Goal: Task Accomplishment & Management: Complete application form

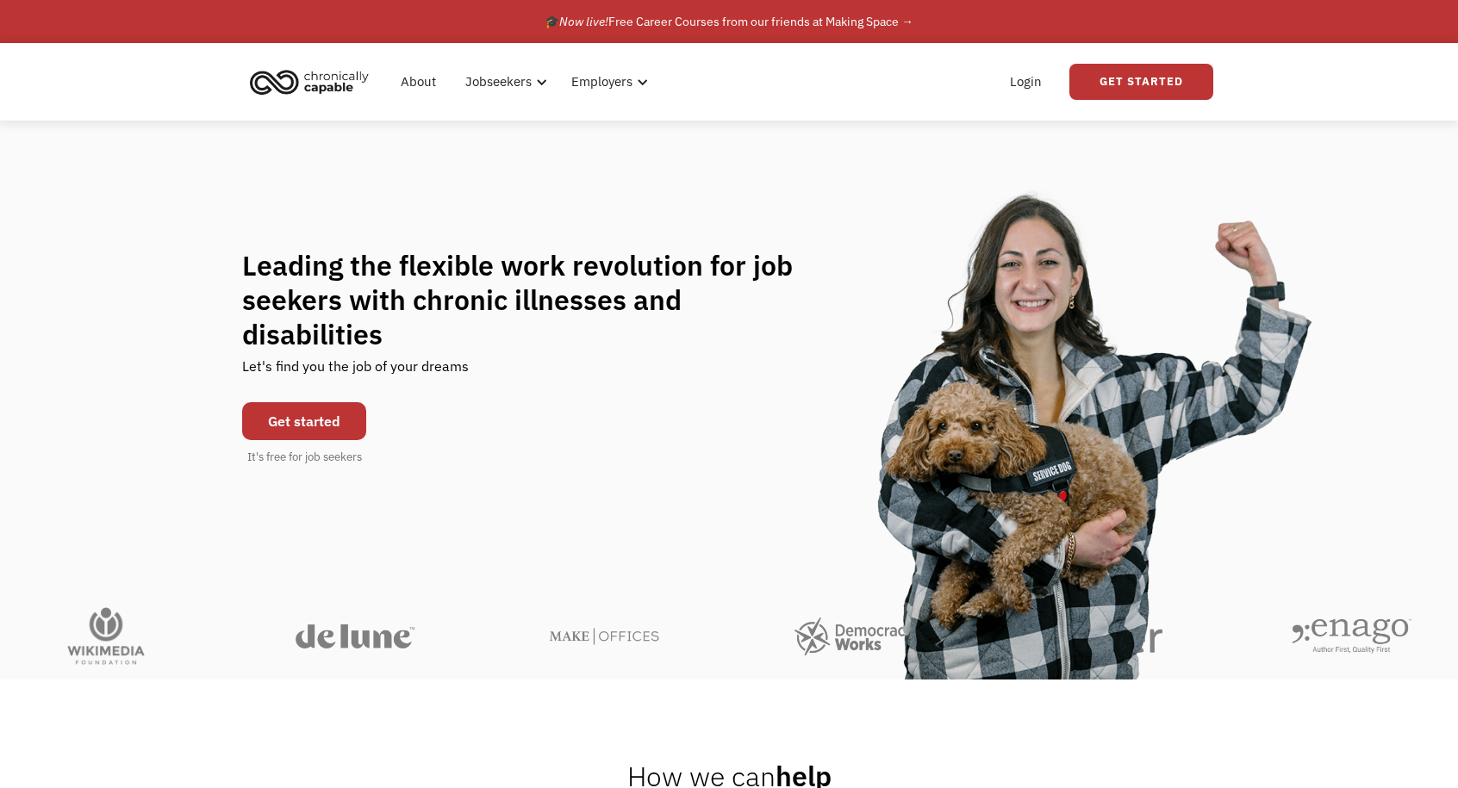
click at [344, 404] on link "Get started" at bounding box center [304, 421] width 124 height 38
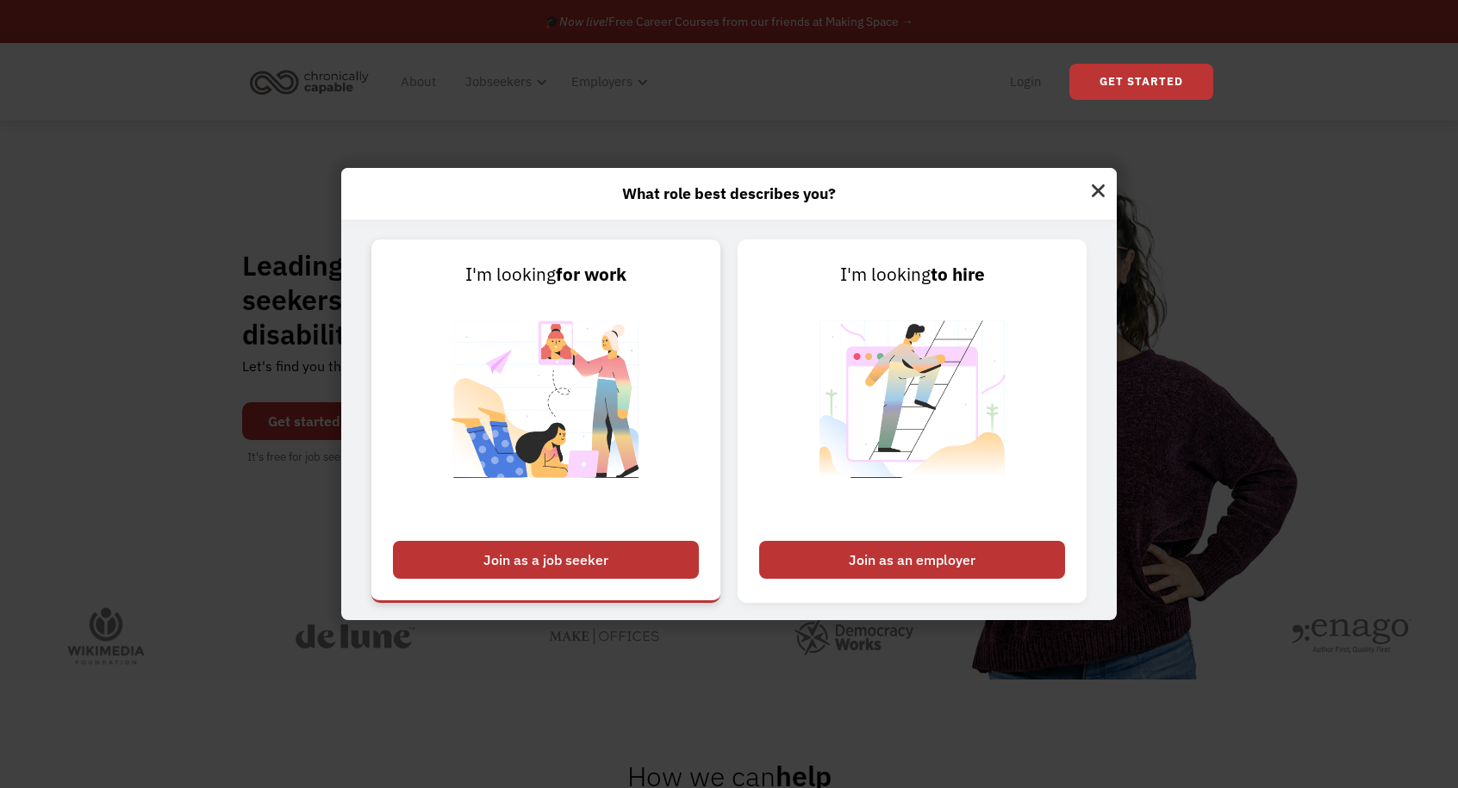
click at [545, 558] on div "Join as a job seeker" at bounding box center [546, 560] width 306 height 38
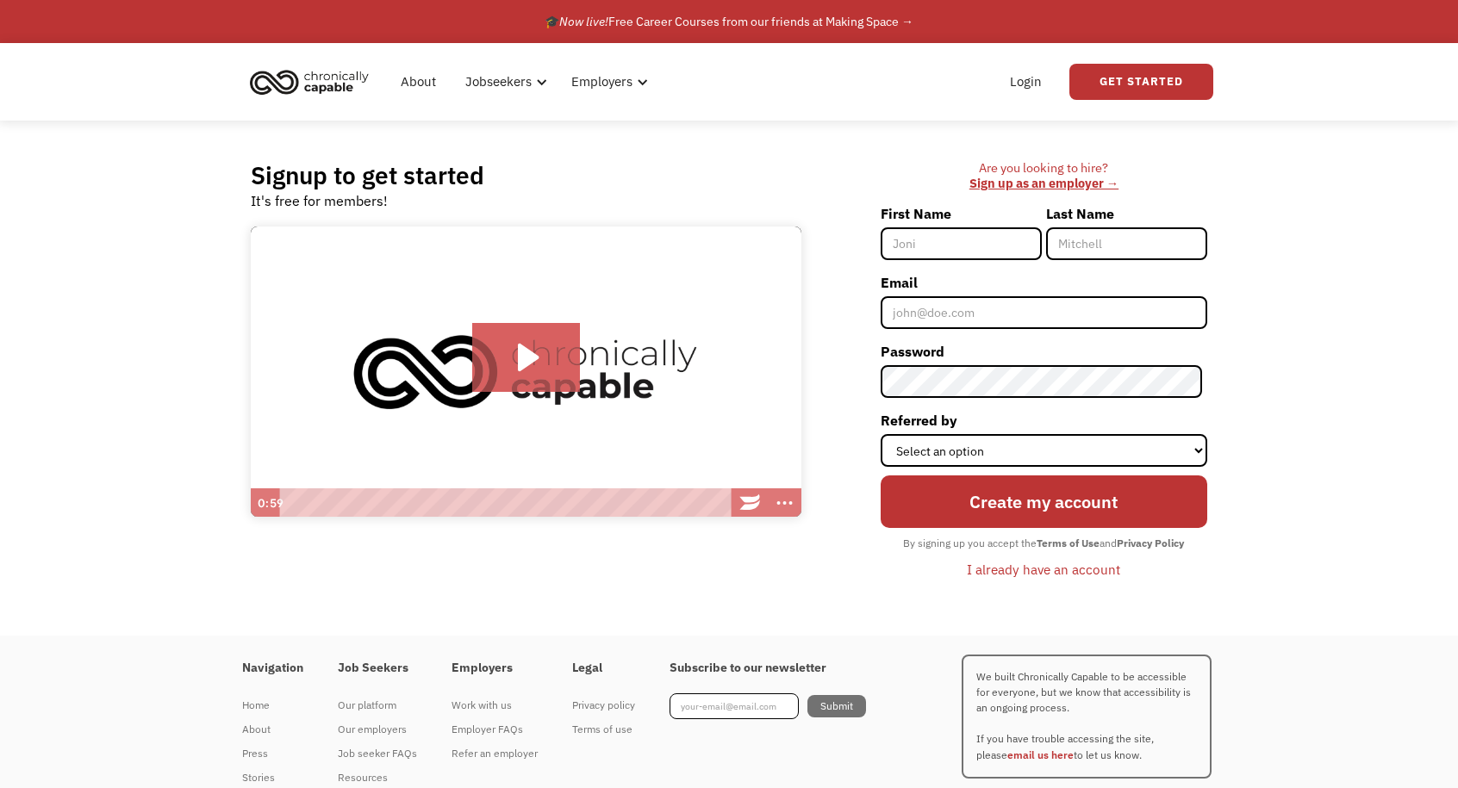
click at [918, 245] on input "First Name" at bounding box center [961, 243] width 161 height 33
type input "Sahar"
click at [1081, 242] on input "Last Name" at bounding box center [1126, 243] width 161 height 33
type input "Semerkant"
click at [970, 311] on input "Email" at bounding box center [1044, 312] width 327 height 33
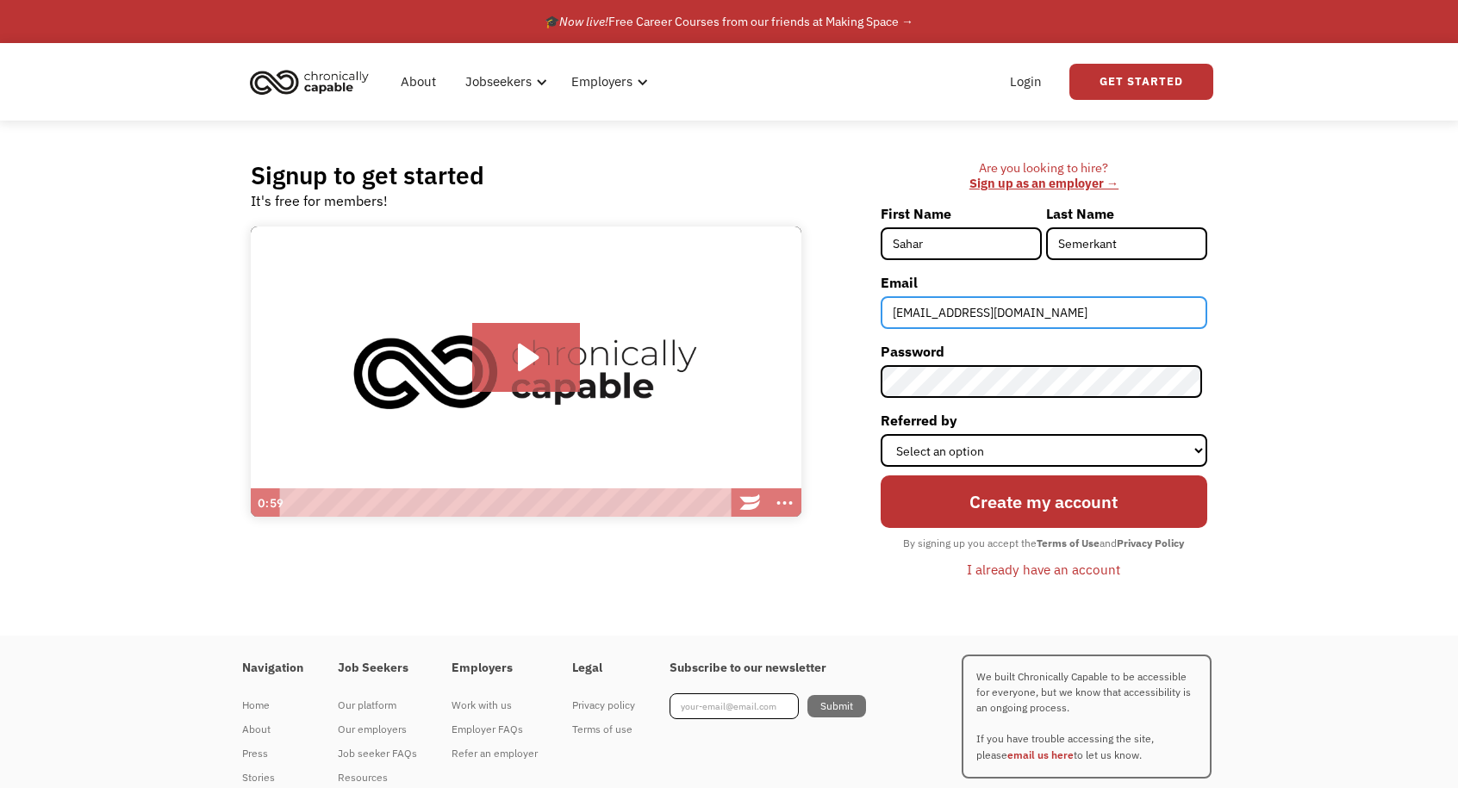
type input "[EMAIL_ADDRESS][DOMAIN_NAME]"
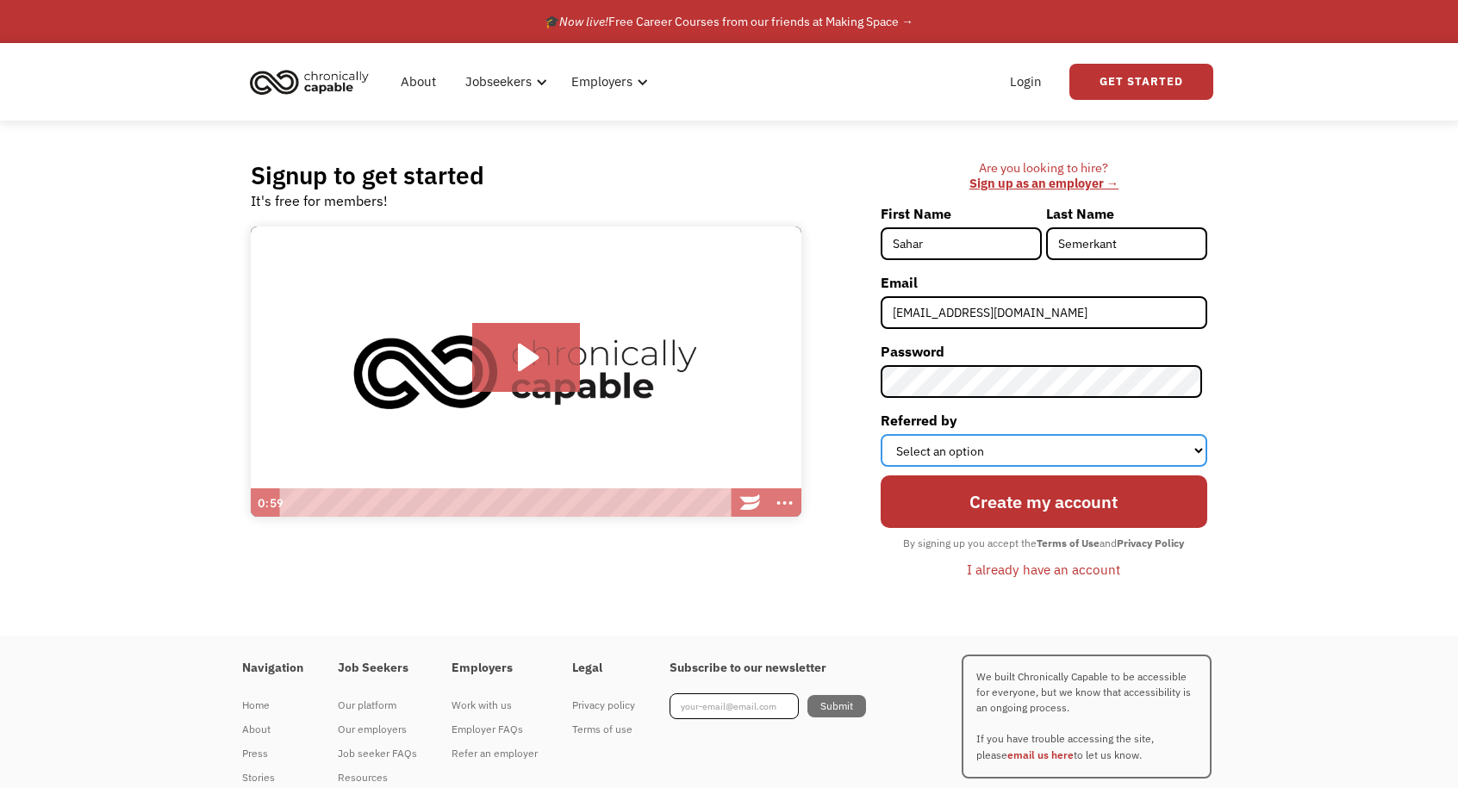
click at [983, 452] on select "Select an option Instagram Facebook Twitter Search Engine News Article Word of …" at bounding box center [1044, 450] width 327 height 33
select select "Search Engine"
click at [885, 434] on select "Select an option Instagram Facebook Twitter Search Engine News Article Word of …" at bounding box center [1044, 450] width 327 height 33
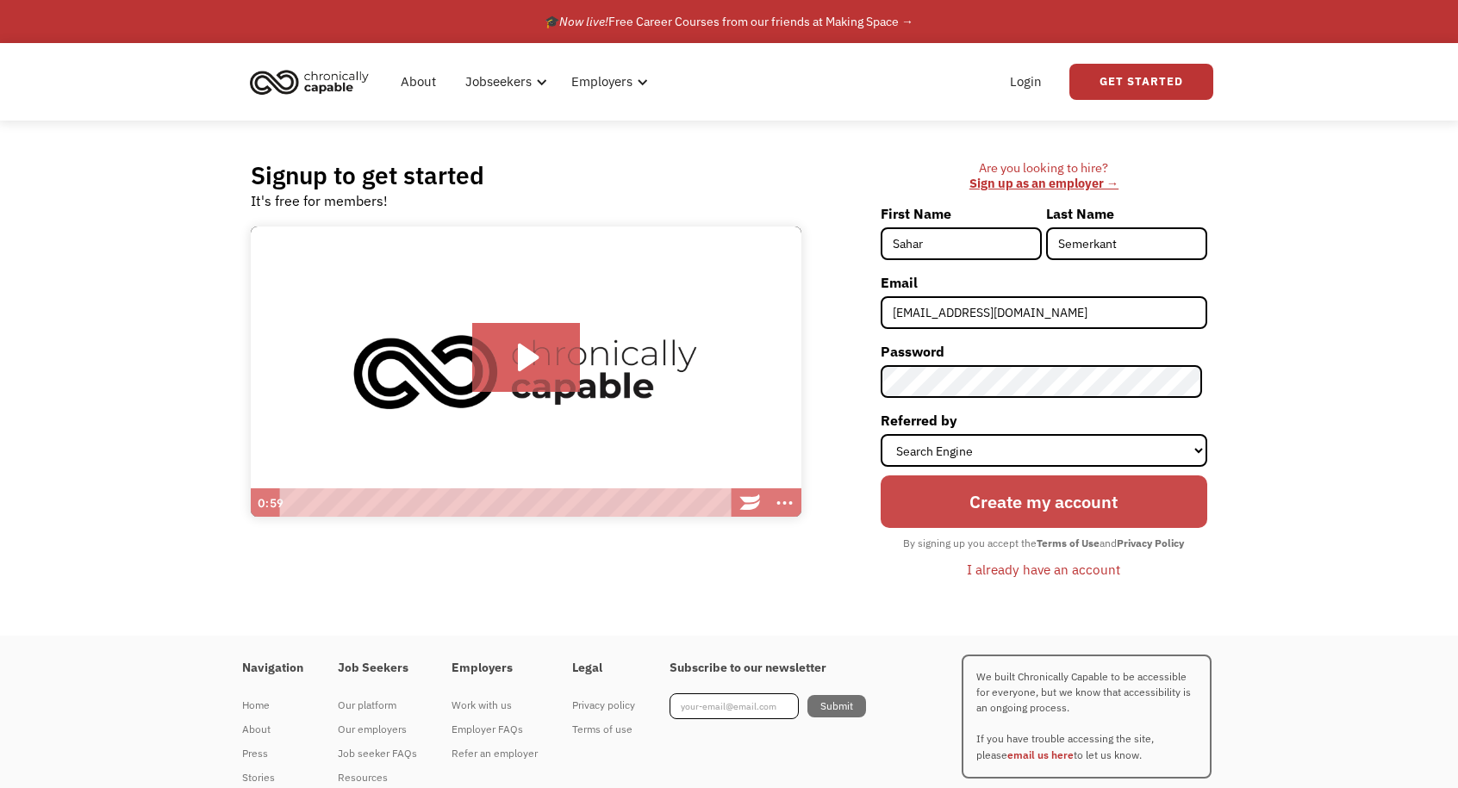
click at [1006, 505] on input "Create my account" at bounding box center [1044, 502] width 327 height 53
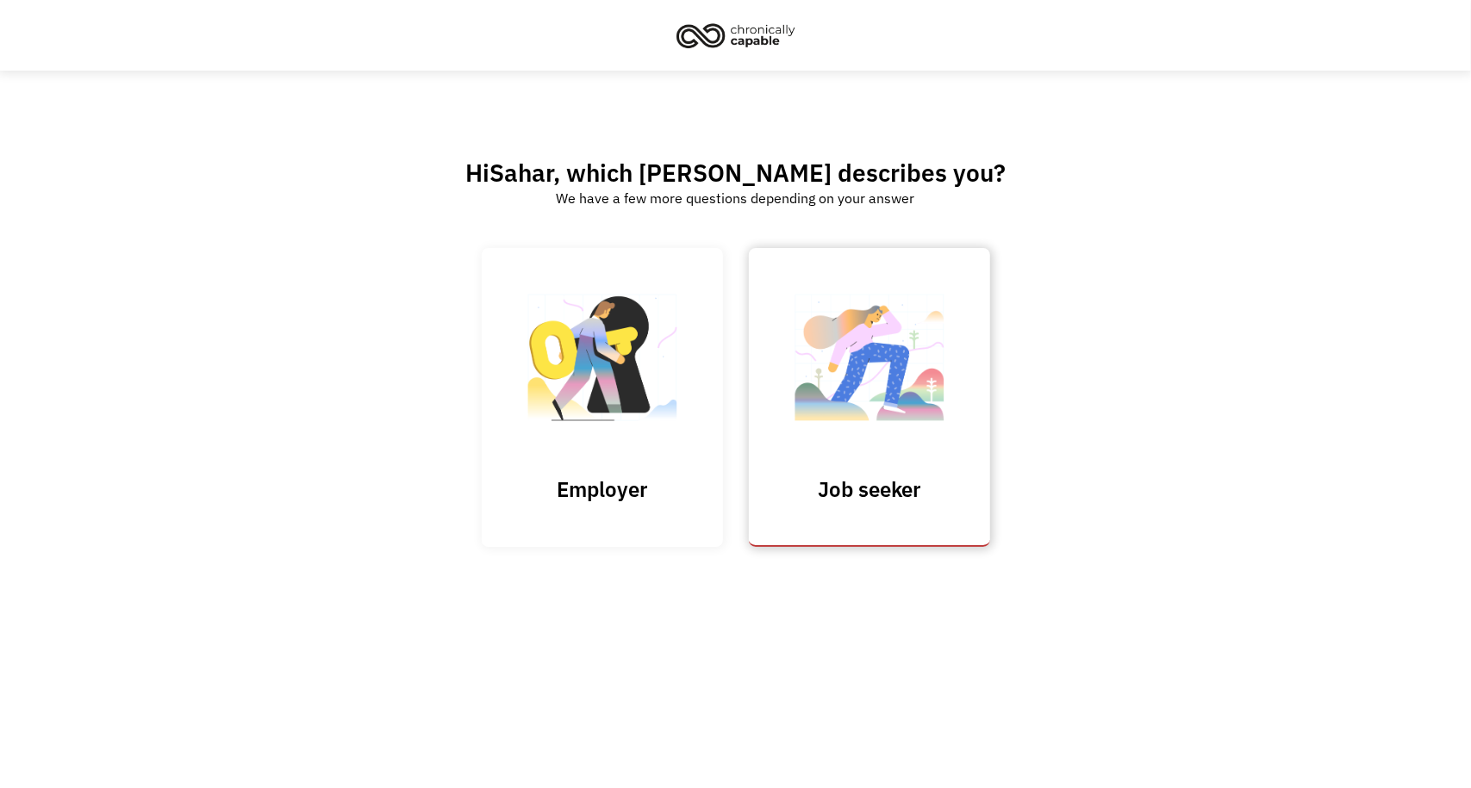
click at [829, 521] on link "Job seeker" at bounding box center [869, 397] width 241 height 299
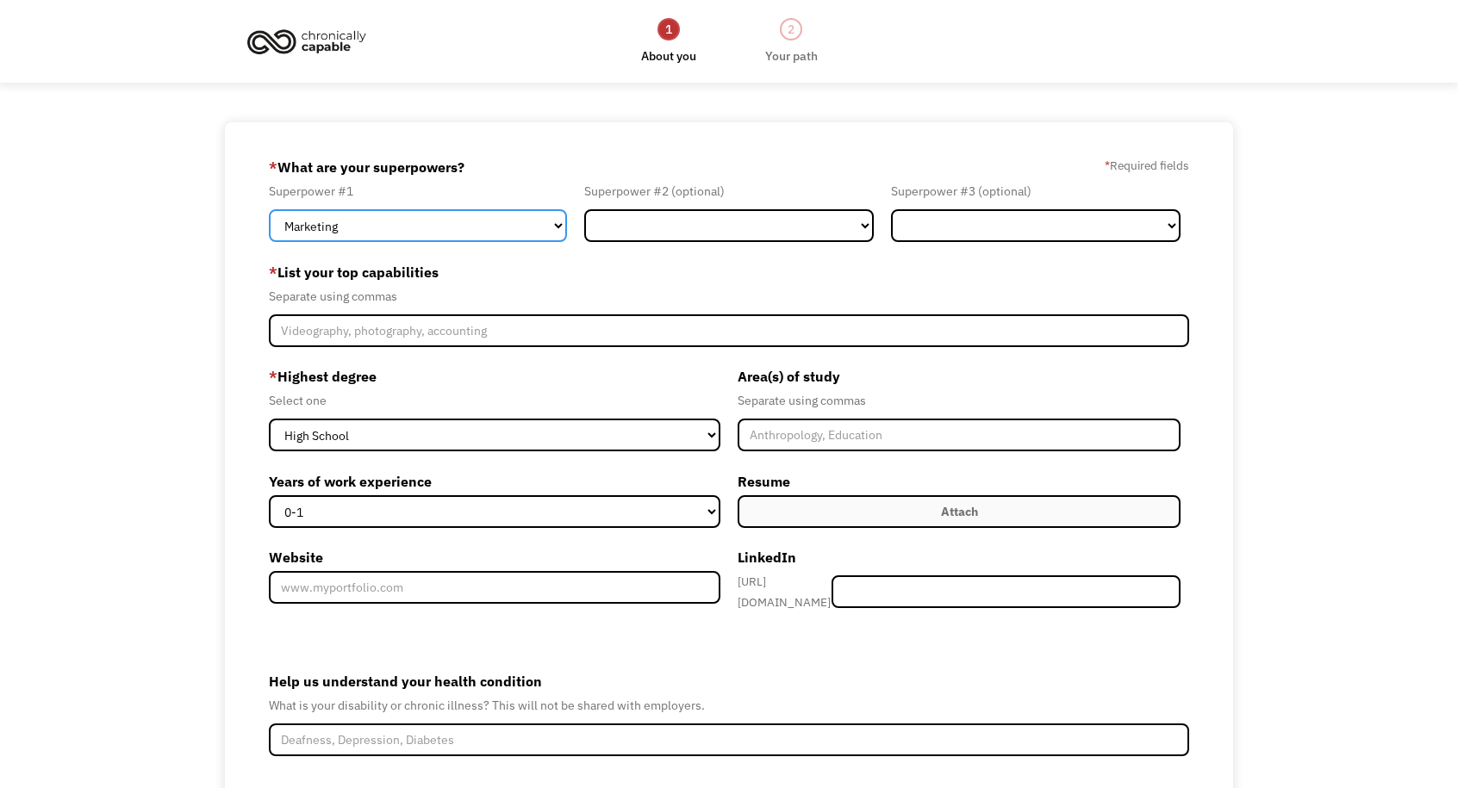
click at [514, 222] on select "Marketing Human Resources Finance Technology Operations Sales Industrial & Manu…" at bounding box center [418, 225] width 298 height 33
select select "Other"
click at [269, 209] on select "Marketing Human Resources Finance Technology Operations Sales Industrial & Manu…" at bounding box center [418, 225] width 298 height 33
click at [553, 231] on select "Marketing Human Resources Finance Technology Operations Sales Industrial & Manu…" at bounding box center [418, 225] width 298 height 33
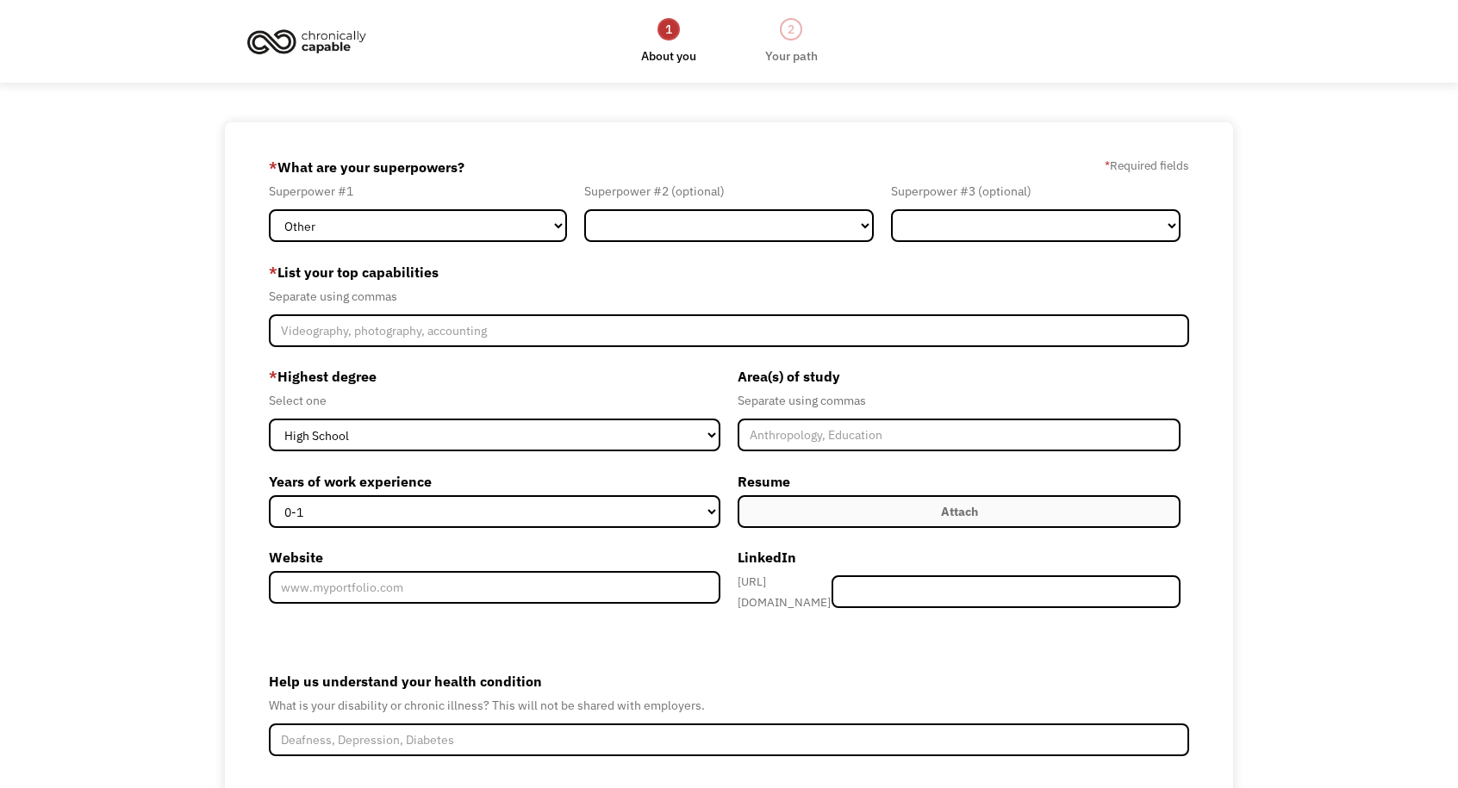
click at [595, 296] on div "Separate using commas" at bounding box center [729, 296] width 921 height 21
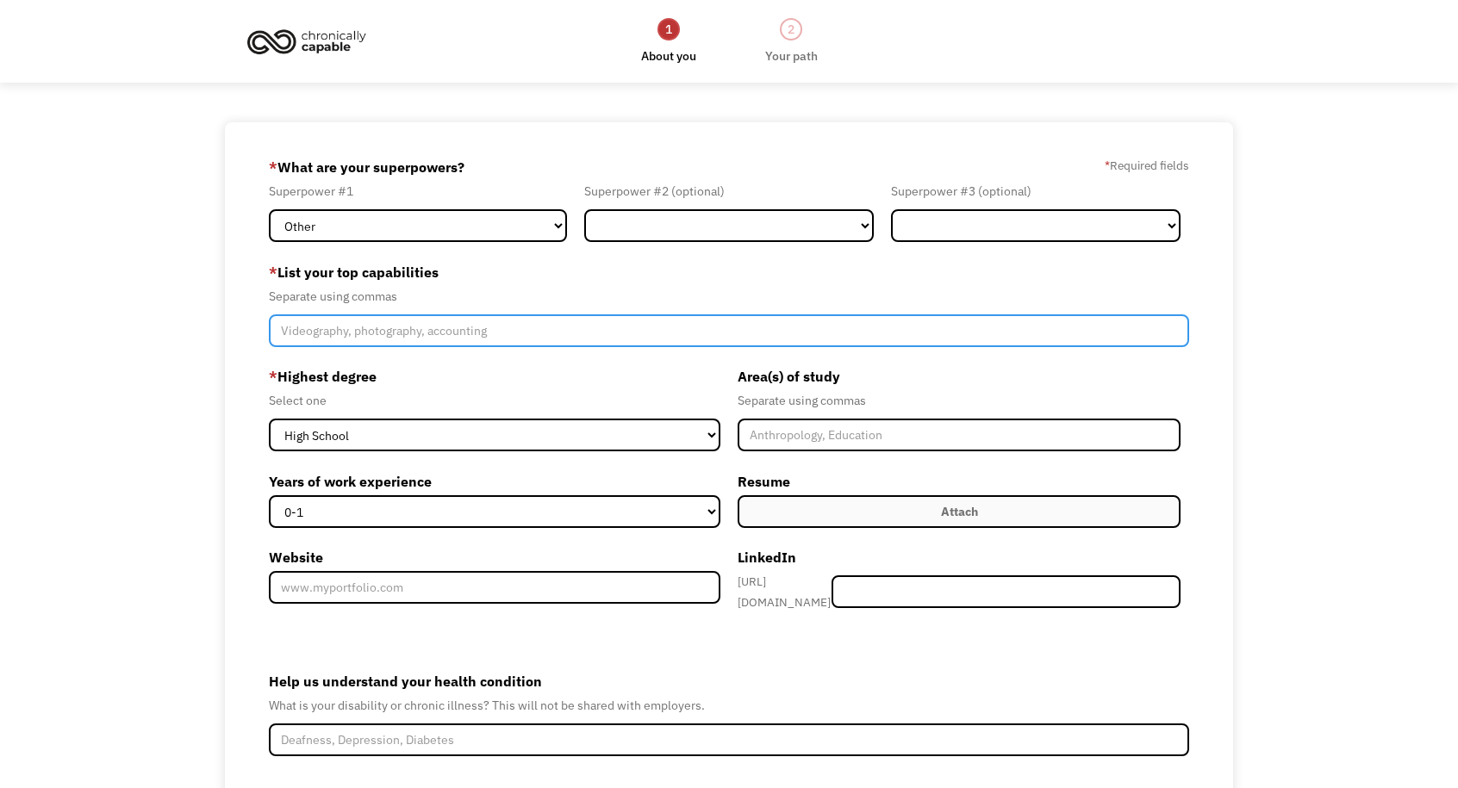
click at [527, 328] on input "Member-Create-Step1" at bounding box center [729, 331] width 921 height 33
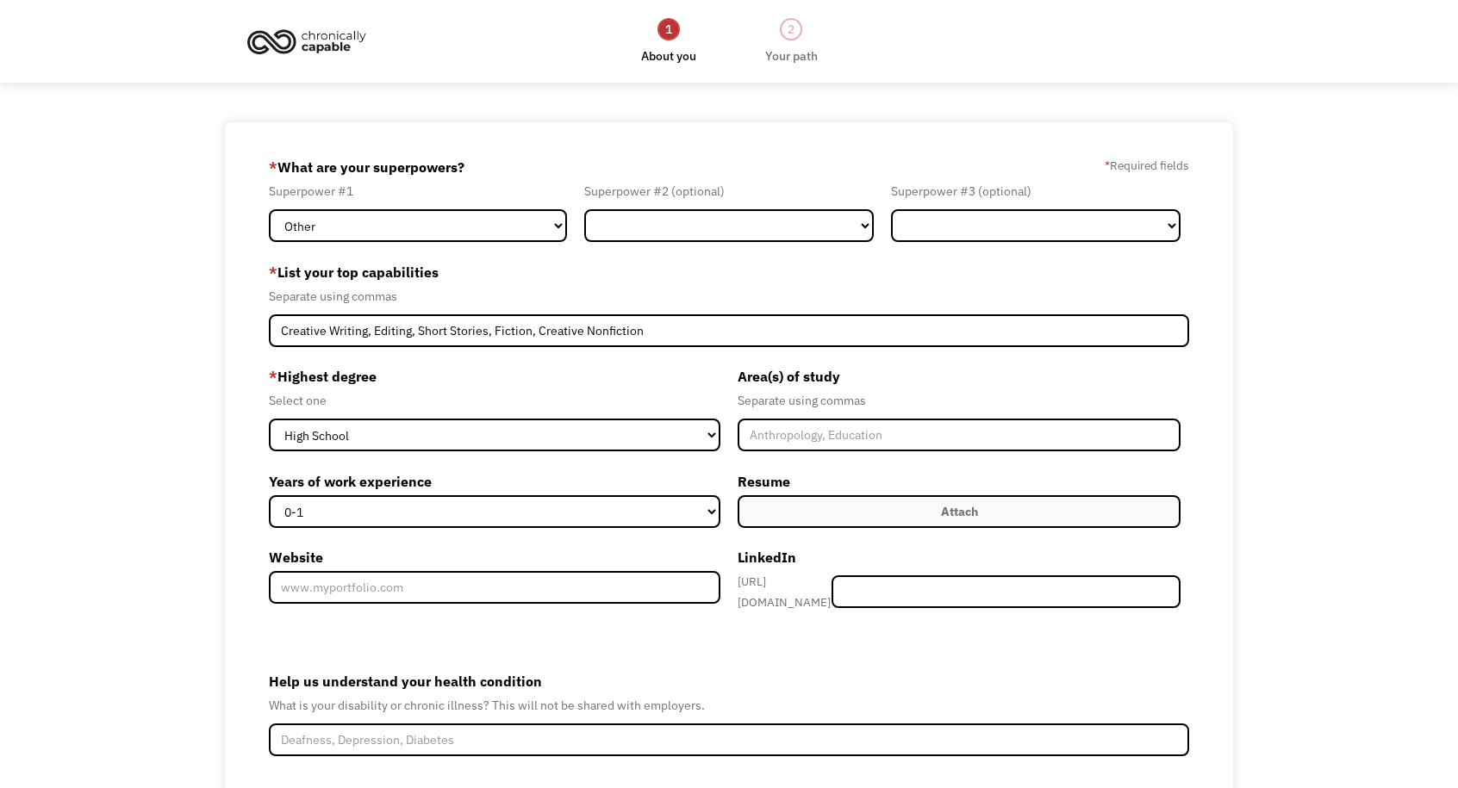
click at [535, 382] on label "* Highest degree" at bounding box center [495, 377] width 452 height 28
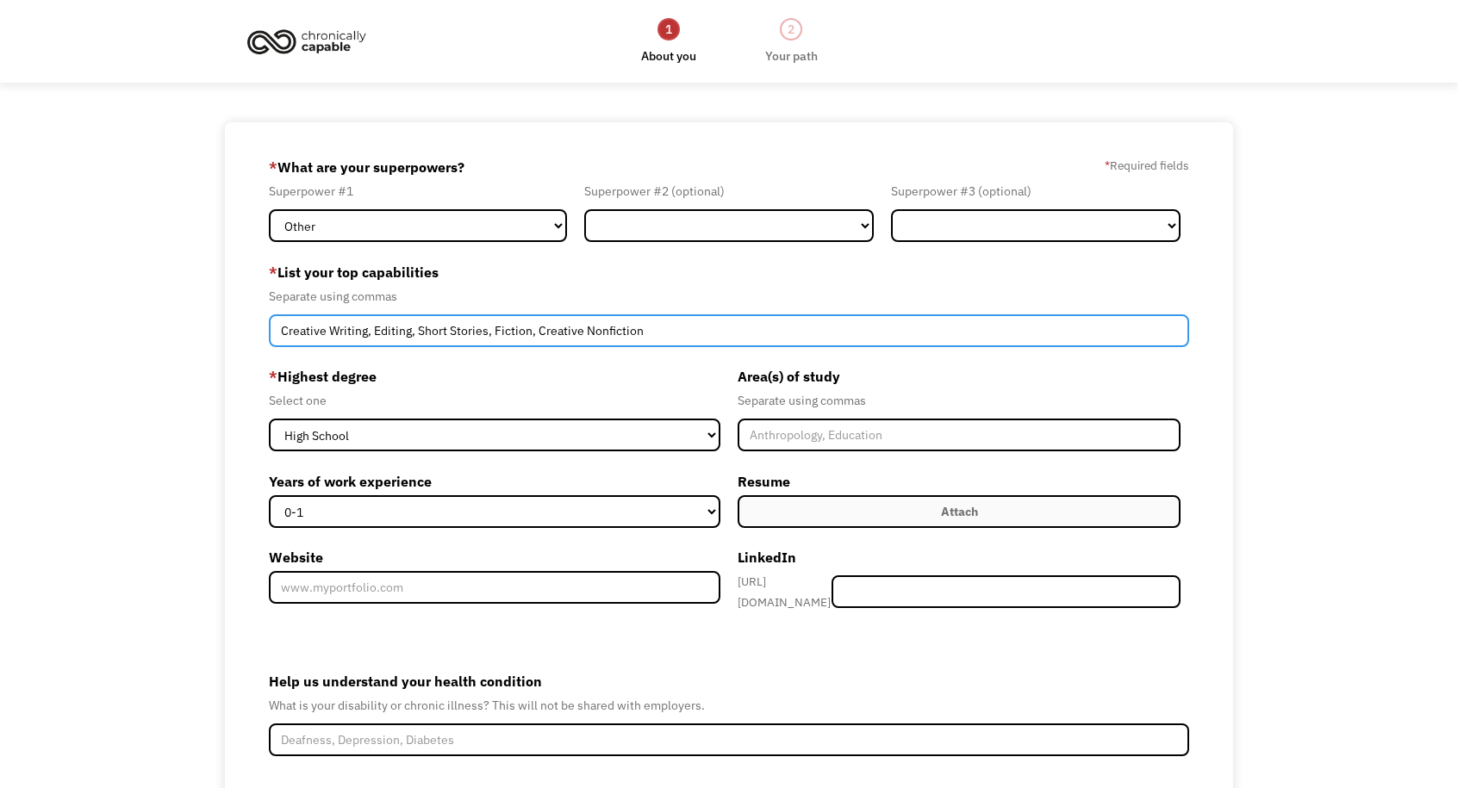
click at [495, 340] on input "Creative Writing, Editing, Short Stories, Fiction, Creative Nonfiction" at bounding box center [729, 331] width 921 height 33
click at [572, 331] on input "Creative Writing, Editing, Short Stories, Flash Fiction, Creative Nonfiction" at bounding box center [729, 331] width 921 height 33
click at [570, 328] on input "Creative Writing, Editing, Short Stories, Flash Fiction, lash FCreative Nonfict…" at bounding box center [729, 331] width 921 height 33
click at [607, 328] on input "Creative Writing, Editing, Short Stories, Flash Fiction, Flash FCreative Nonfic…" at bounding box center [729, 331] width 921 height 33
type input "Creative Writing, Editing, Short Stories, Flash Fiction, Flash Creative Nonfict…"
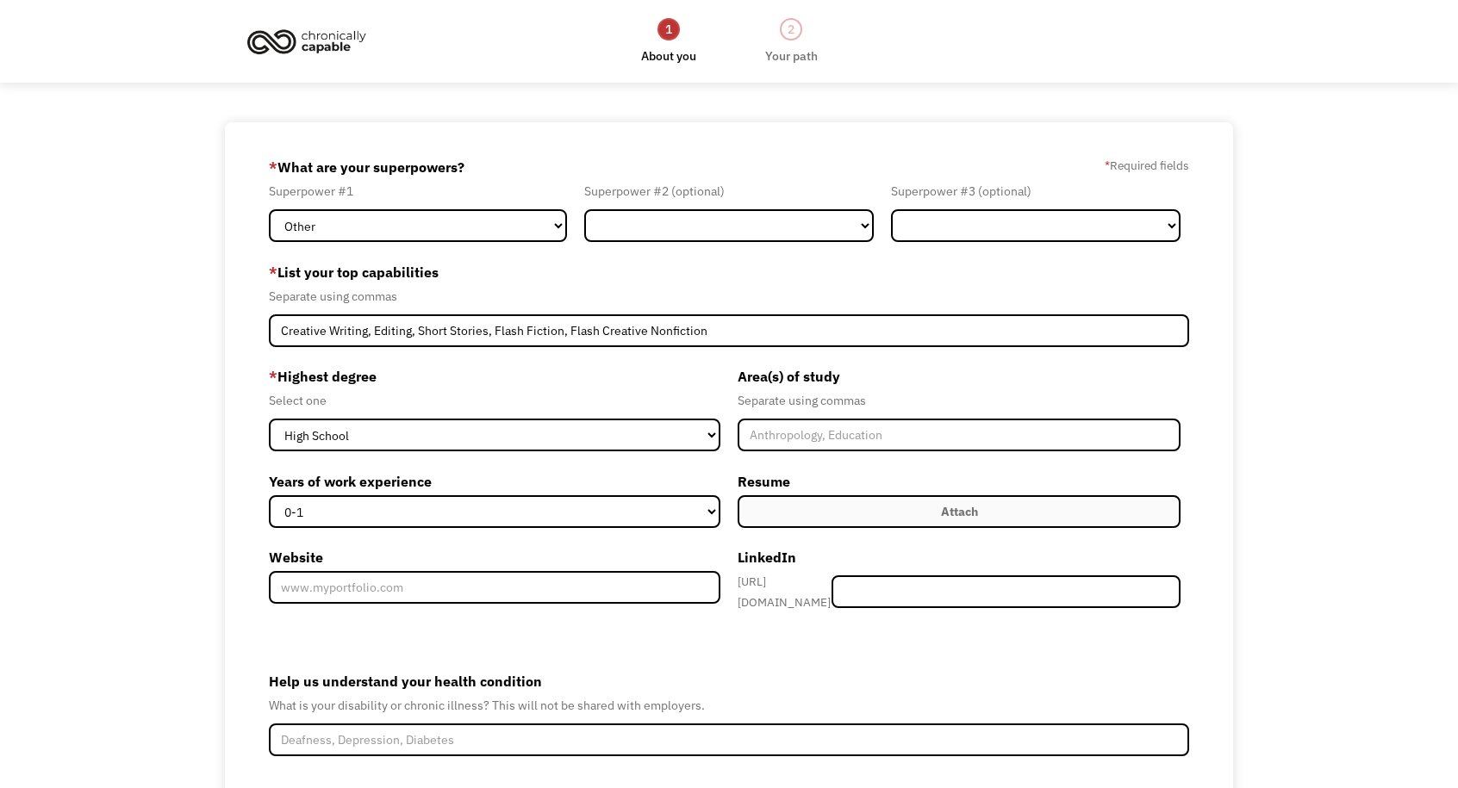
click at [603, 377] on label "* Highest degree" at bounding box center [495, 377] width 452 height 28
click at [765, 434] on input "Member-Create-Step1" at bounding box center [959, 435] width 443 height 33
click at [710, 407] on div "Select one" at bounding box center [495, 400] width 452 height 21
click at [596, 508] on select "0-1 2-4 5-10 11-15 15+" at bounding box center [495, 511] width 452 height 33
click at [610, 486] on label "Years of work experience" at bounding box center [495, 482] width 452 height 28
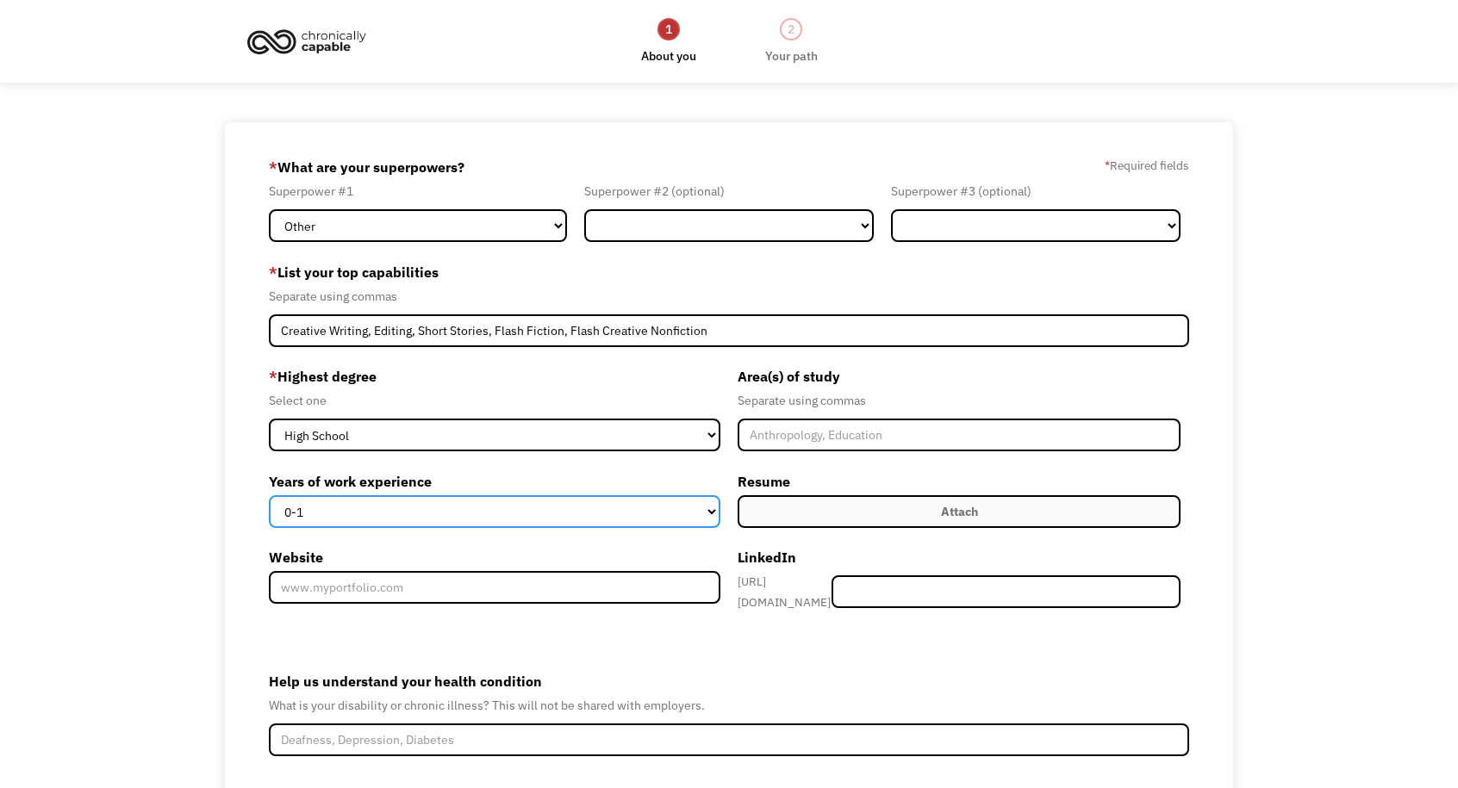
click at [610, 495] on select "0-1 2-4 5-10 11-15 15+" at bounding box center [495, 511] width 452 height 33
click at [773, 517] on label "Attach" at bounding box center [959, 511] width 443 height 33
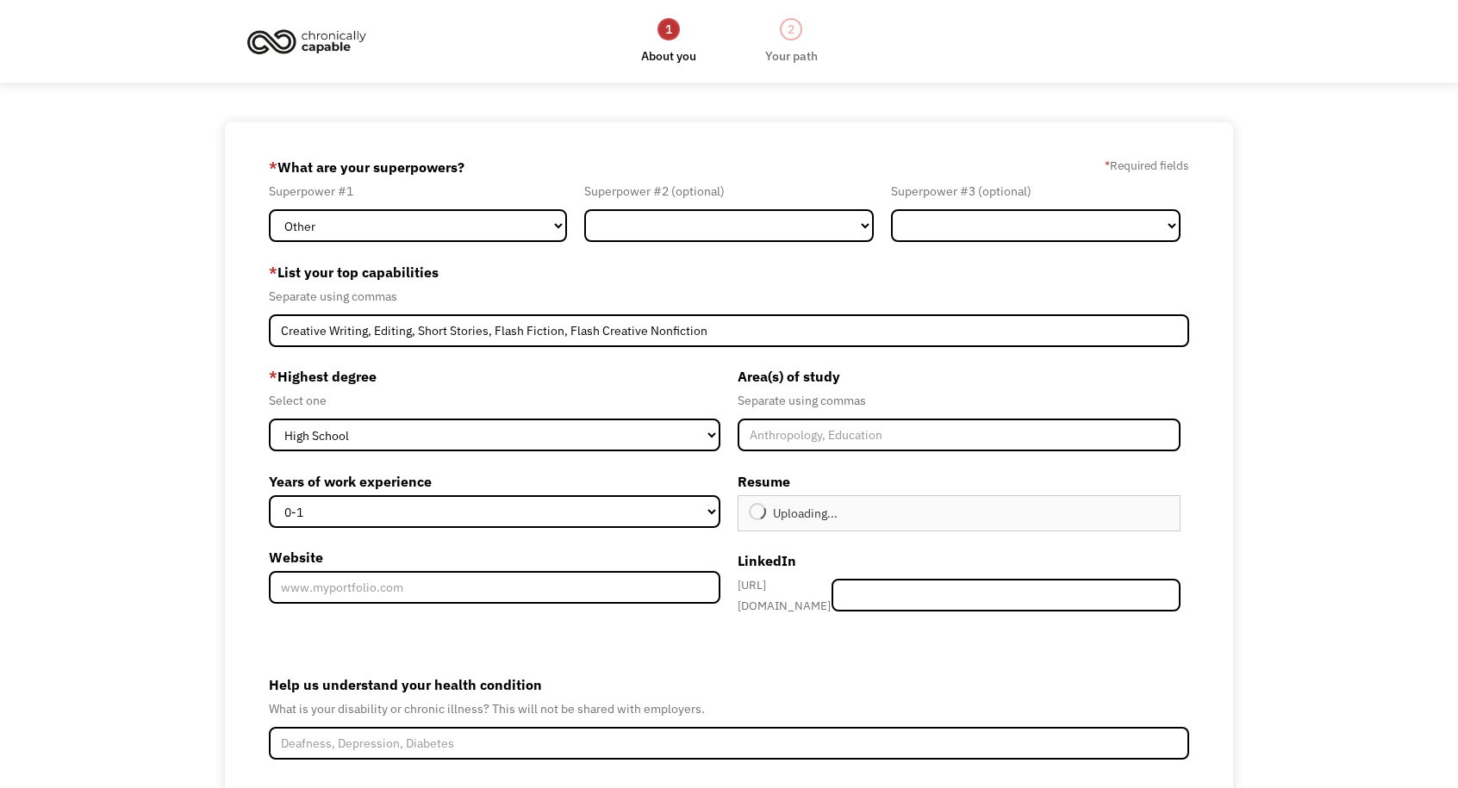
type input "Continue"
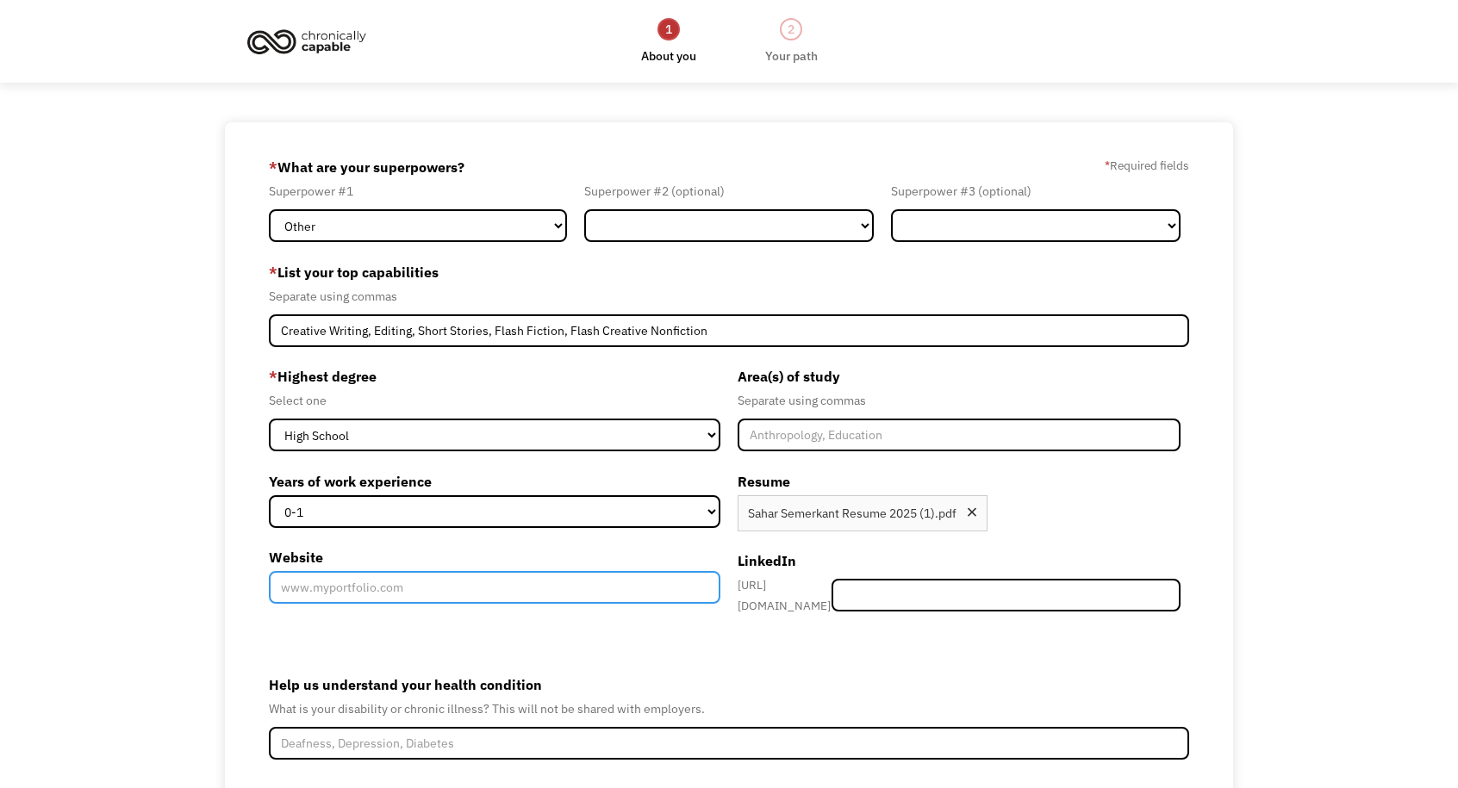
click at [419, 585] on input "Website" at bounding box center [495, 587] width 452 height 33
paste input "https://medium.com/serene-explorer"
type input "https://medium.com/serene-explorer"
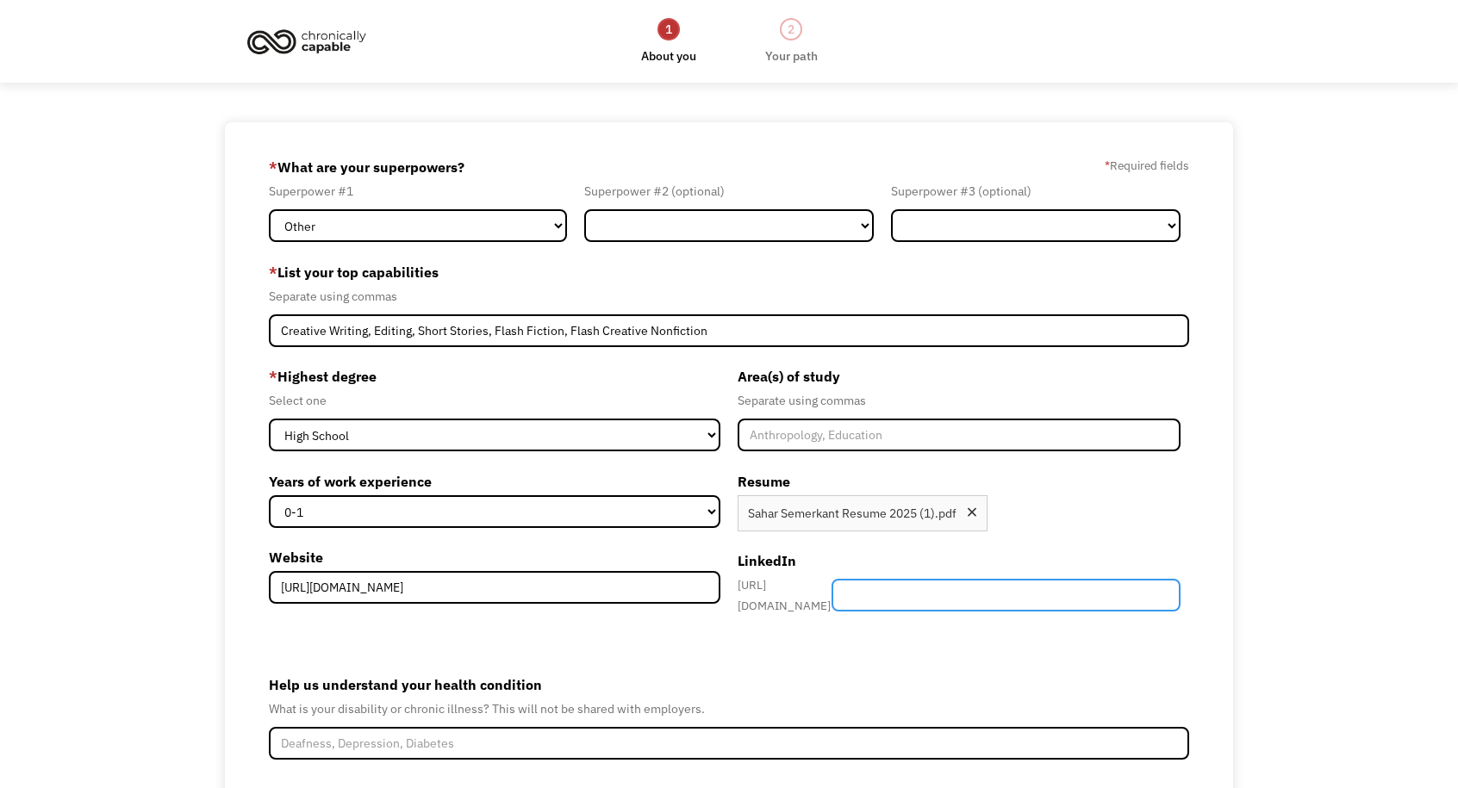
click at [920, 582] on input "Member-Create-Step1" at bounding box center [1006, 595] width 349 height 33
click at [932, 593] on input "saharsemerkant" at bounding box center [1006, 595] width 349 height 33
type input "sahar-semerkant"
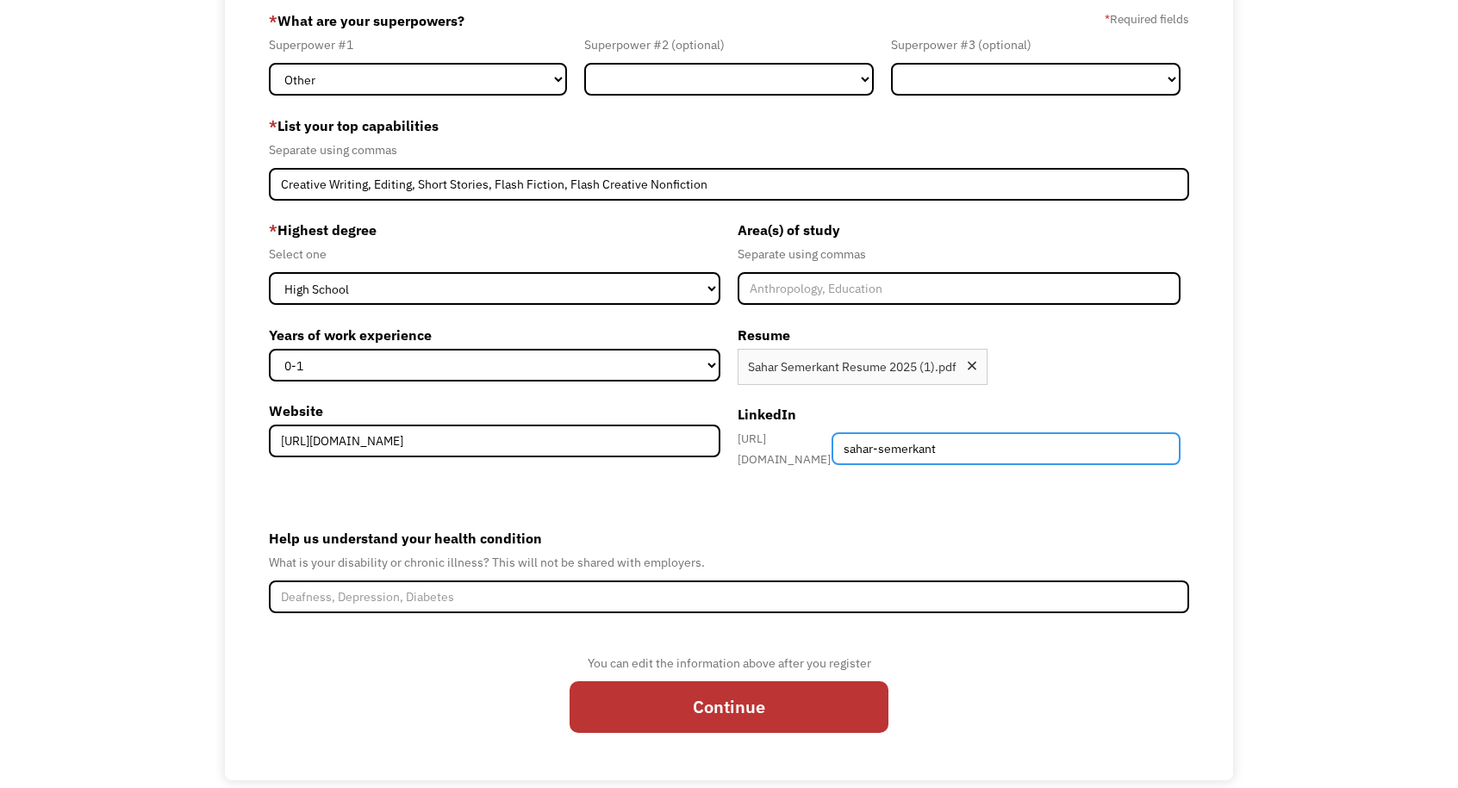
scroll to position [169, 0]
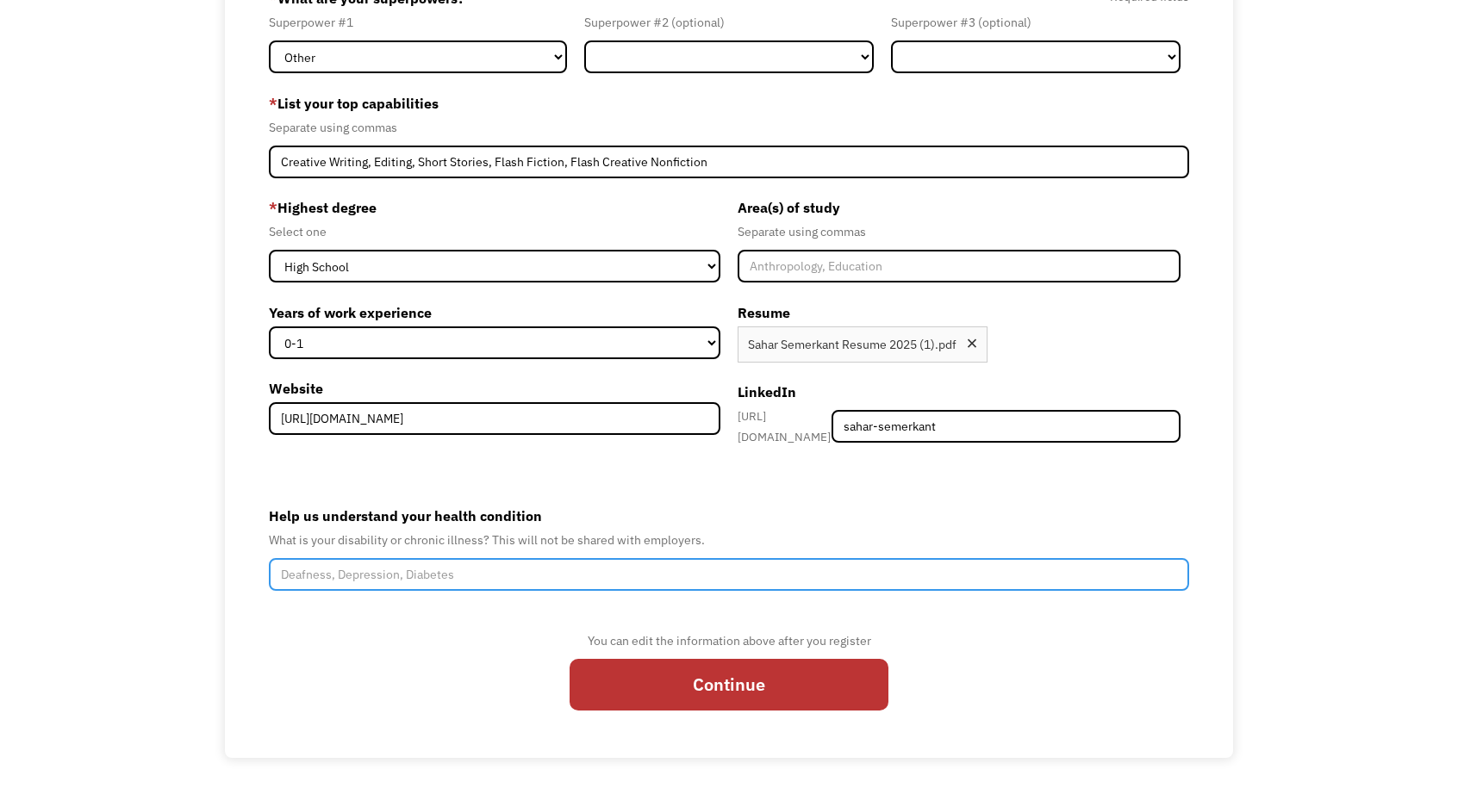
click at [470, 567] on input "Help us understand your health condition" at bounding box center [729, 574] width 921 height 33
click at [374, 568] on input "Autoimmune Encphlatis" at bounding box center [729, 574] width 921 height 33
click at [452, 565] on input "Autoimmune Encephlatis" at bounding box center [729, 574] width 921 height 33
drag, startPoint x: 473, startPoint y: 571, endPoint x: 617, endPoint y: 566, distance: 144.0
click at [617, 566] on input "Autoimmune Encephalitis, Seizures, Depression, Anxiety" at bounding box center [729, 574] width 921 height 33
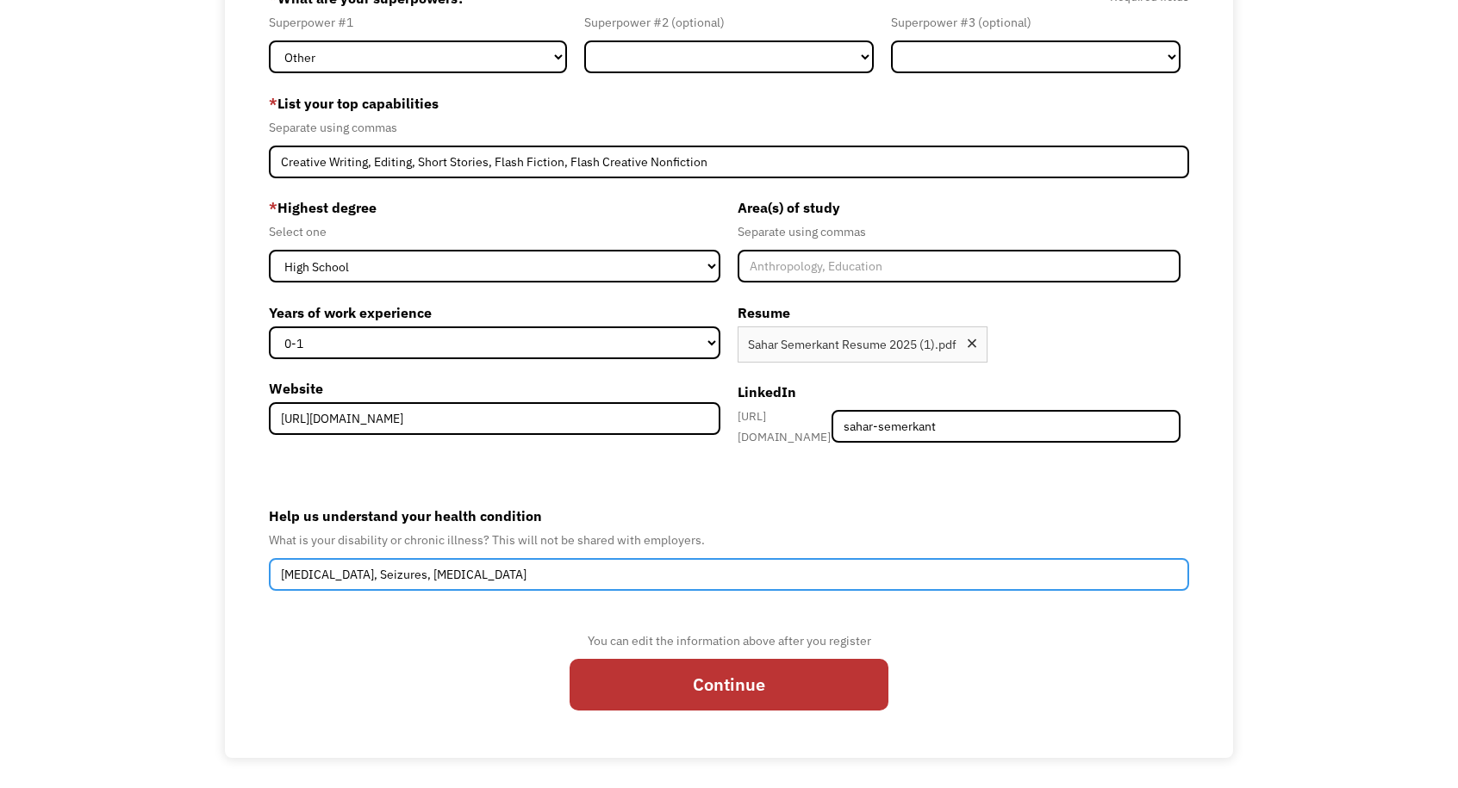
click at [617, 566] on input "Autoimmune Encephalitis, Seizures, Depression, Anxiety" at bounding box center [729, 574] width 921 height 33
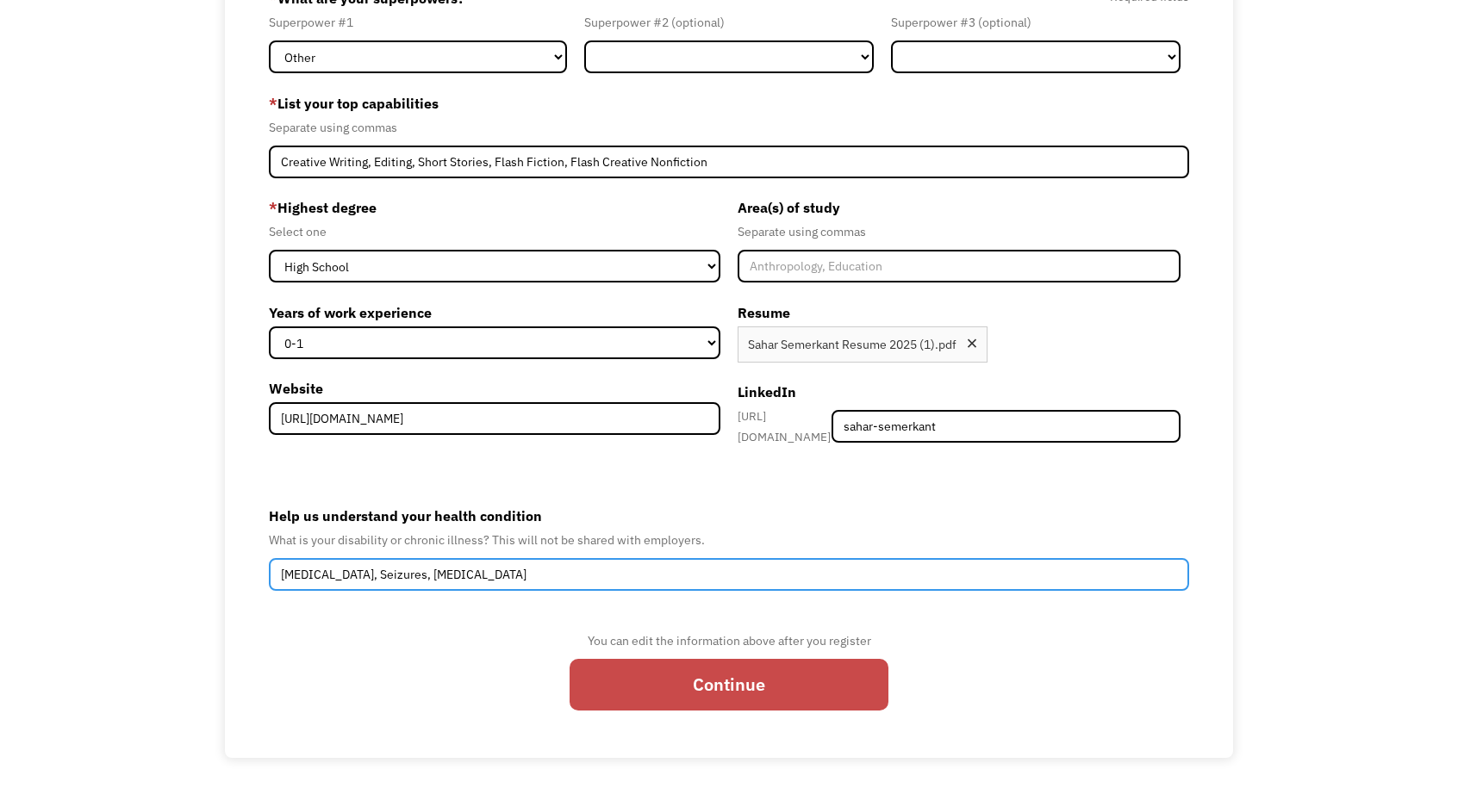
type input "Autoimmune Encephalitis, Seizures, Depression, Anxiety"
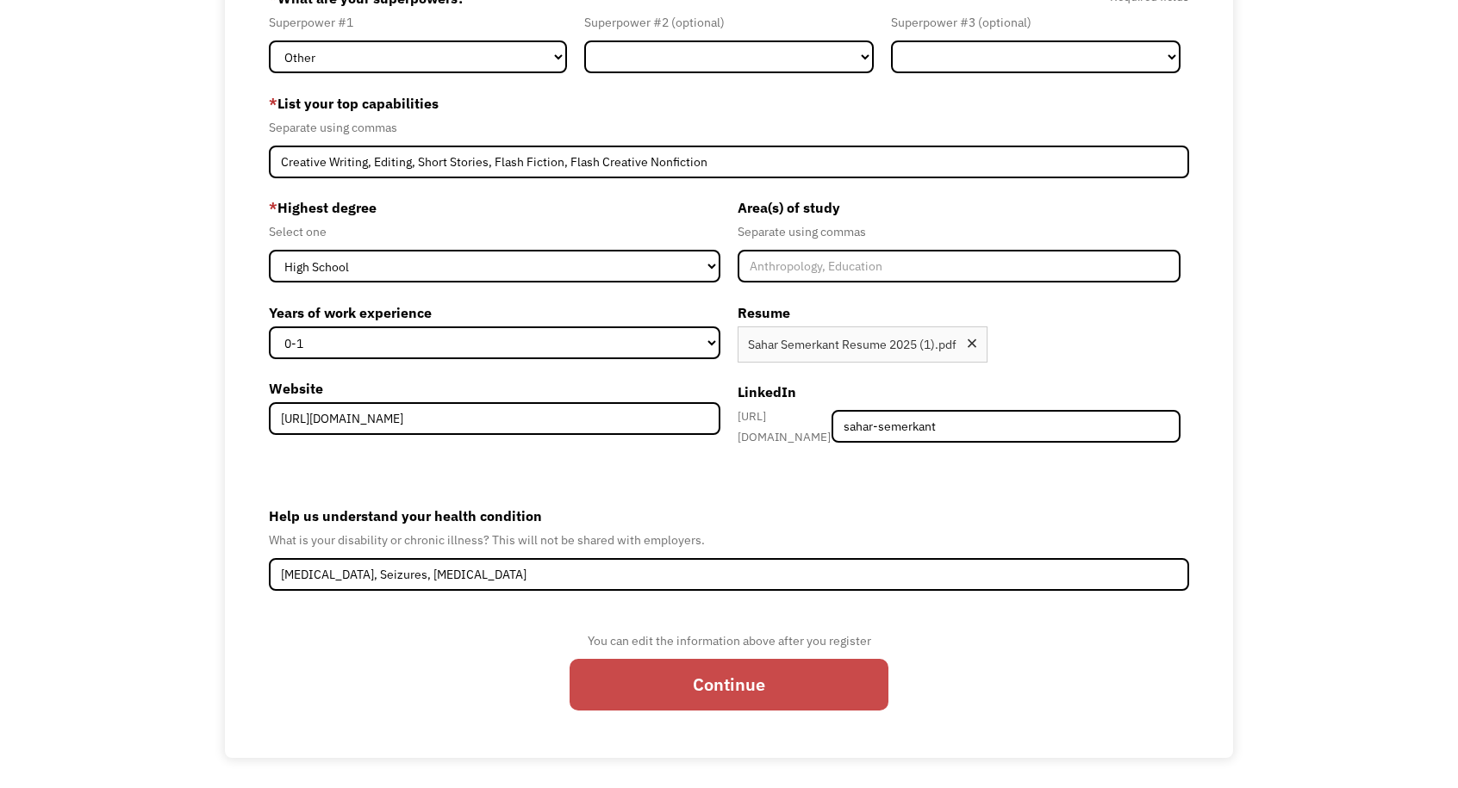
click at [657, 675] on input "Continue" at bounding box center [729, 685] width 319 height 53
type input "Please wait..."
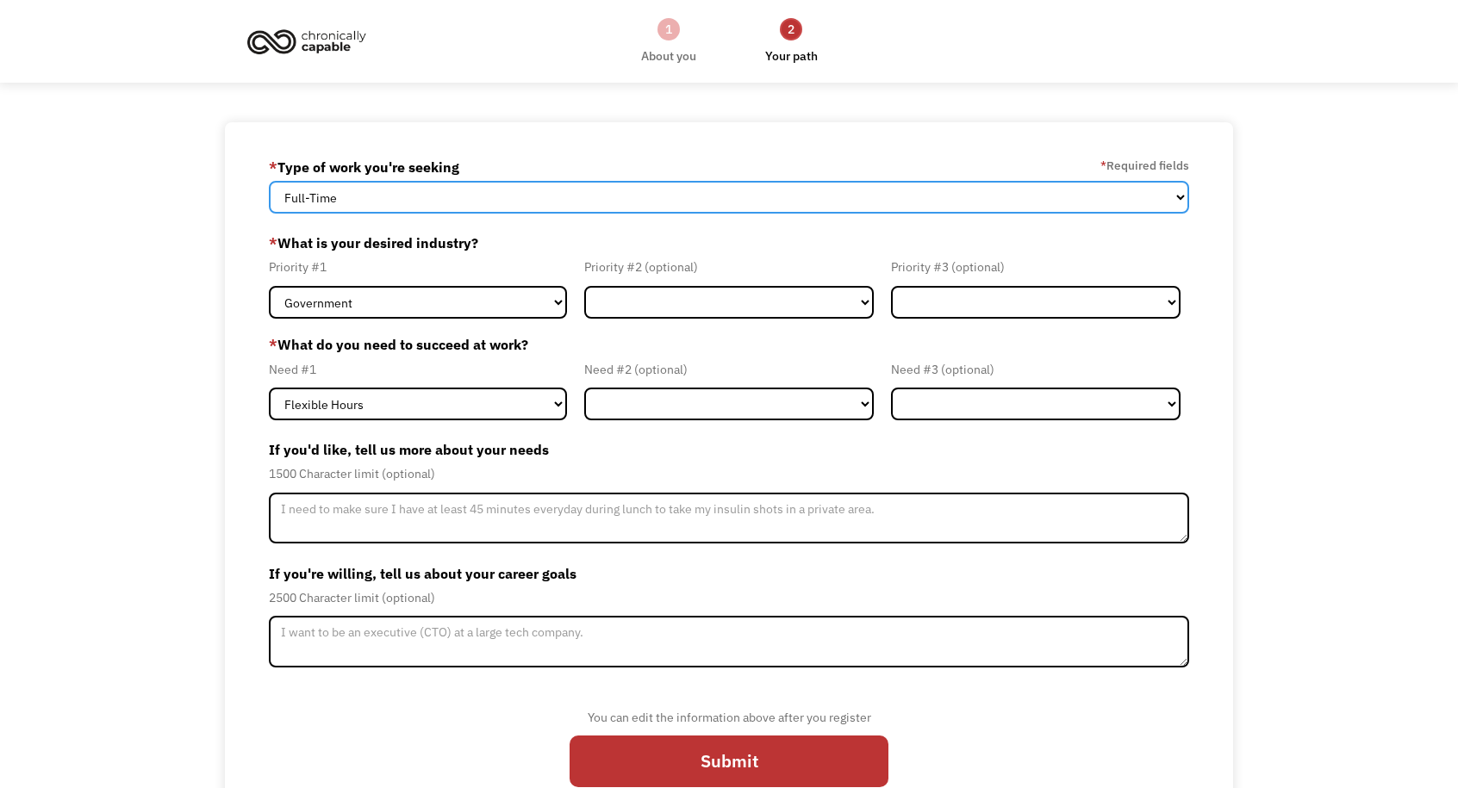
click at [500, 202] on select "Full-Time Part-Time Both Full-Time and Part-Time" at bounding box center [729, 197] width 921 height 33
select select "part-time"
click at [269, 181] on select "Full-Time Part-Time Both Full-Time and Part-Time" at bounding box center [729, 197] width 921 height 33
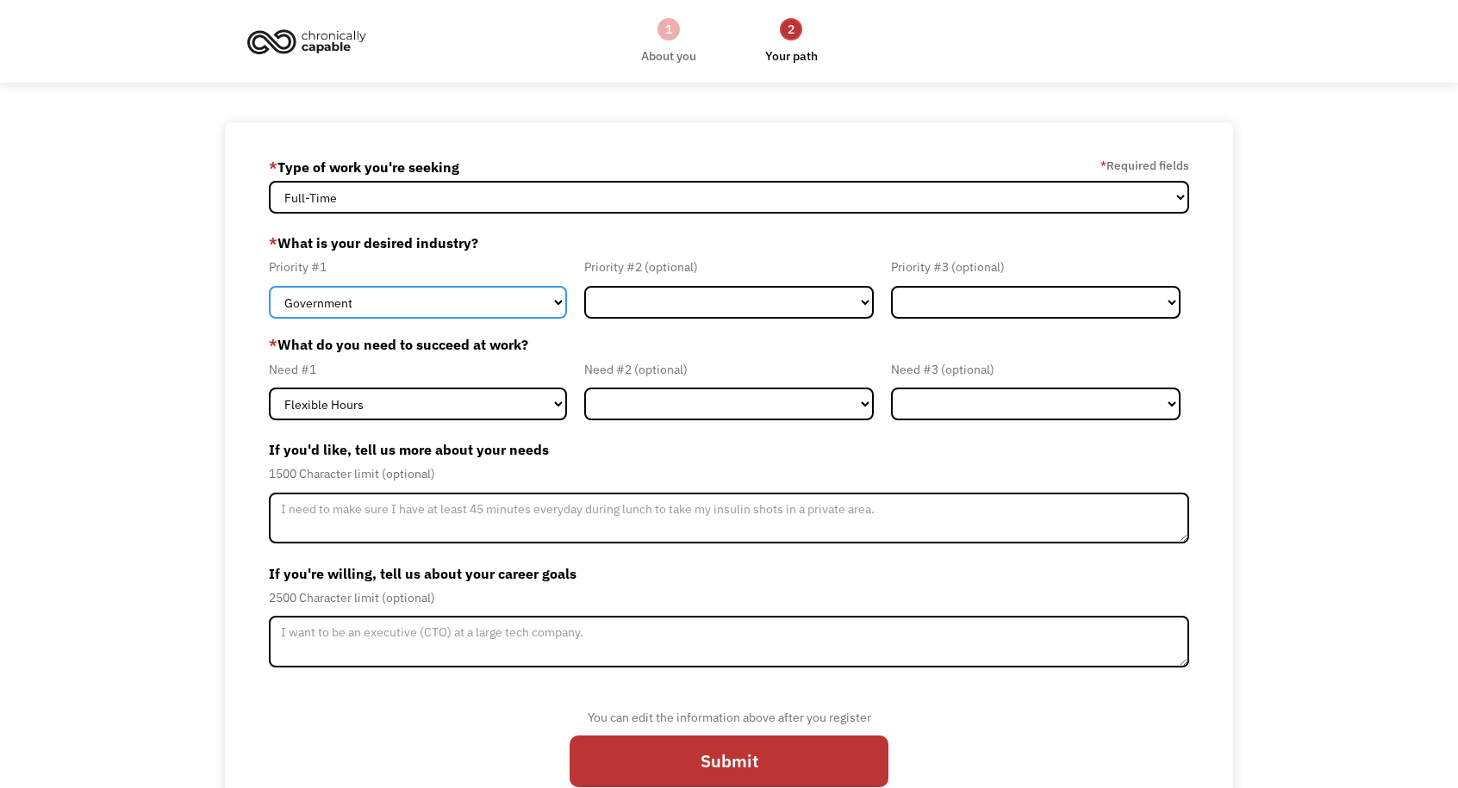
click at [492, 297] on select "Government Finance & Insurance Health & Social Care Tech & Engineering Creative…" at bounding box center [418, 302] width 298 height 33
select select "Creative & Design"
click at [269, 286] on select "Government Finance & Insurance Health & Social Care Tech & Engineering Creative…" at bounding box center [418, 302] width 298 height 33
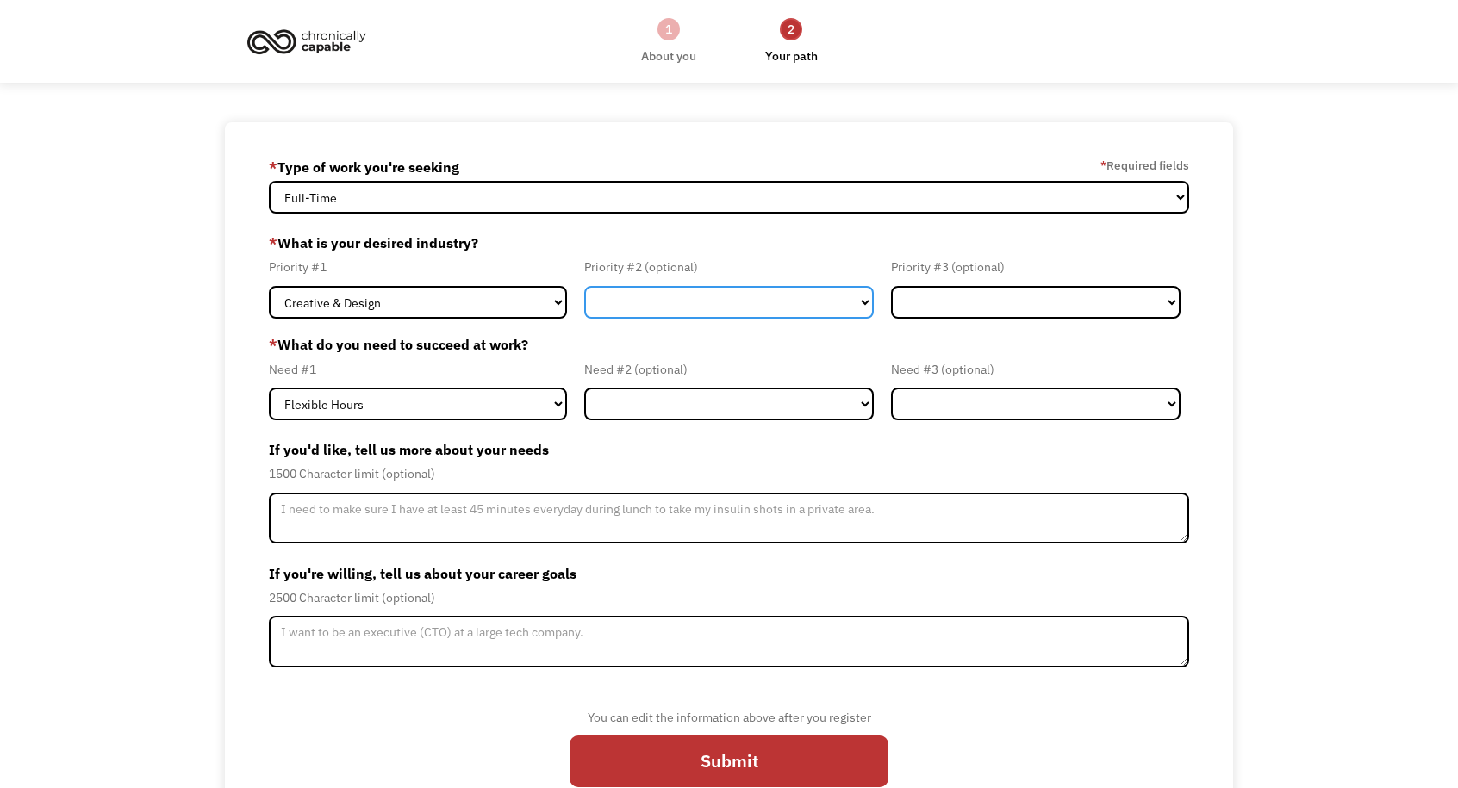
click at [617, 302] on select "Government Finance & Insurance Health & Social Care Tech & Engineering Creative…" at bounding box center [729, 302] width 290 height 33
select select "Education"
click at [584, 286] on select "Government Finance & Insurance Health & Social Care Tech & Engineering Creative…" at bounding box center [729, 302] width 290 height 33
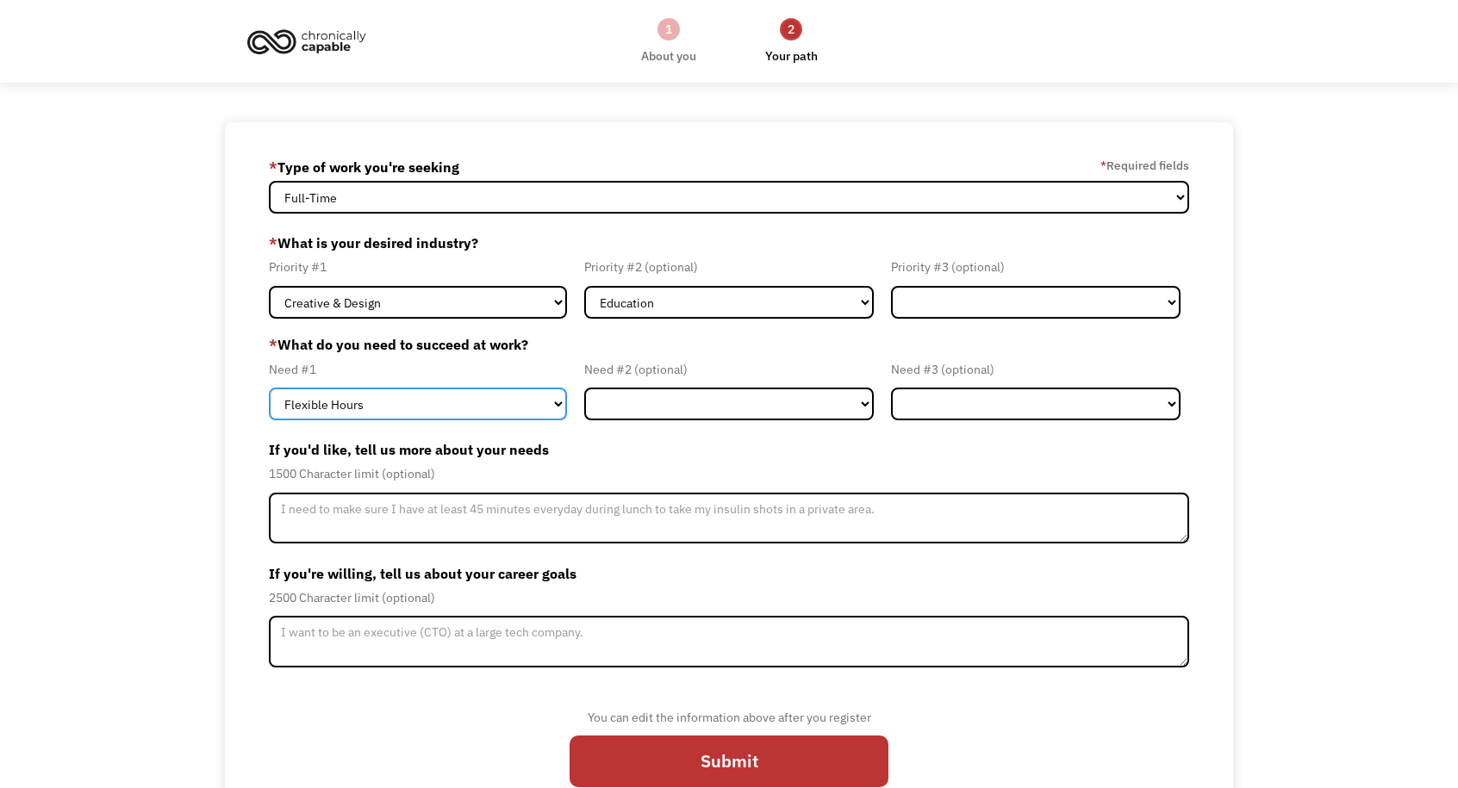
click at [524, 411] on select "Flexible Hours Remote Work Service Animal On-site Accommodations Visual Support…" at bounding box center [418, 404] width 298 height 33
select select "Remote Work"
click at [269, 388] on select "Flexible Hours Remote Work Service Animal On-site Accommodations Visual Support…" at bounding box center [418, 404] width 298 height 33
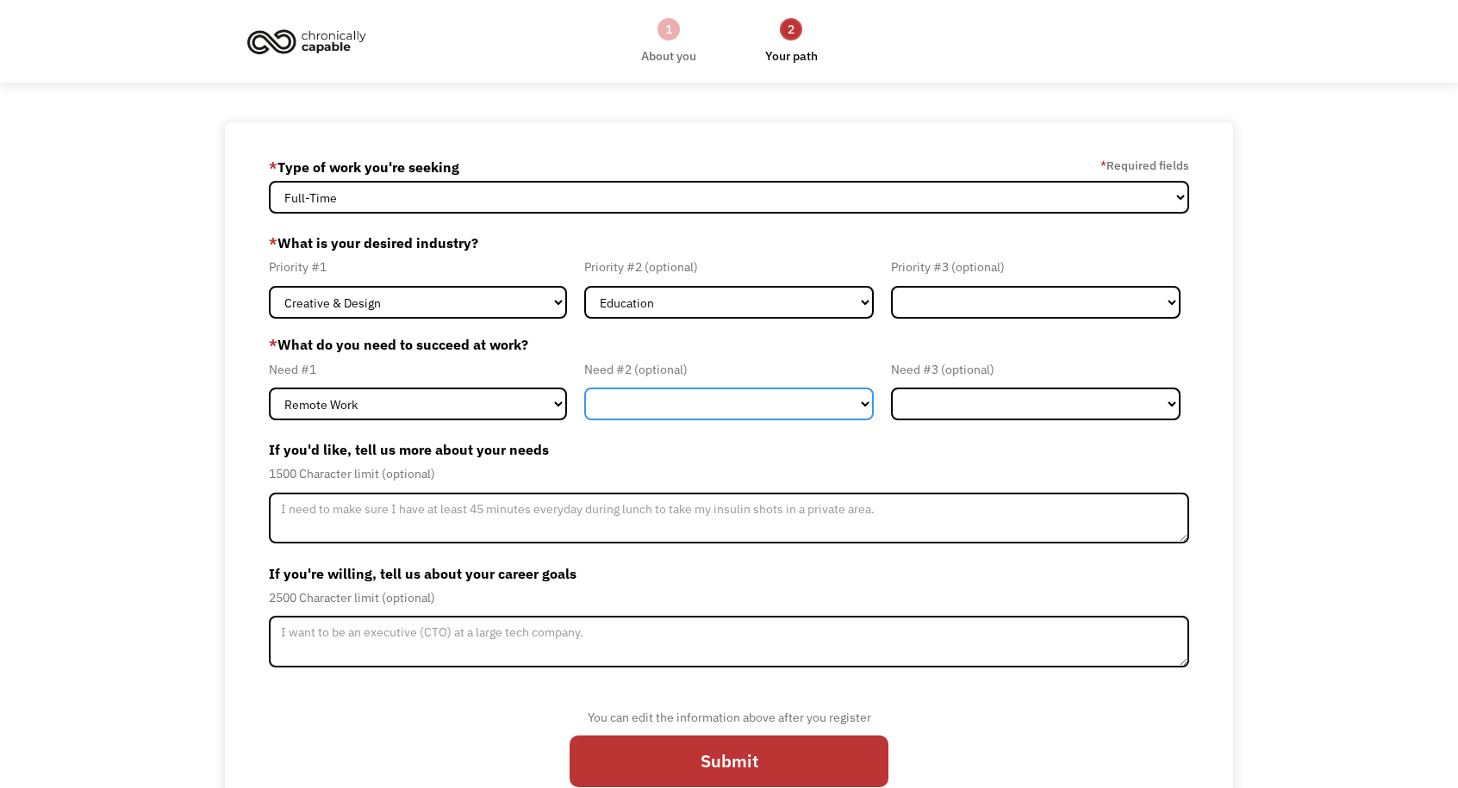
click at [624, 408] on select "Flexible Hours Remote Work Service Animal On-site Accommodations Visual Support…" at bounding box center [729, 404] width 290 height 33
click at [584, 388] on select "Flexible Hours Remote Work Service Animal On-site Accommodations Visual Support…" at bounding box center [729, 404] width 290 height 33
click at [648, 411] on select "Flexible Hours Remote Work Service Animal On-site Accommodations Visual Support…" at bounding box center [729, 404] width 290 height 33
select select "Flexible Hours"
click at [584, 388] on select "Flexible Hours Remote Work Service Animal On-site Accommodations Visual Support…" at bounding box center [729, 404] width 290 height 33
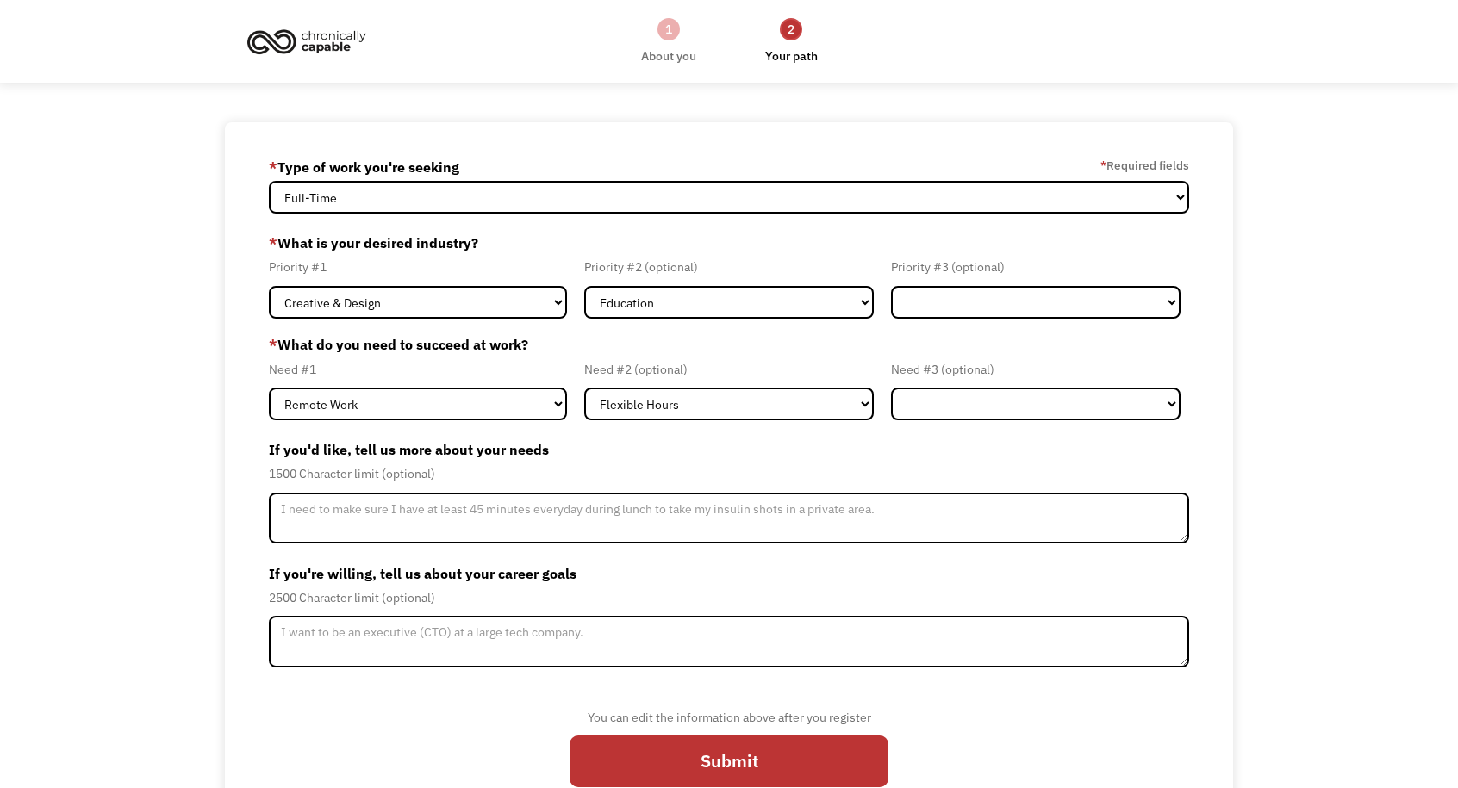
click at [650, 456] on label "If you'd like, tell us more about your needs" at bounding box center [729, 450] width 921 height 28
click at [948, 414] on select "Flexible Hours Remote Work Service Animal On-site Accommodations Visual Support…" at bounding box center [1036, 404] width 290 height 33
click at [843, 463] on label "If you'd like, tell us more about your needs" at bounding box center [729, 450] width 921 height 28
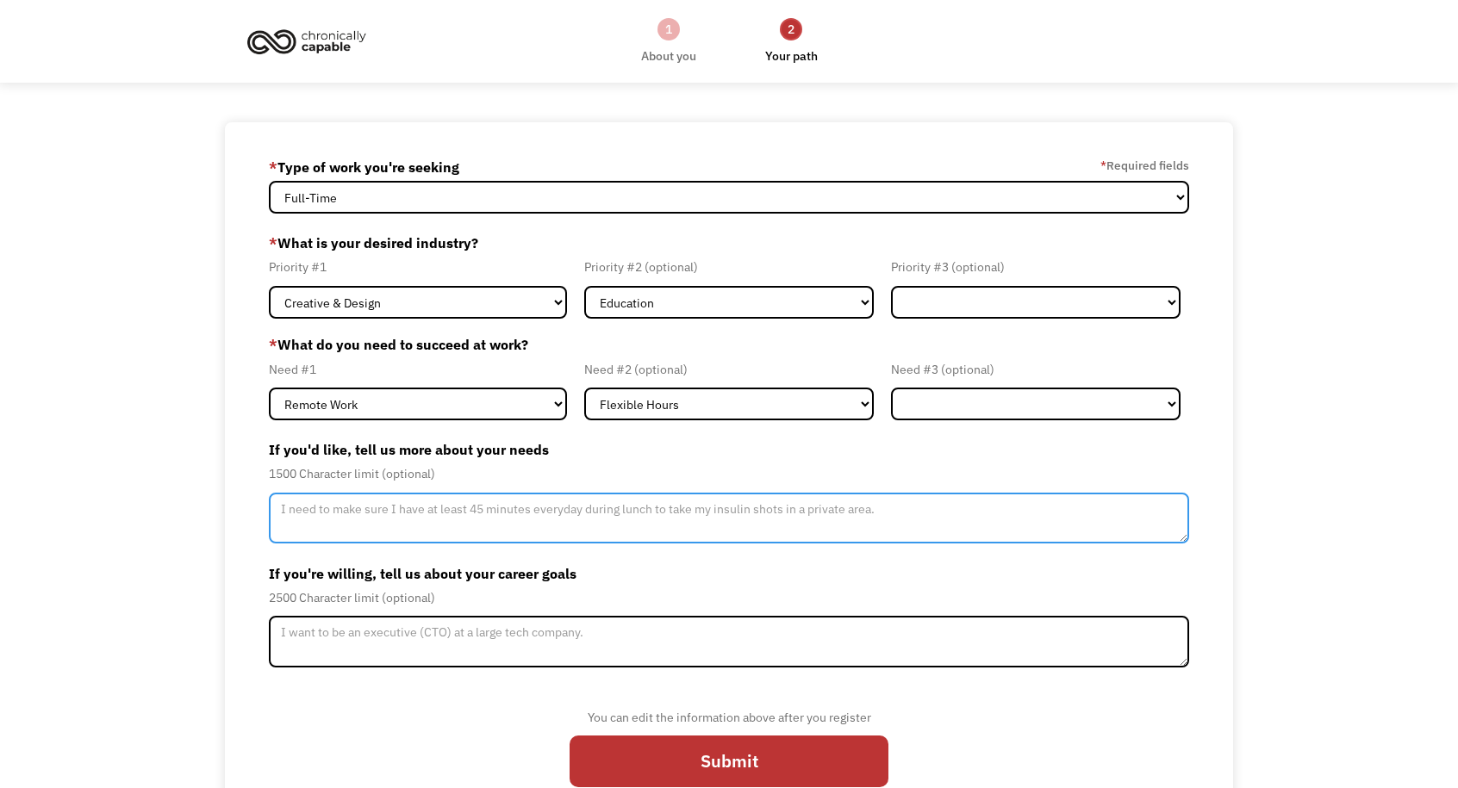
click at [550, 511] on textarea "Member-Update-Form-Step2" at bounding box center [729, 519] width 921 height 52
type textarea "I"
click at [831, 514] on textarea "Due to my autoimmune condition which triggers seizures, I am unable to drive or…" at bounding box center [729, 519] width 921 height 52
click at [900, 509] on textarea "Due to my autoimmune condition which triggers seizures, I am unable to drive or…" at bounding box center [729, 519] width 921 height 52
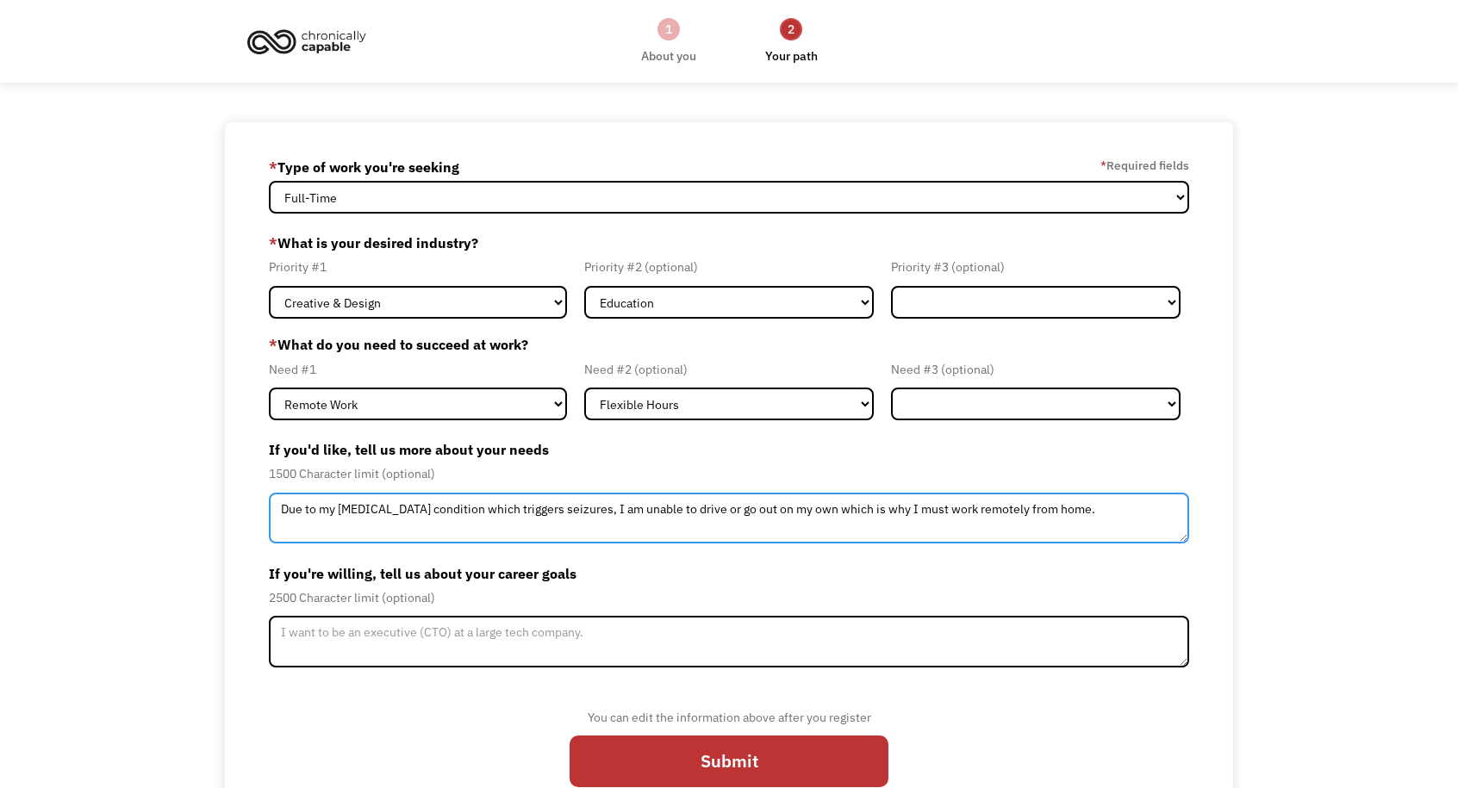
click at [900, 509] on textarea "Due to my autoimmune condition which triggers seizures, I am unable to drive or…" at bounding box center [729, 519] width 921 height 52
click at [1094, 508] on textarea "Due to my autoimmune condition which triggers seizures, I am unable to drive or…" at bounding box center [729, 519] width 921 height 52
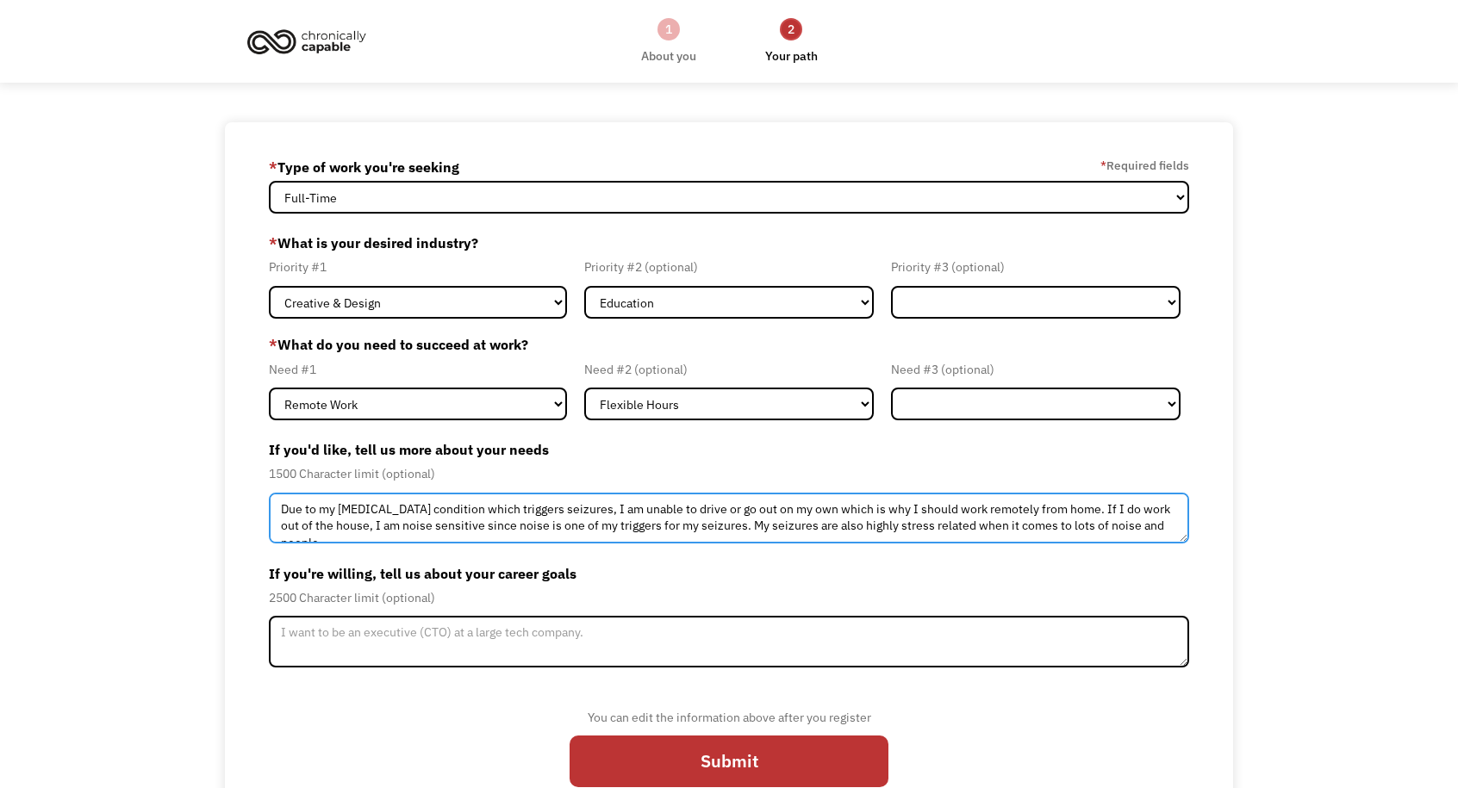
scroll to position [9, 0]
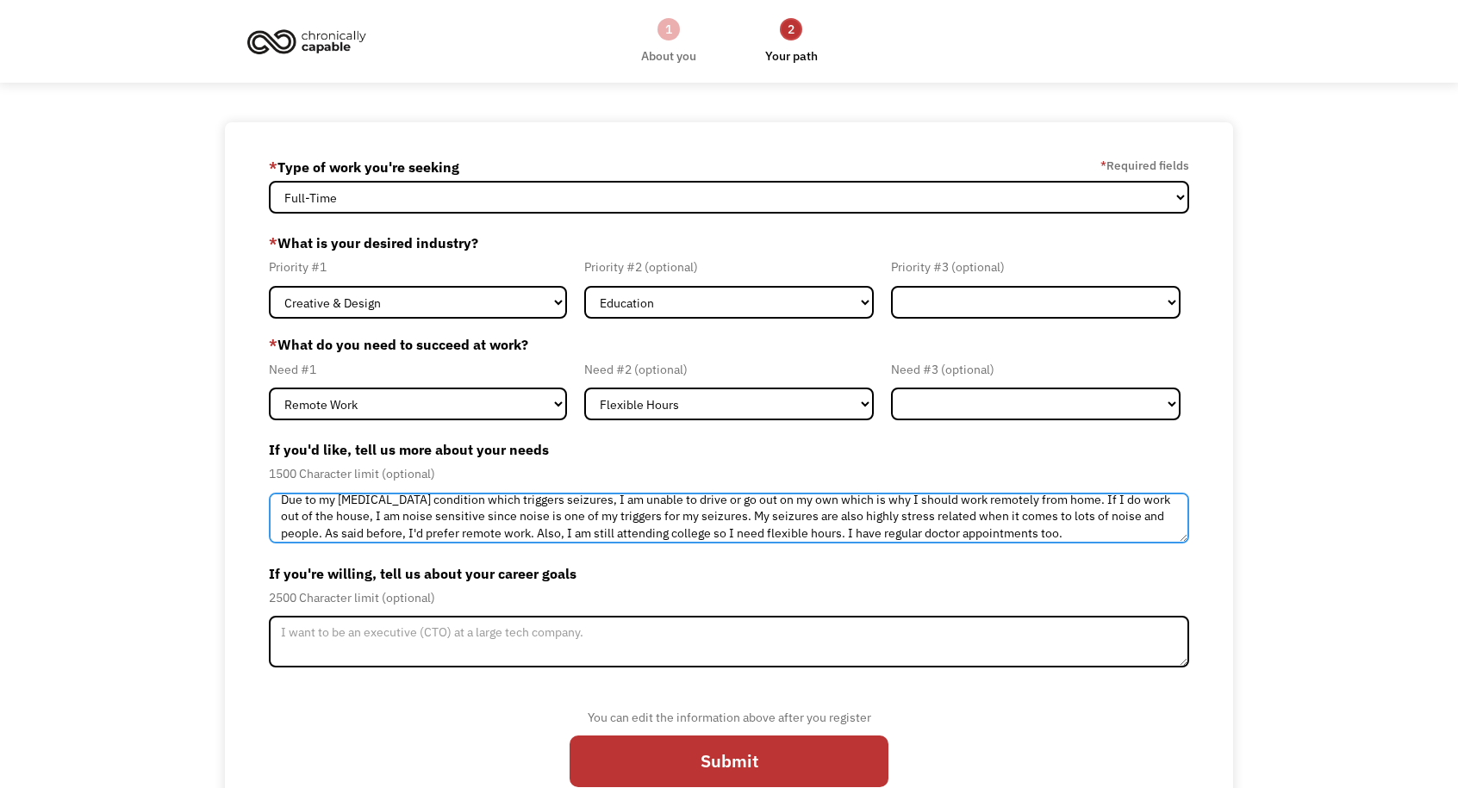
type textarea "Due to my autoimmune condition which triggers seizures, I am unable to drive or…"
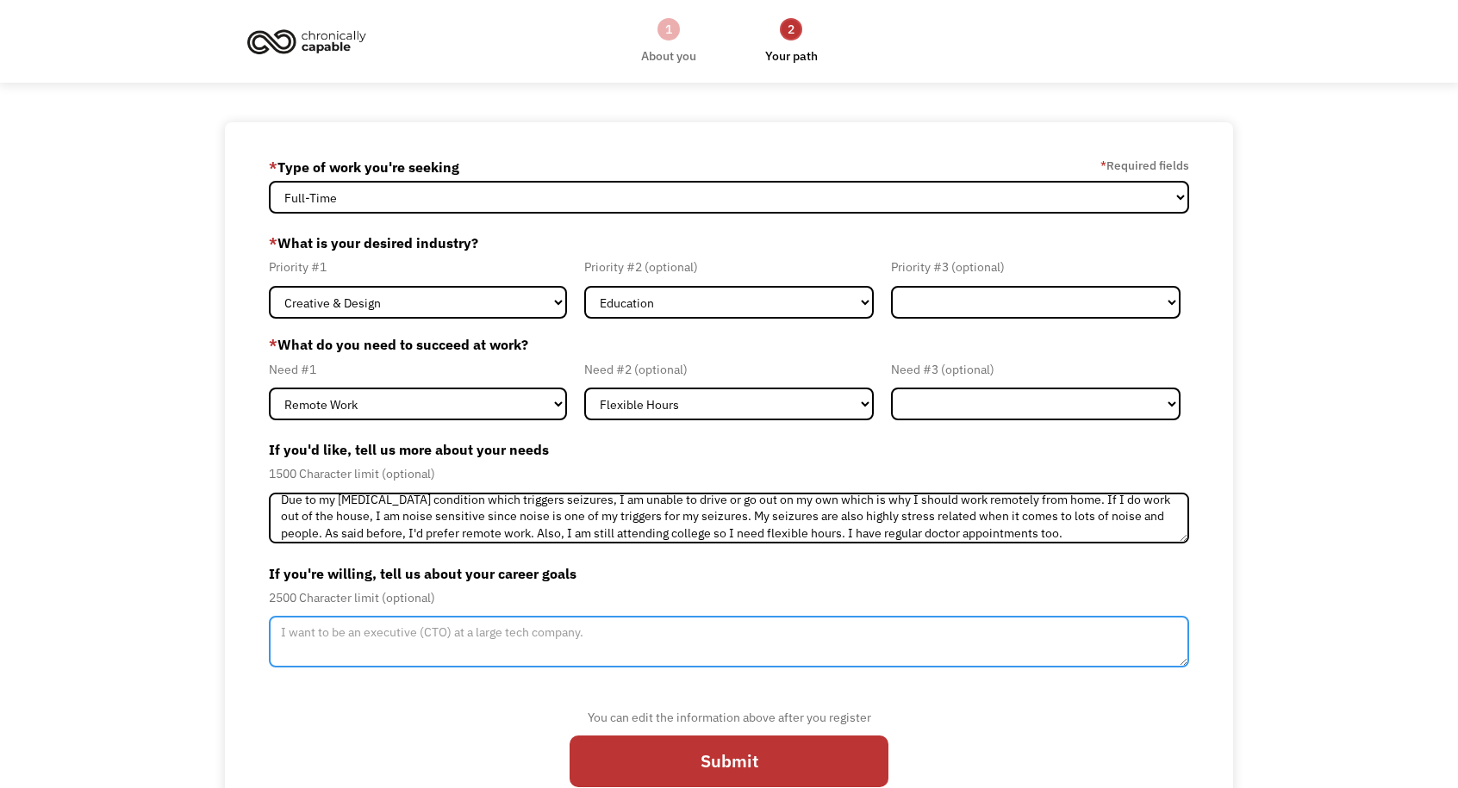
click at [694, 633] on textarea "Member-Update-Form-Step2" at bounding box center [729, 642] width 921 height 52
drag, startPoint x: 694, startPoint y: 633, endPoint x: 362, endPoint y: 654, distance: 332.4
click at [362, 654] on textarea "I am currently majoring in creative writing" at bounding box center [729, 642] width 921 height 52
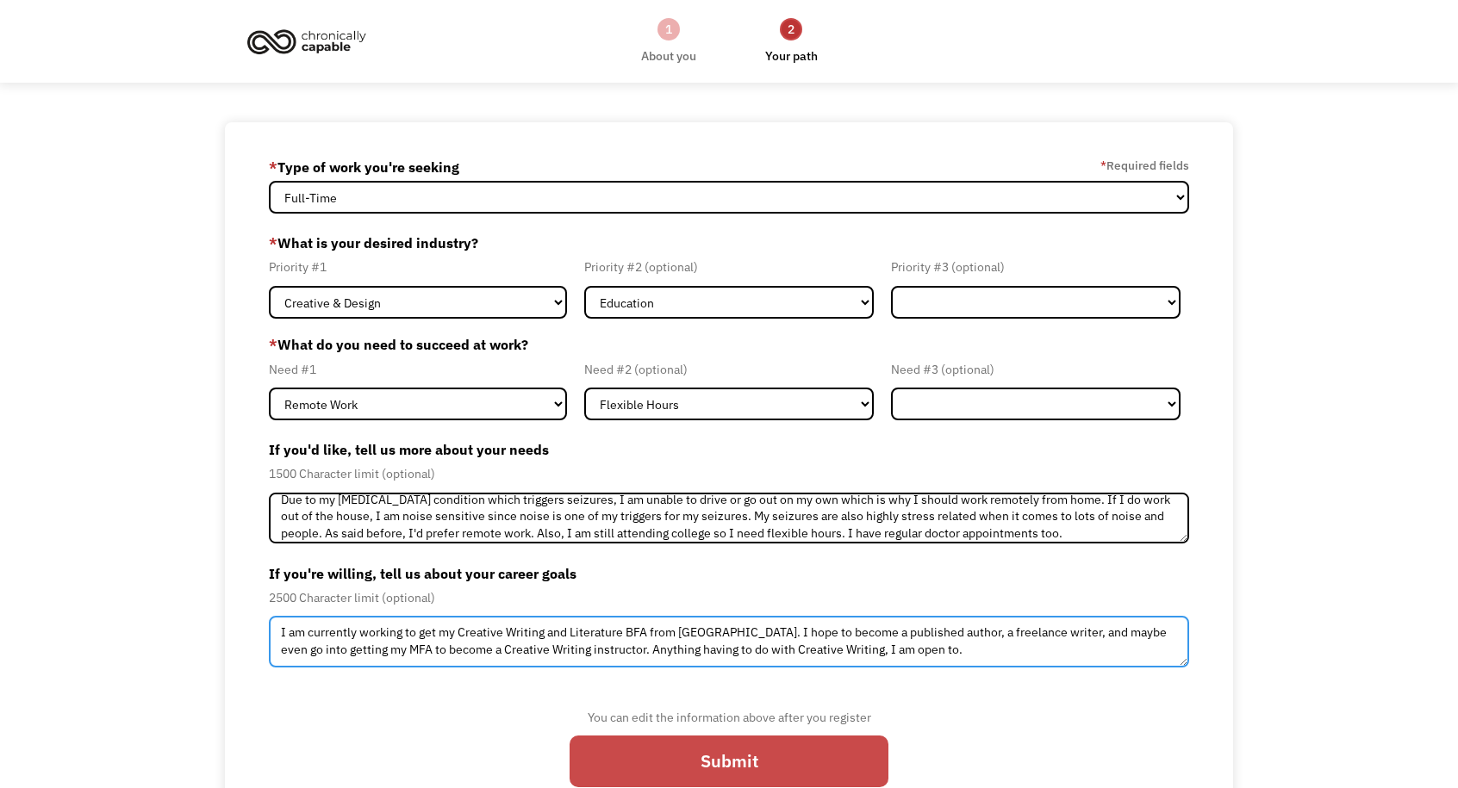
type textarea "I am currently working to get my Creative Writing and Literature BFA from Stony…"
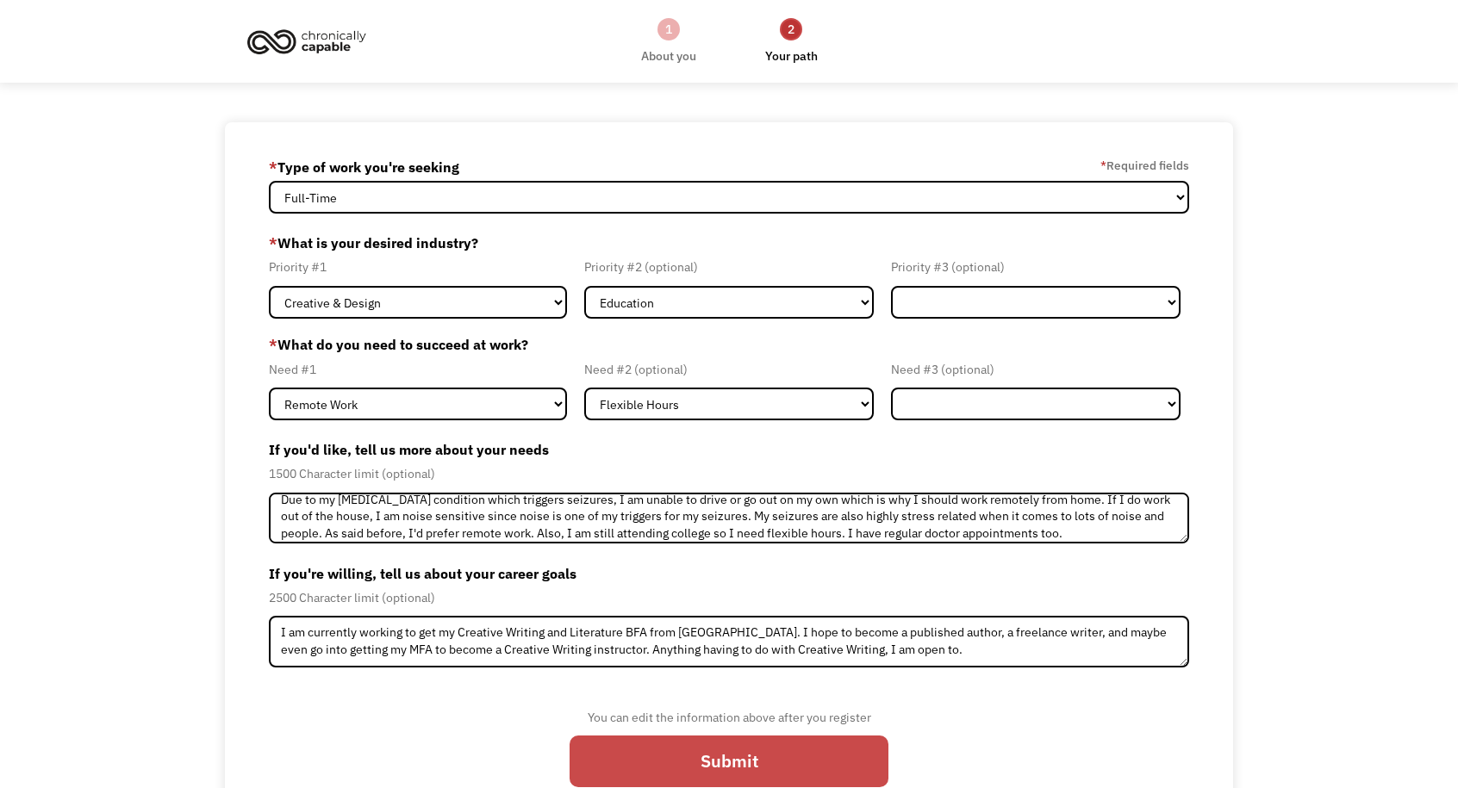
click at [705, 758] on input "Submit" at bounding box center [729, 762] width 319 height 53
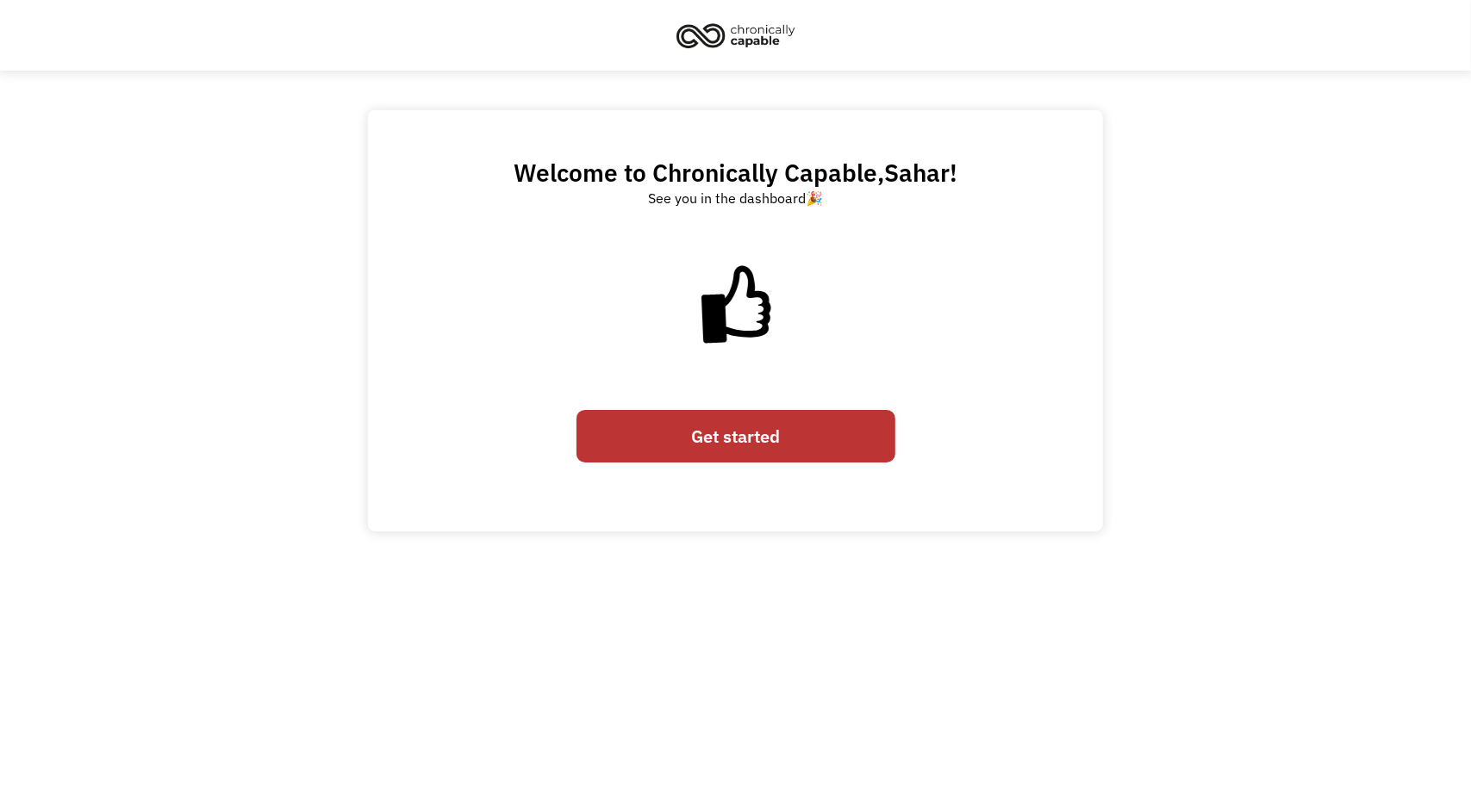
click at [767, 435] on link "Get started" at bounding box center [735, 436] width 319 height 53
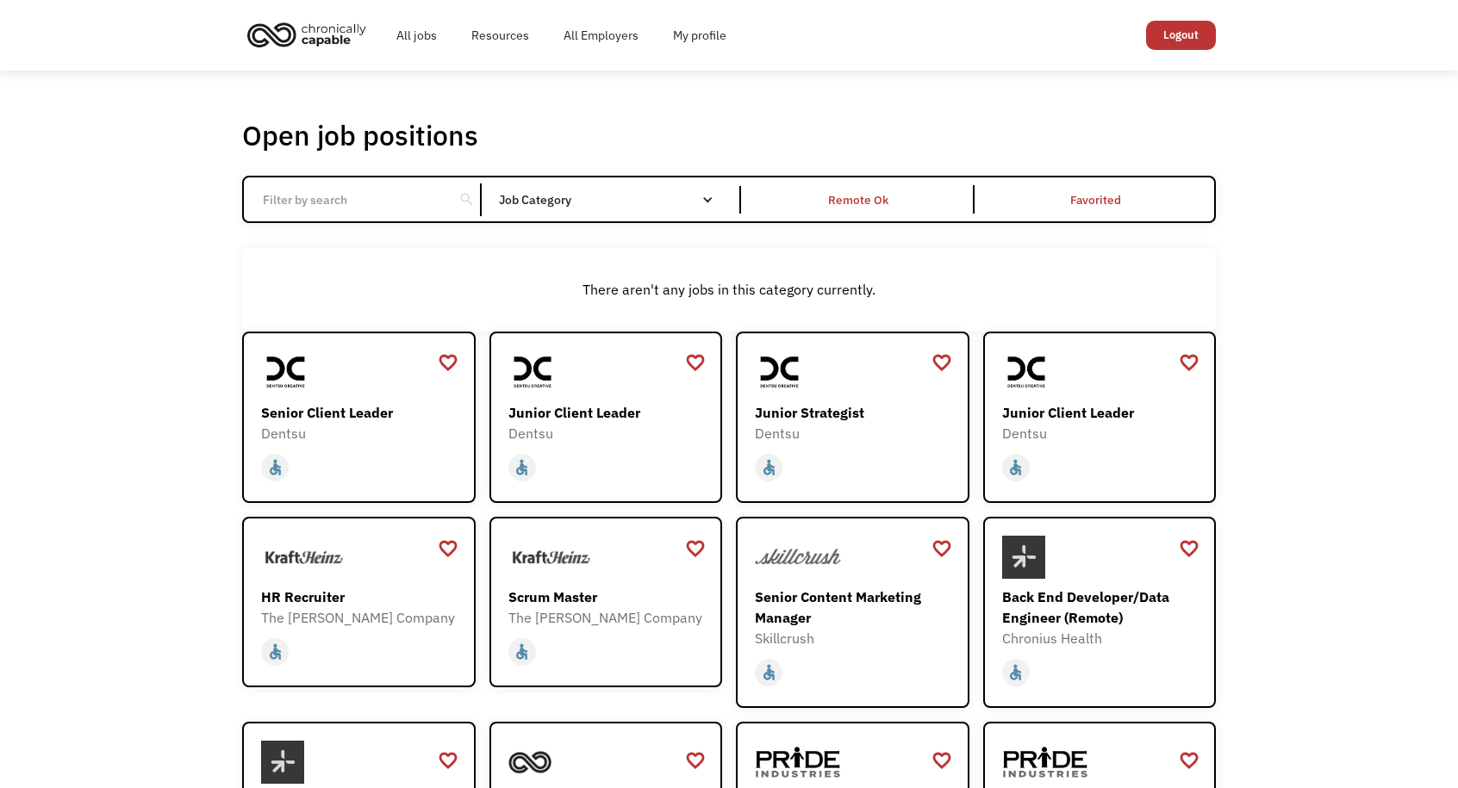
click at [410, 214] on input "Email Form" at bounding box center [348, 200] width 192 height 33
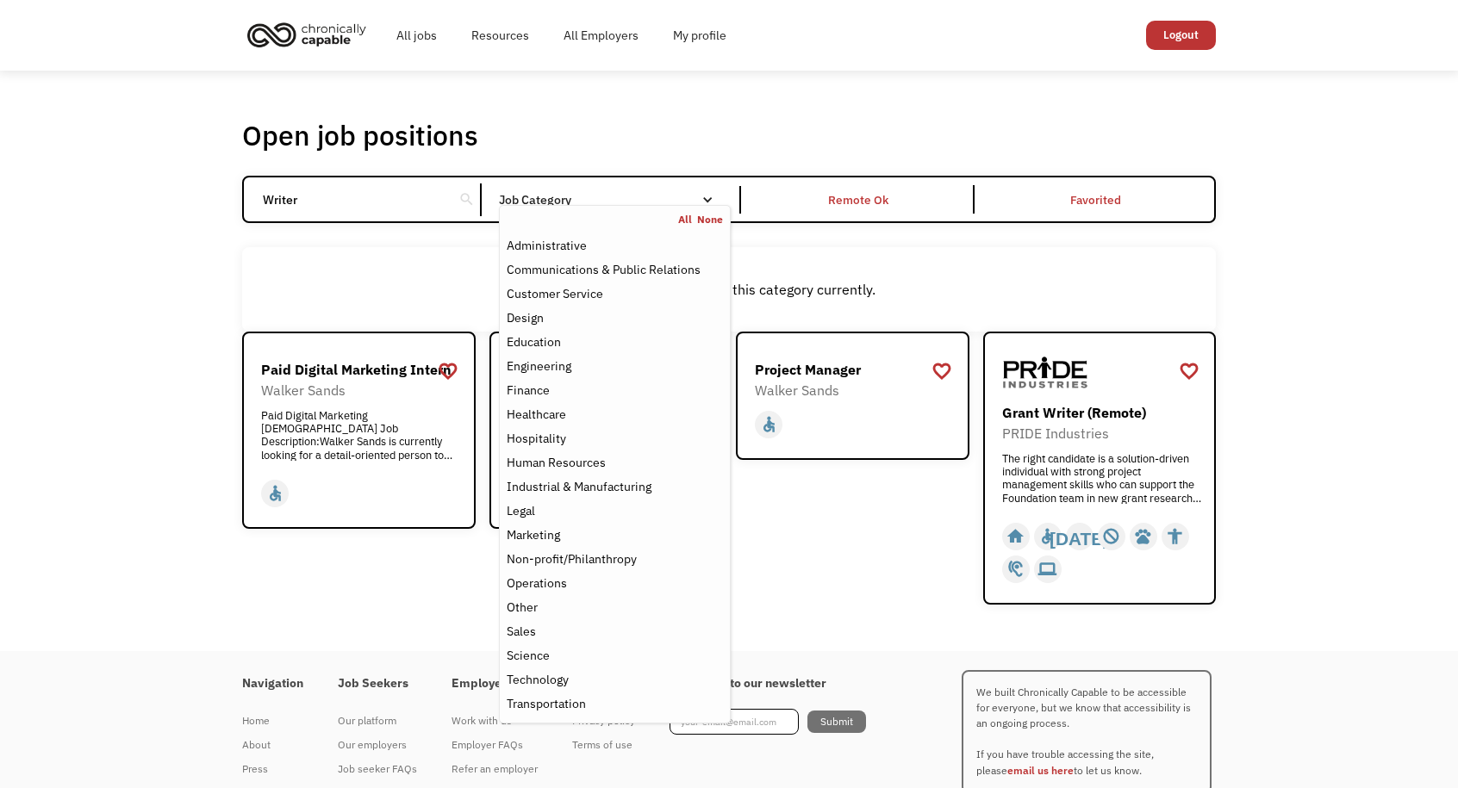
type input "Writer"
click at [537, 200] on div "Job Category" at bounding box center [615, 200] width 232 height 12
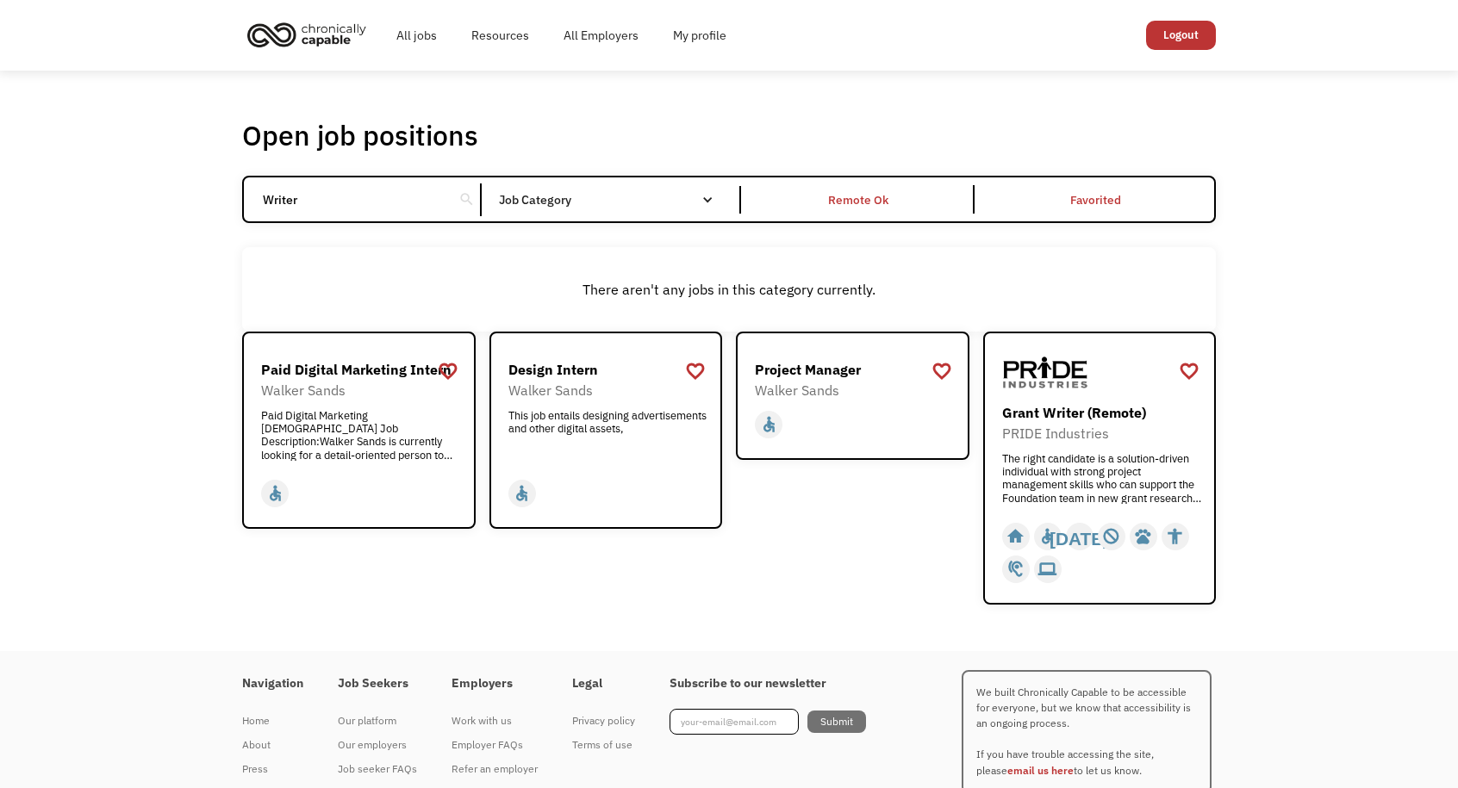
click at [537, 200] on div "Job Category" at bounding box center [615, 200] width 232 height 12
click at [429, 199] on input "Writer" at bounding box center [348, 200] width 192 height 33
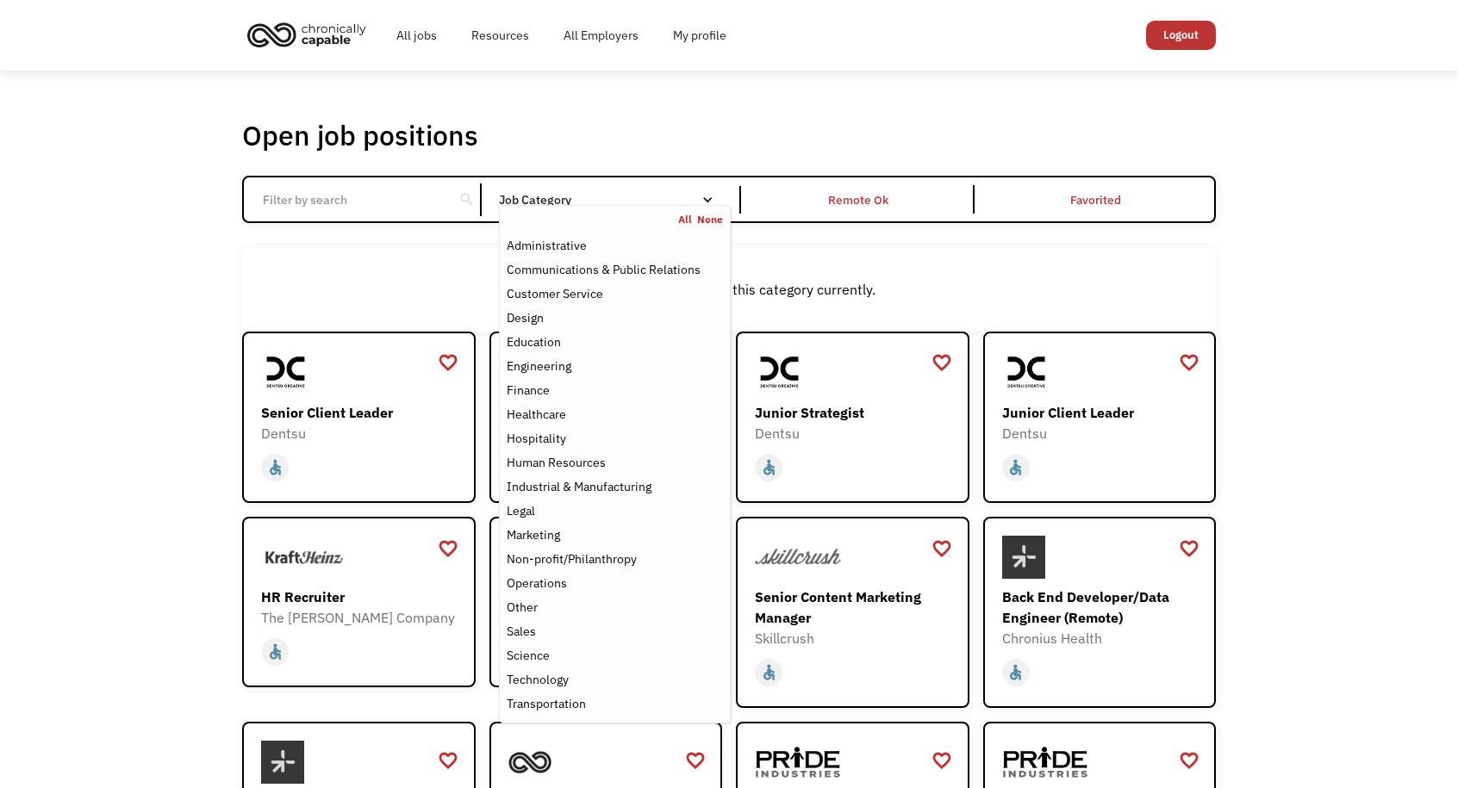
click at [571, 197] on div "Job Category" at bounding box center [615, 200] width 232 height 12
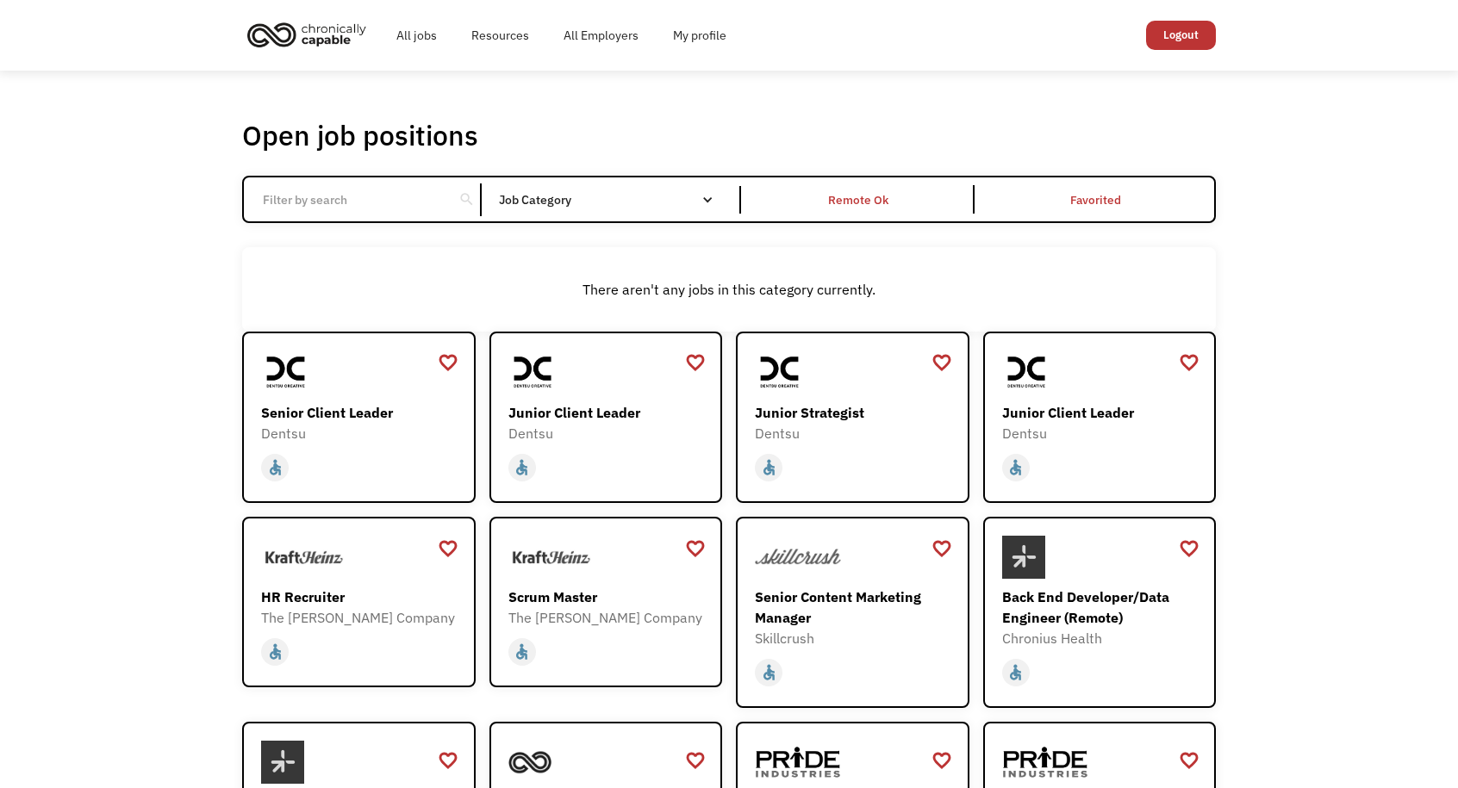
click at [571, 197] on div "Job Category" at bounding box center [615, 200] width 232 height 12
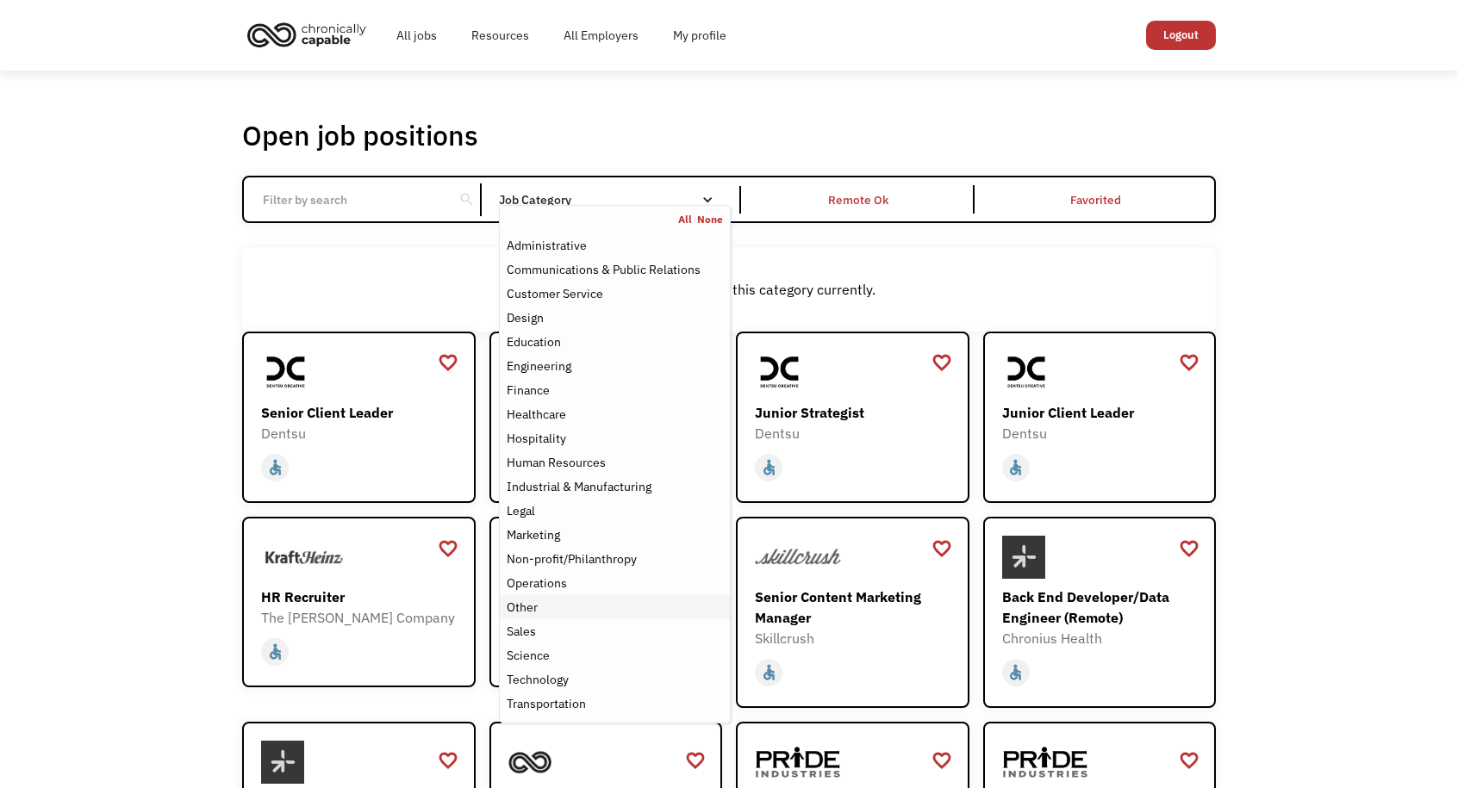
click at [588, 603] on div "Other" at bounding box center [615, 607] width 216 height 21
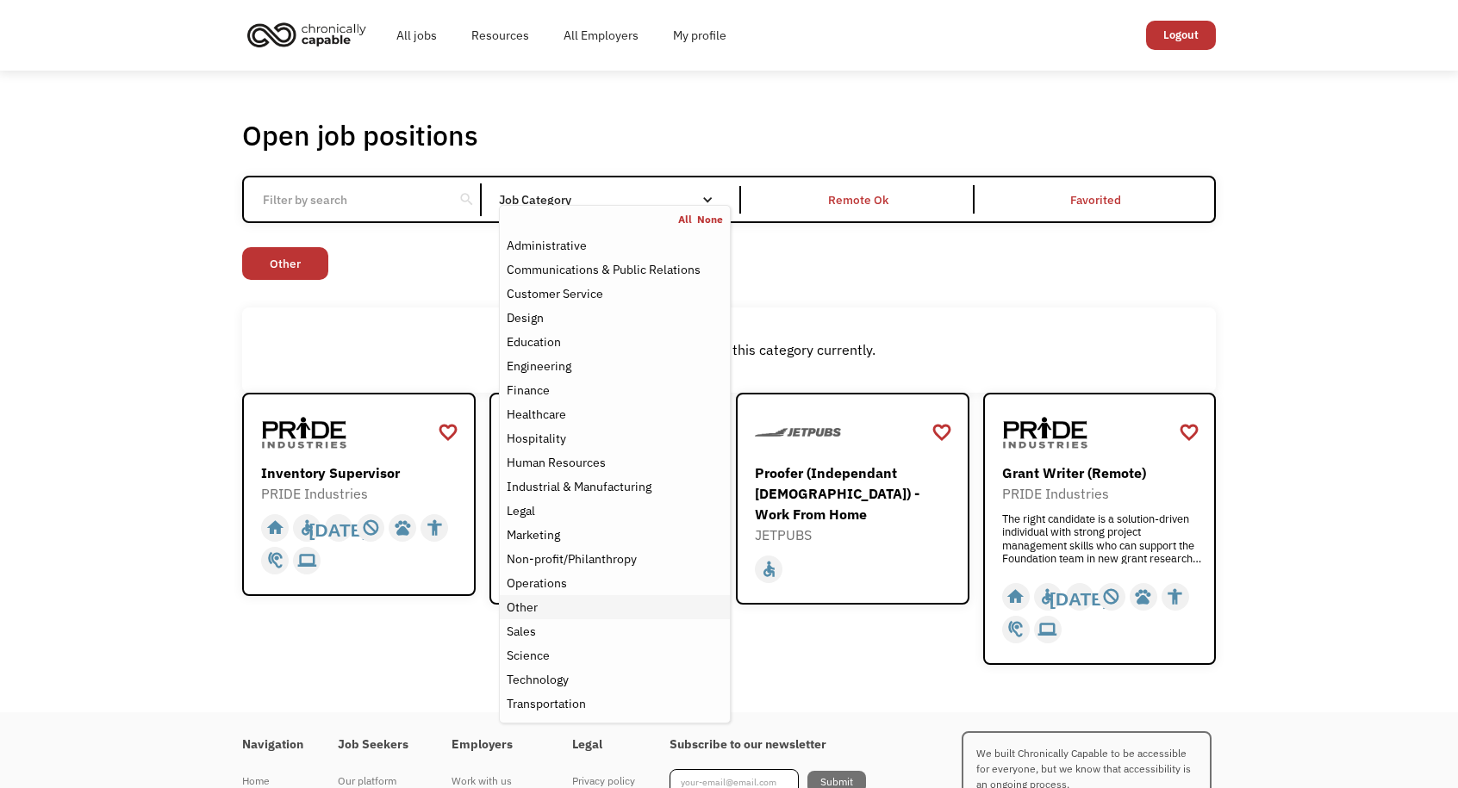
click at [533, 609] on div "Other" at bounding box center [522, 607] width 31 height 21
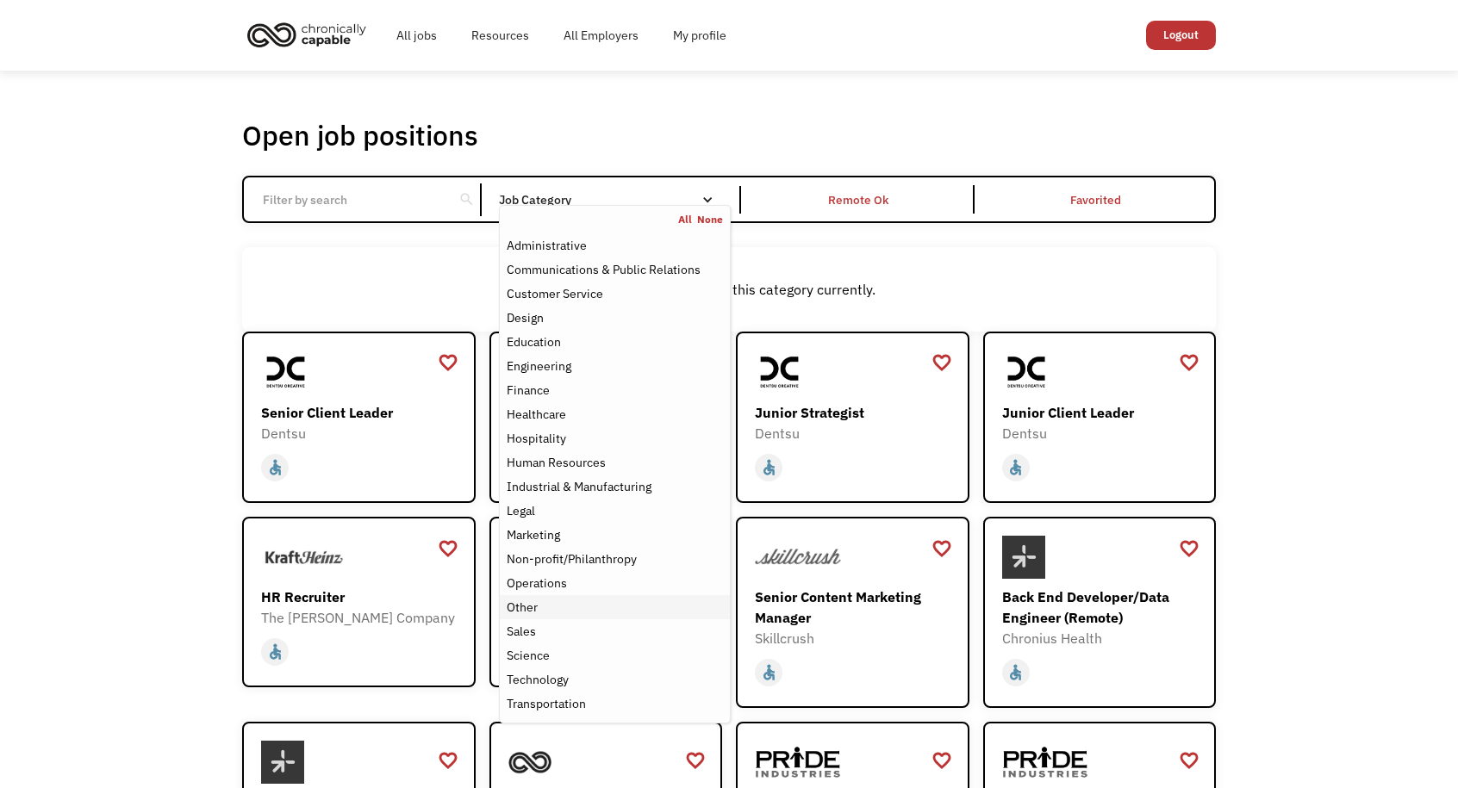
click at [533, 609] on div "Other" at bounding box center [522, 607] width 31 height 21
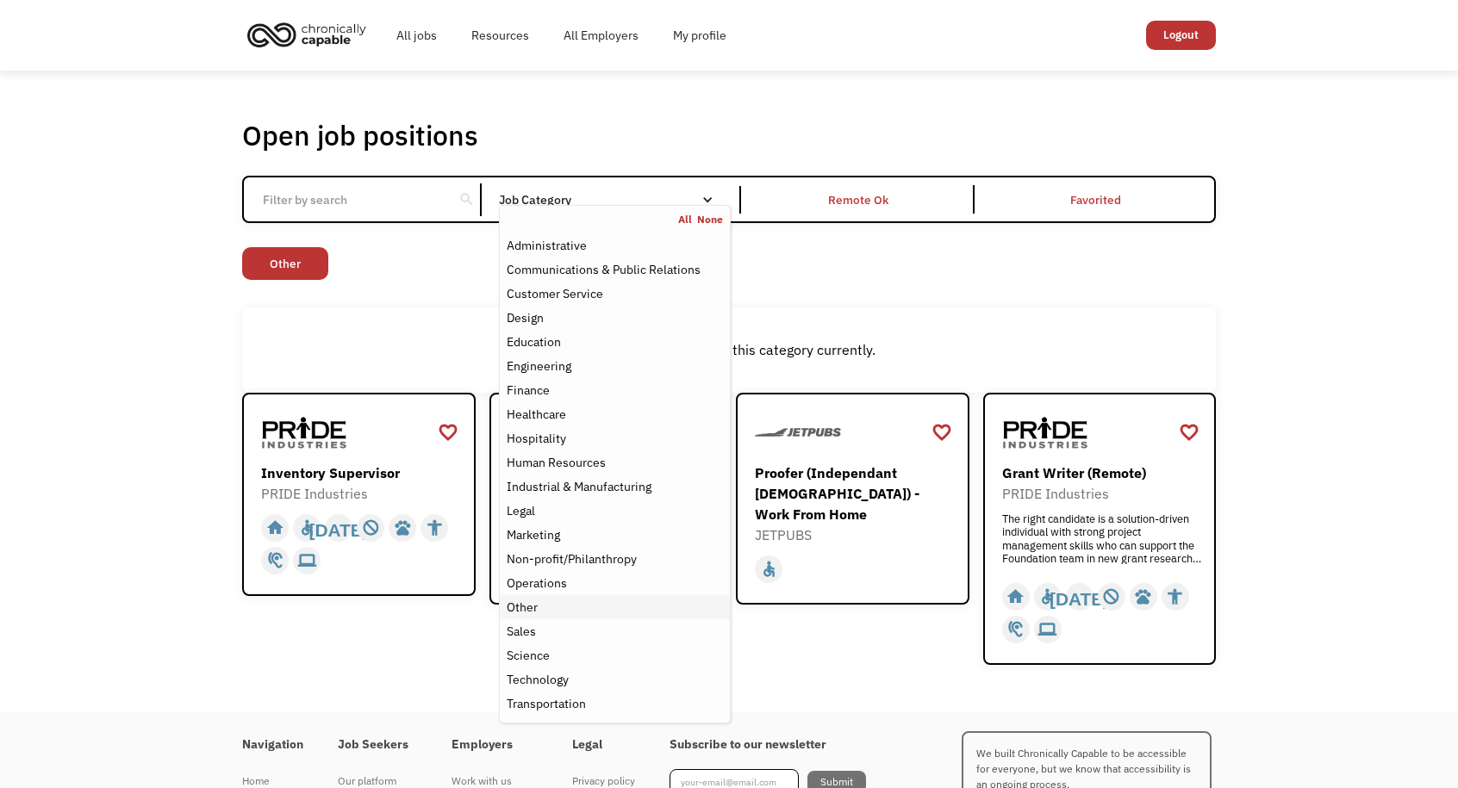
click at [533, 609] on div "Other" at bounding box center [522, 607] width 31 height 21
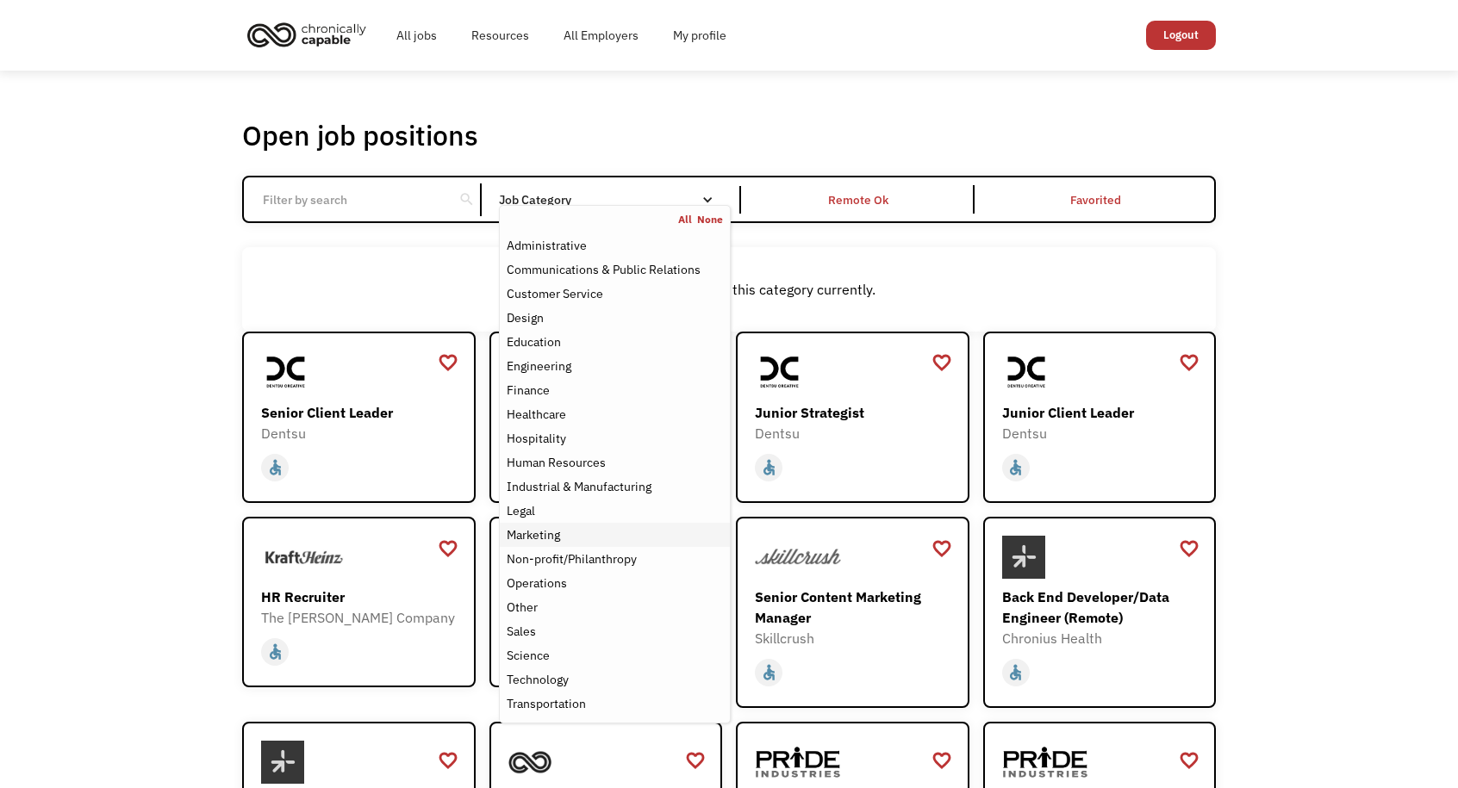
click at [551, 528] on div "Marketing" at bounding box center [533, 535] width 53 height 21
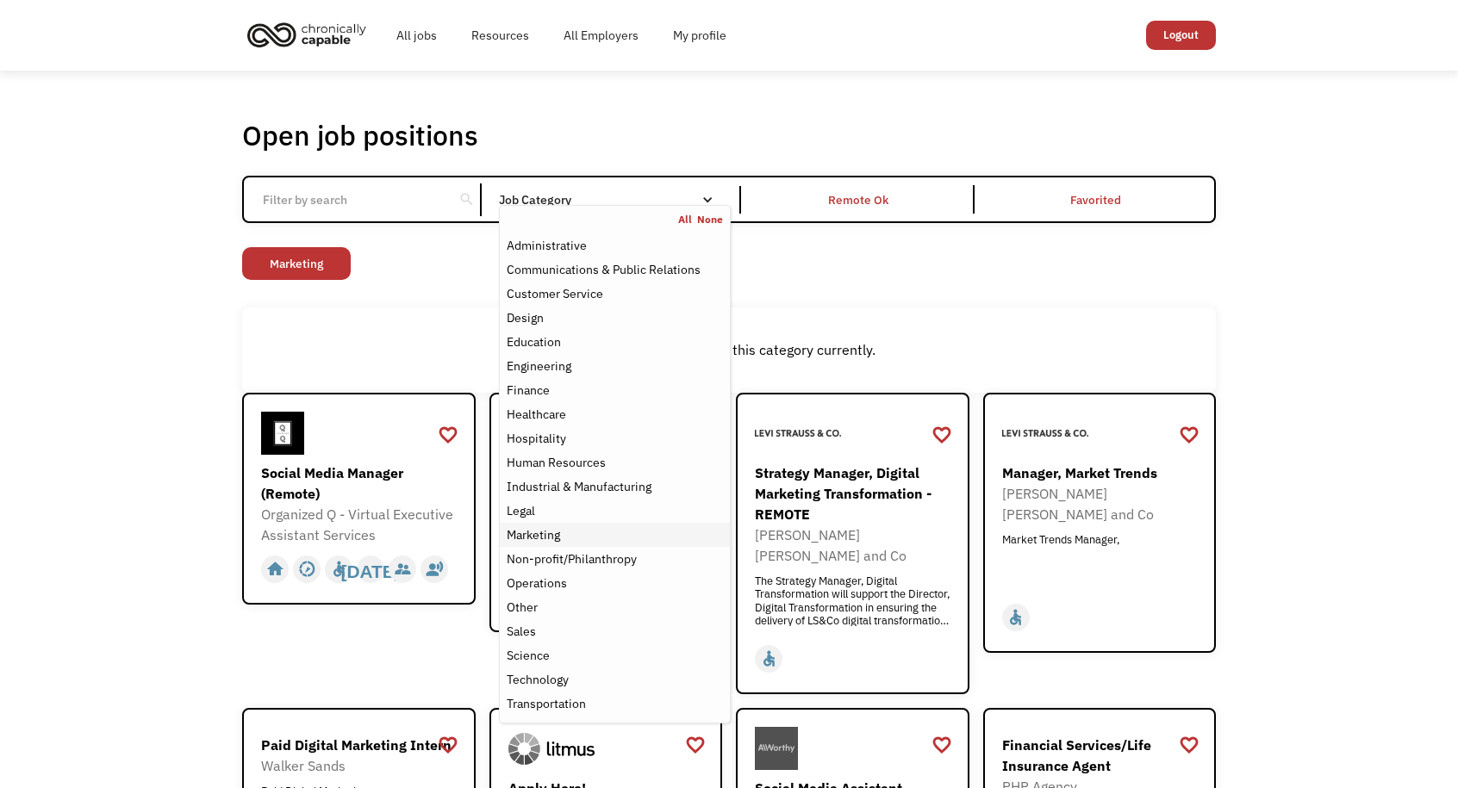
click at [551, 528] on div "Marketing" at bounding box center [533, 535] width 53 height 21
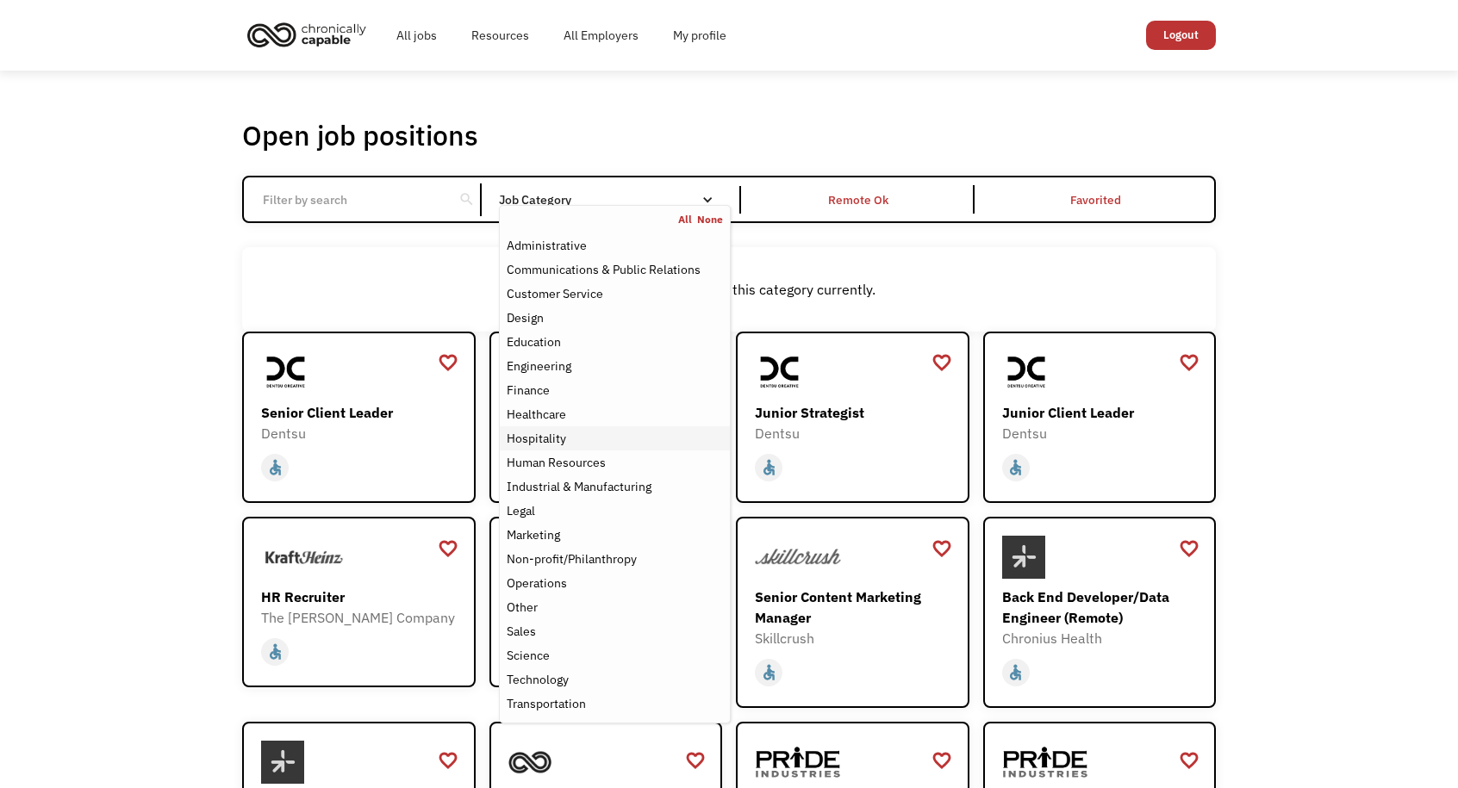
click at [546, 439] on div "Hospitality" at bounding box center [536, 438] width 59 height 21
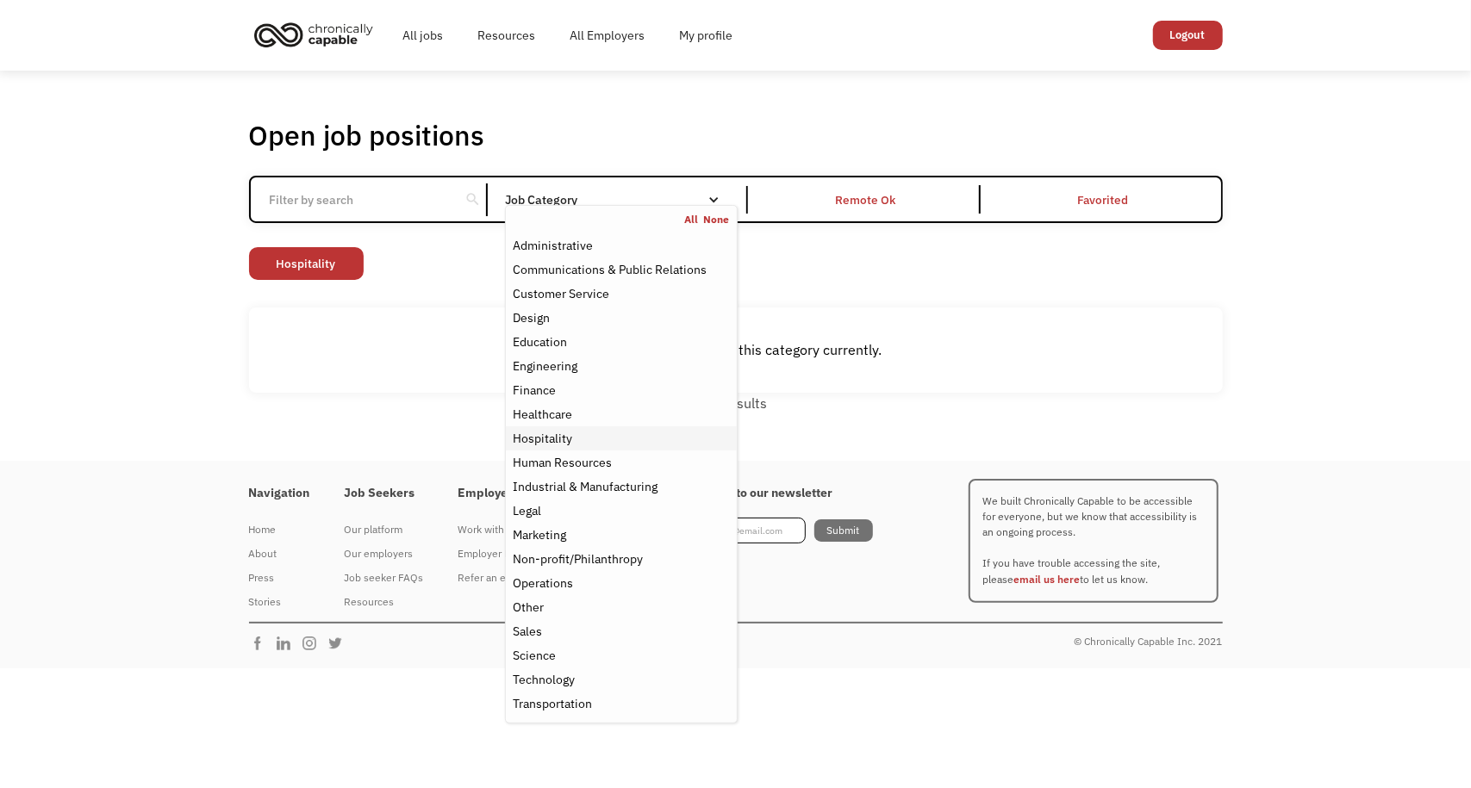
click at [546, 439] on div "Hospitality" at bounding box center [542, 438] width 59 height 21
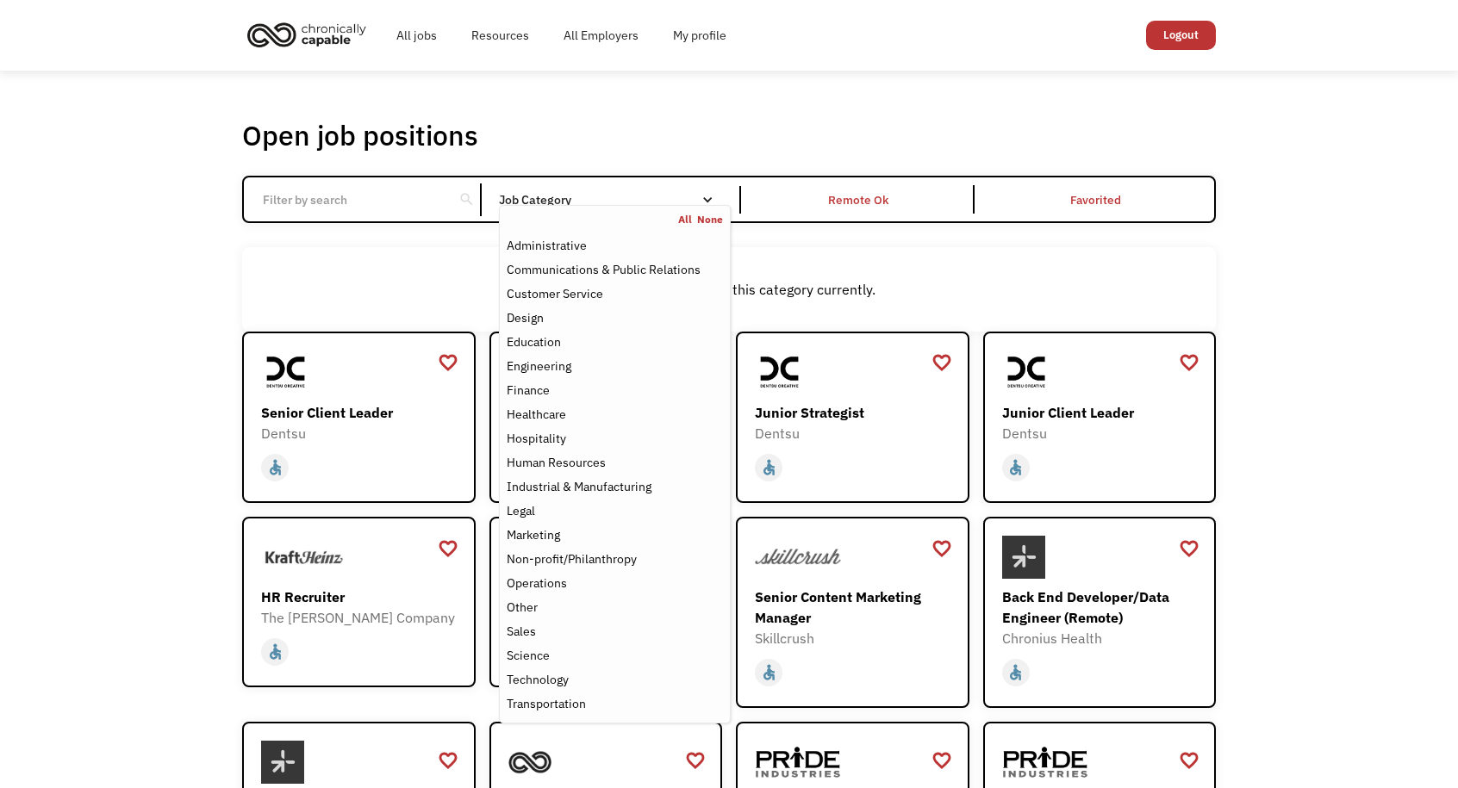
click at [808, 273] on div "There aren't any jobs in this category currently." at bounding box center [729, 289] width 974 height 85
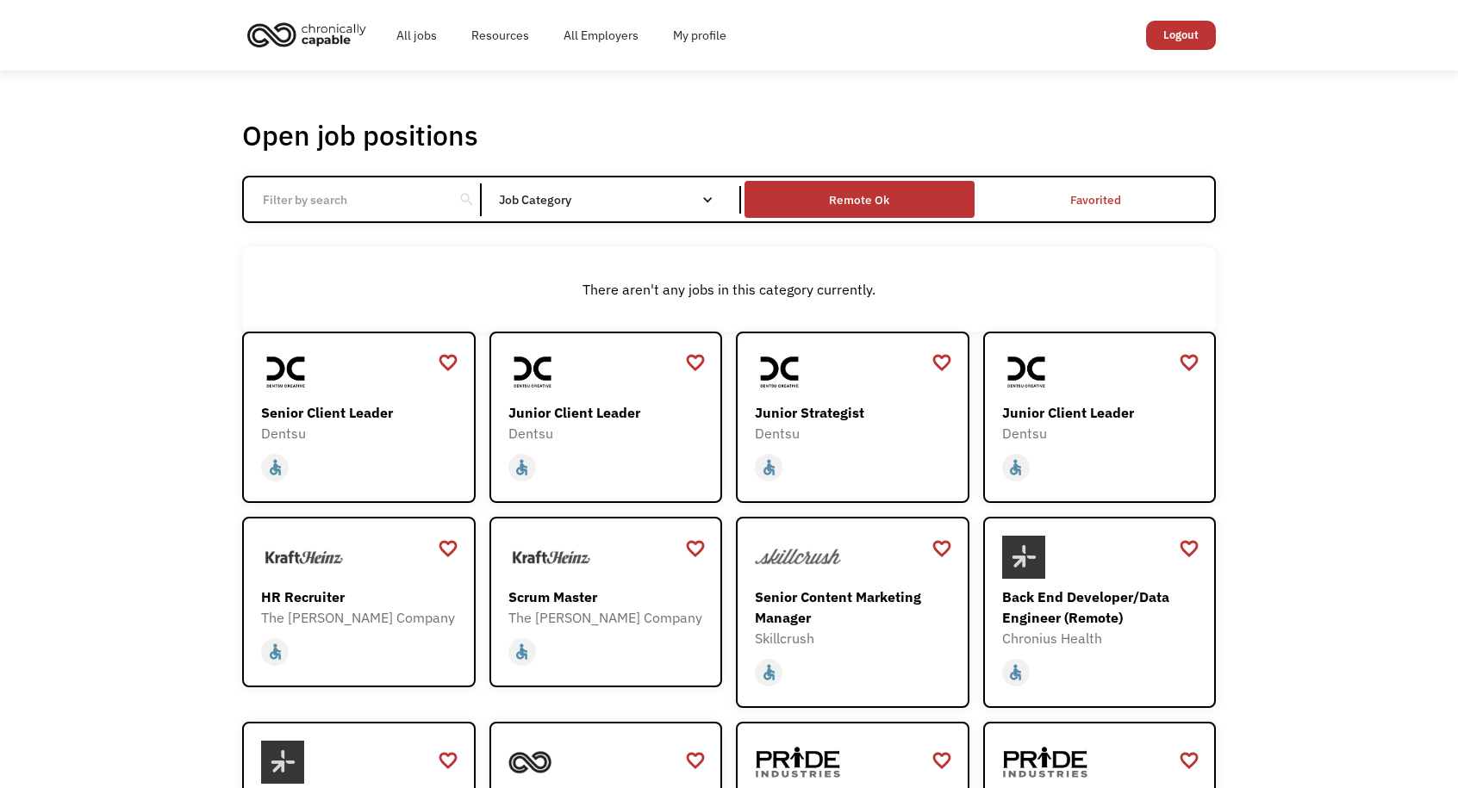
click at [862, 201] on div "Remote Ok" at bounding box center [859, 200] width 60 height 21
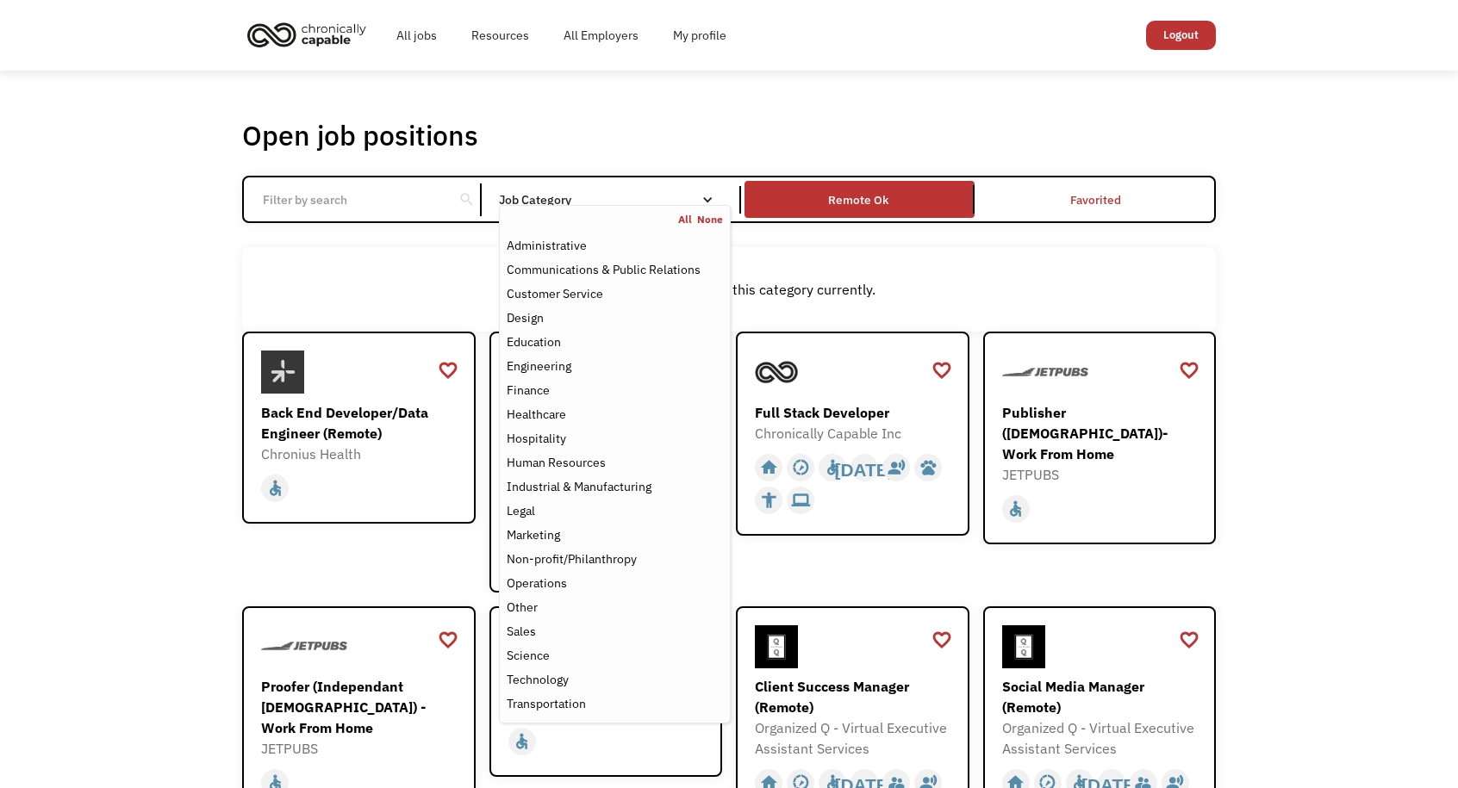
click at [686, 222] on link "All" at bounding box center [687, 220] width 19 height 14
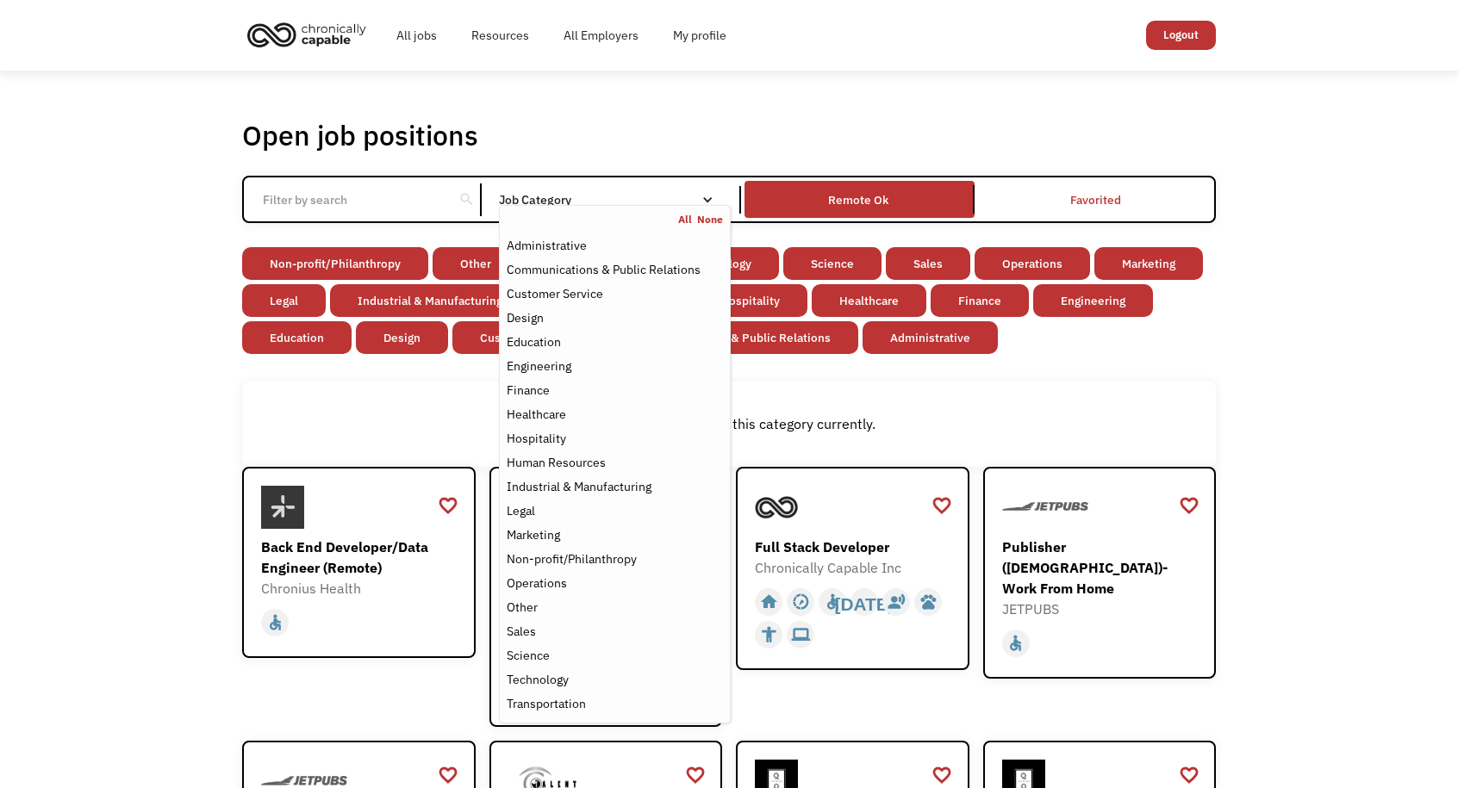
click at [711, 203] on div "Email Form" at bounding box center [707, 200] width 12 height 12
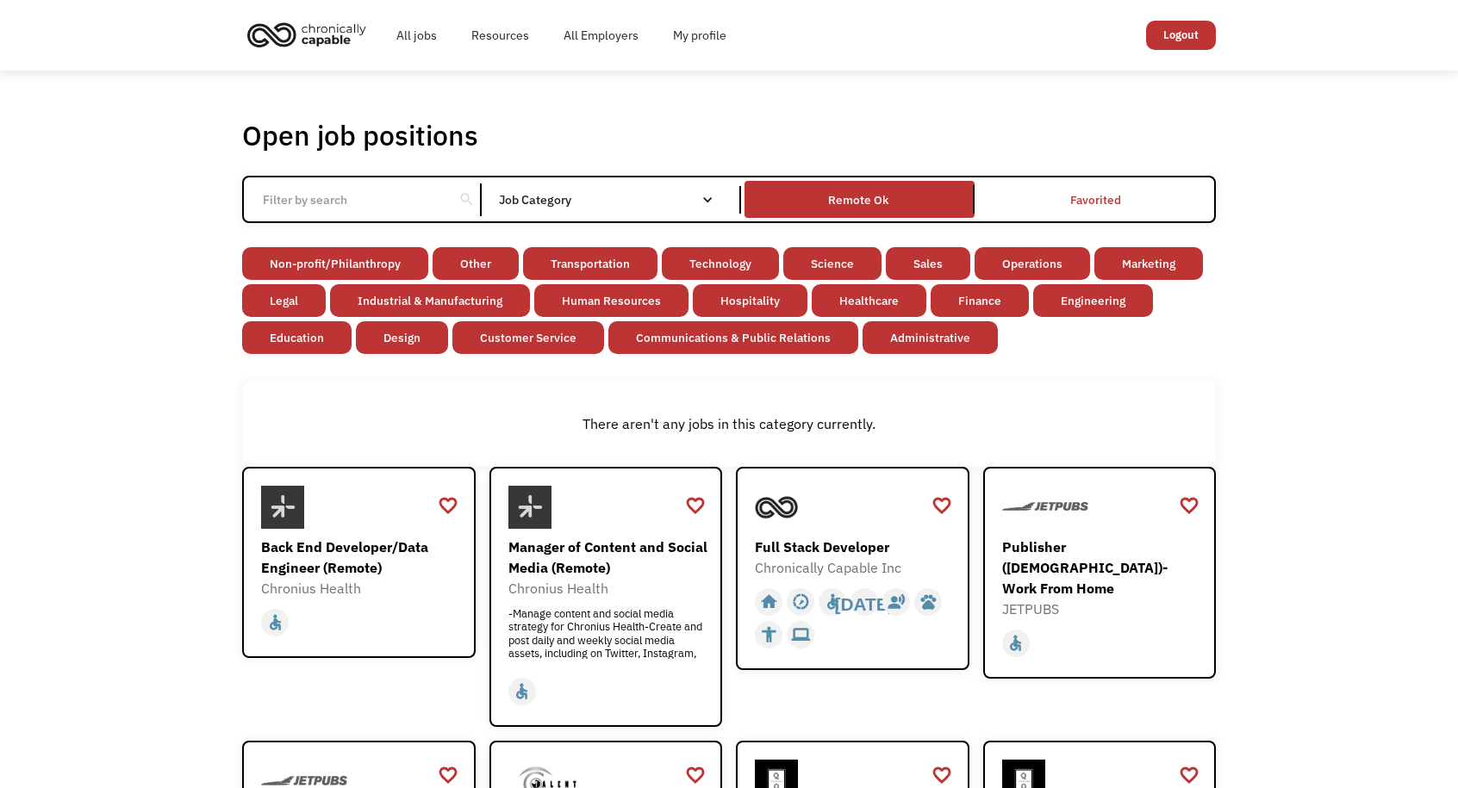
click at [711, 203] on div "Email Form" at bounding box center [707, 200] width 12 height 12
click at [421, 203] on input "Email Form" at bounding box center [348, 200] width 192 height 33
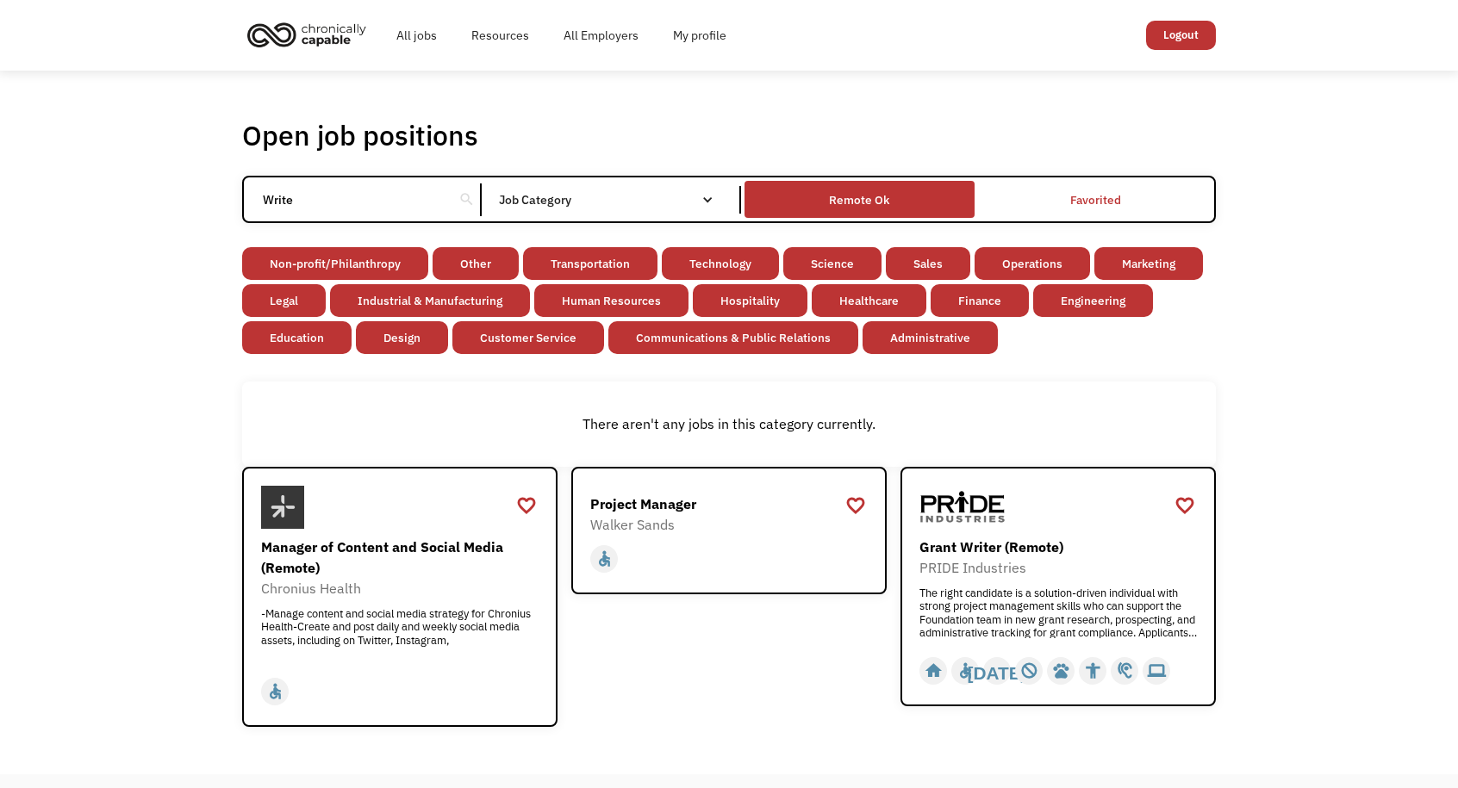
type input "Write"
click at [822, 198] on div "Remote Ok" at bounding box center [859, 199] width 229 height 28
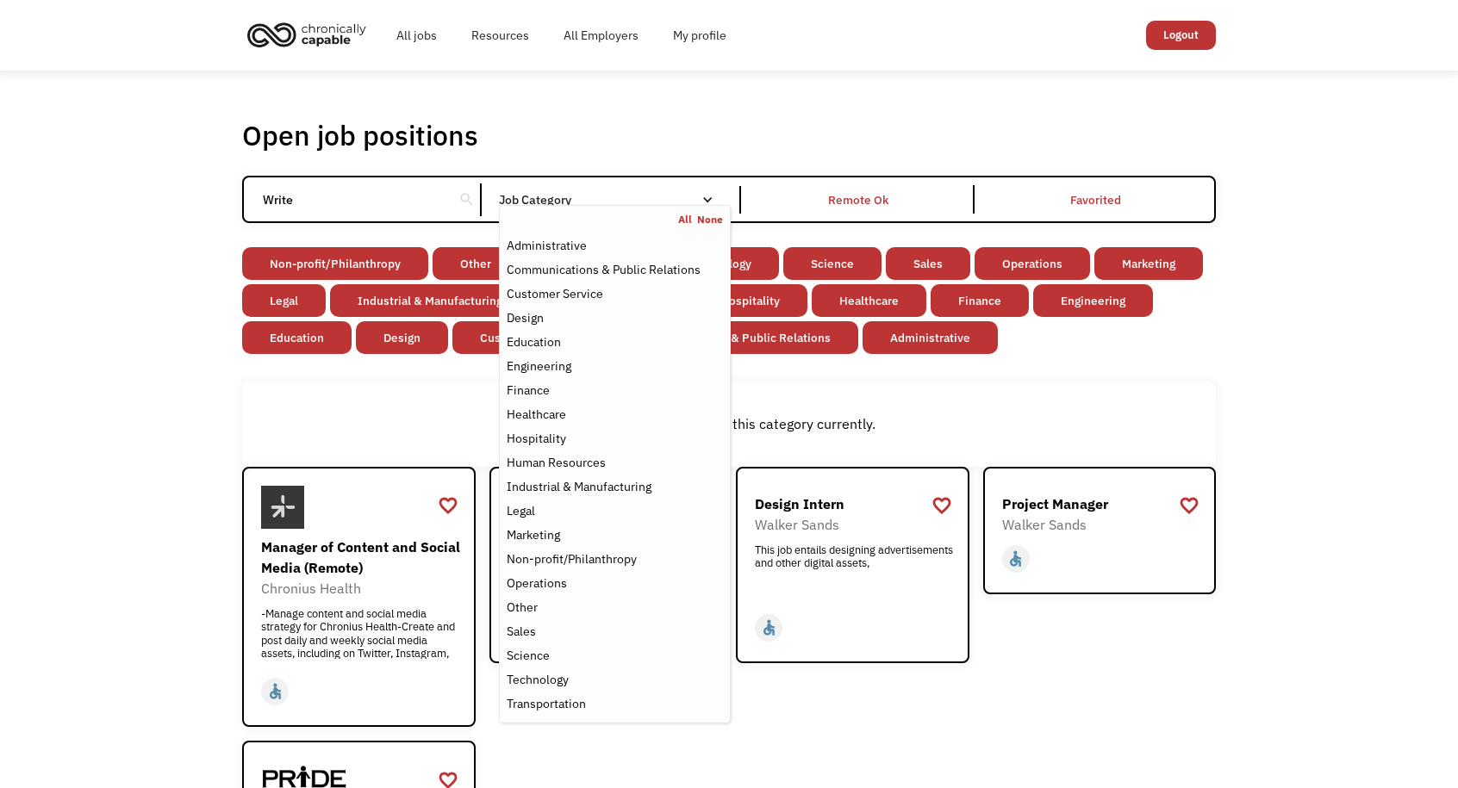
click at [672, 210] on nav "All None Administrative Communications & Public Relations Customer Service Desi…" at bounding box center [615, 464] width 232 height 519
click at [664, 208] on nav "All None Administrative Communications & Public Relations Customer Service Desi…" at bounding box center [615, 464] width 232 height 519
click at [688, 221] on link "All" at bounding box center [687, 220] width 19 height 14
click at [156, 359] on div "Open job positions You have X liked items Search Write search Filter by categor…" at bounding box center [729, 566] width 1458 height 990
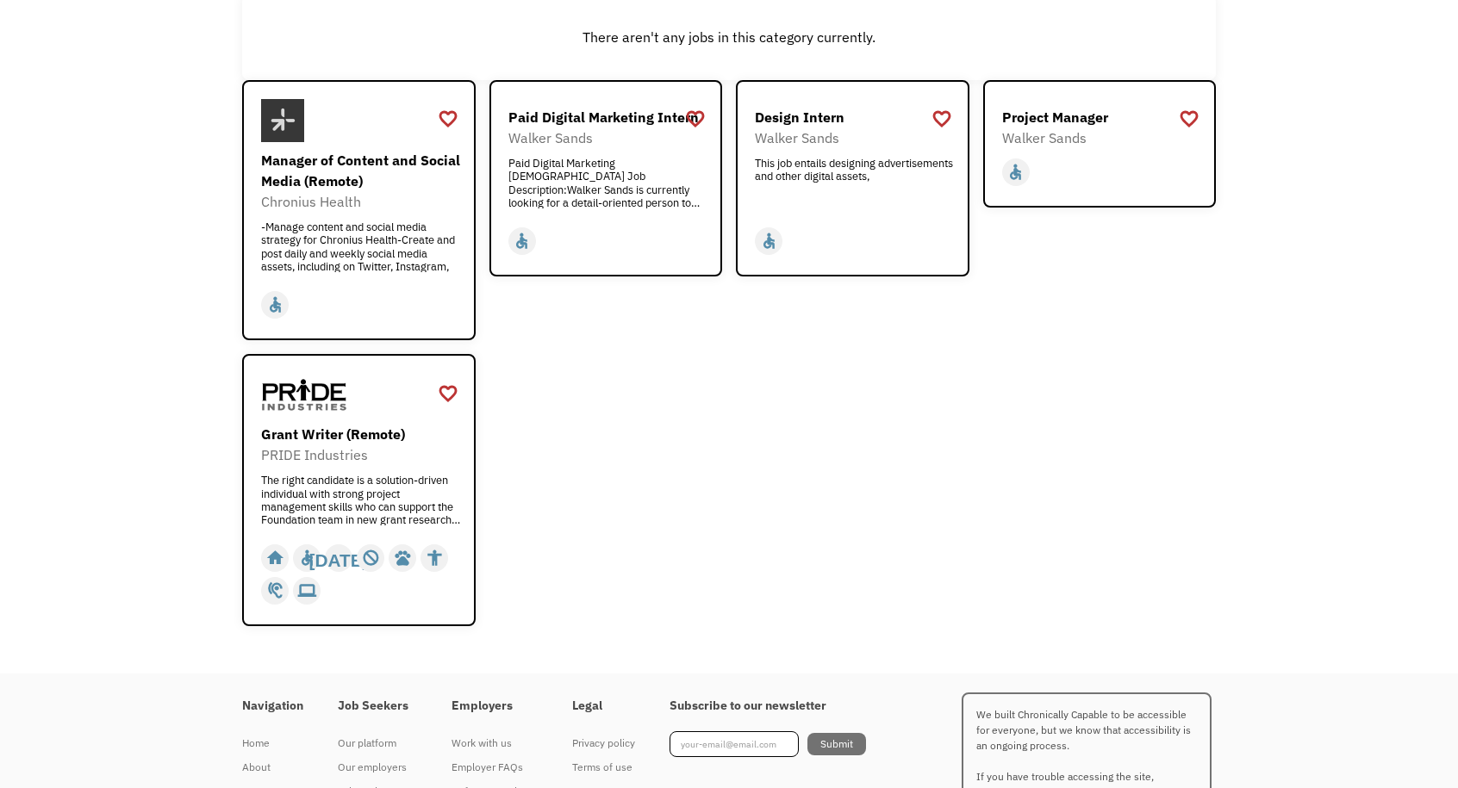
scroll to position [388, 0]
click at [407, 463] on div "PRIDE Industries" at bounding box center [361, 454] width 200 height 21
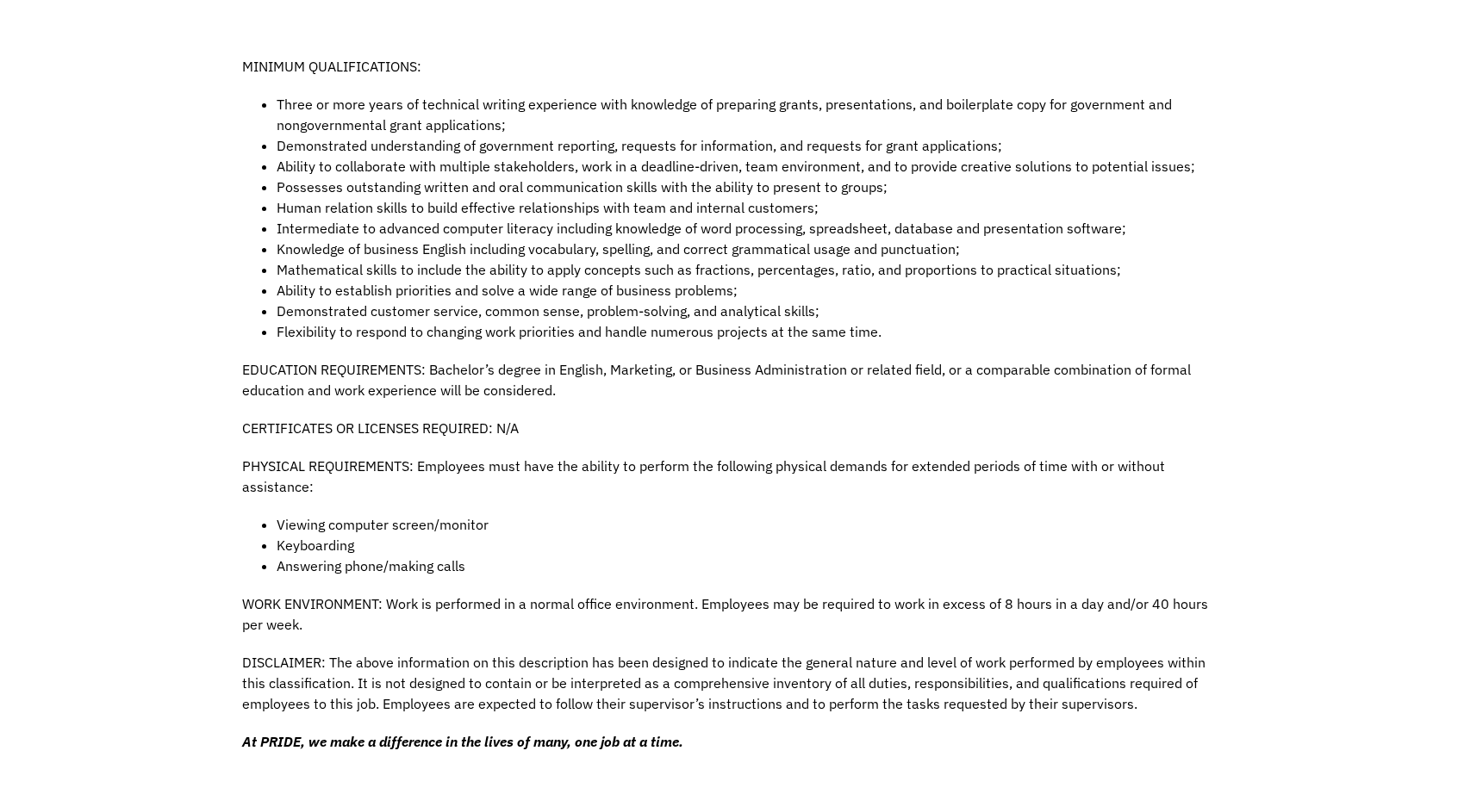
scroll to position [1142, 0]
